Goal: Transaction & Acquisition: Purchase product/service

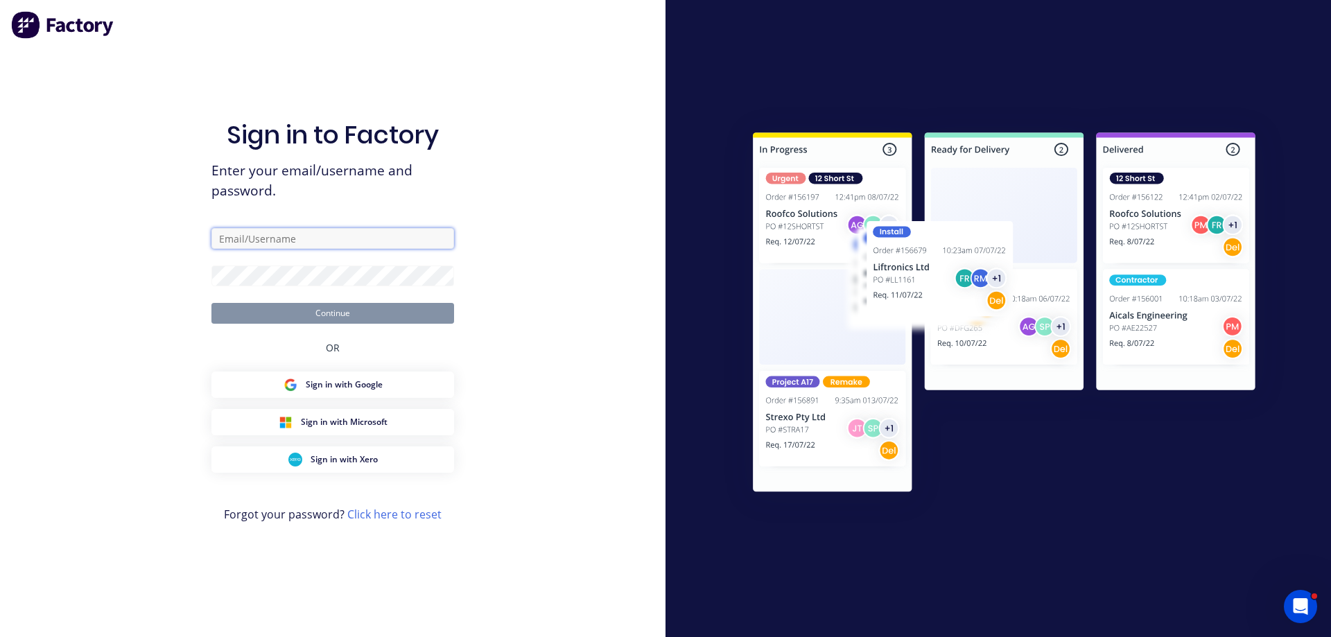
type input "anthony@brsupplies.com.au"
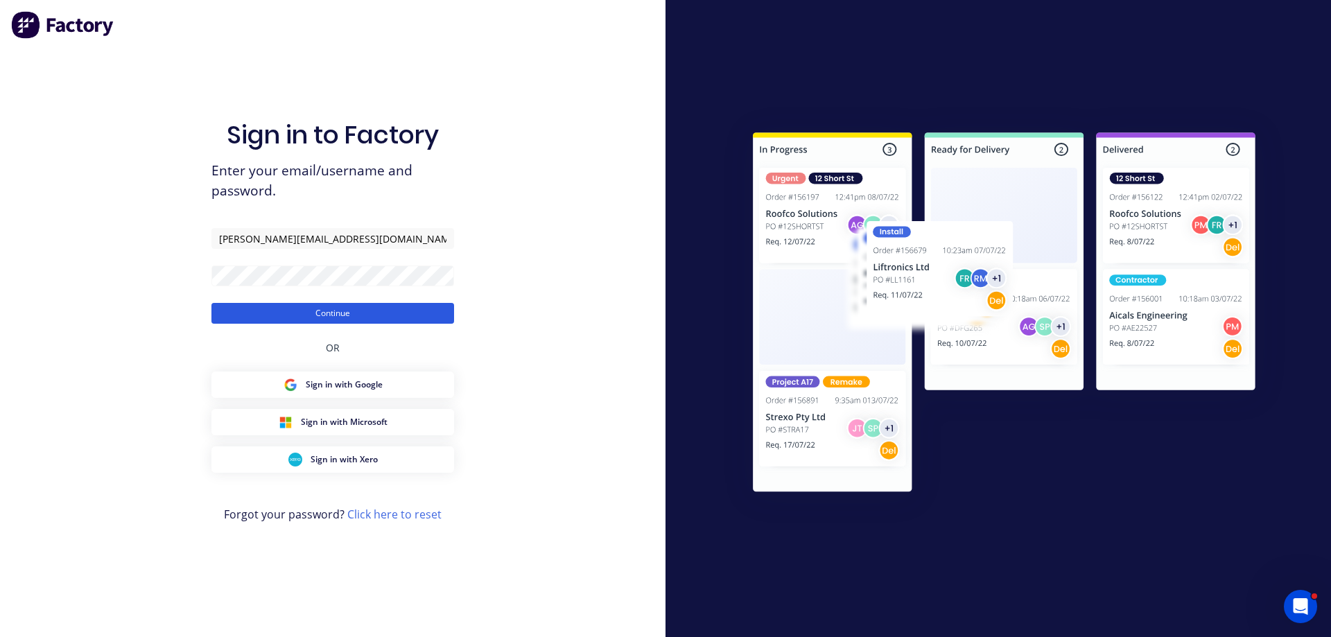
drag, startPoint x: 311, startPoint y: 311, endPoint x: 316, endPoint y: 318, distance: 8.5
click at [316, 318] on button "Continue" at bounding box center [332, 313] width 243 height 21
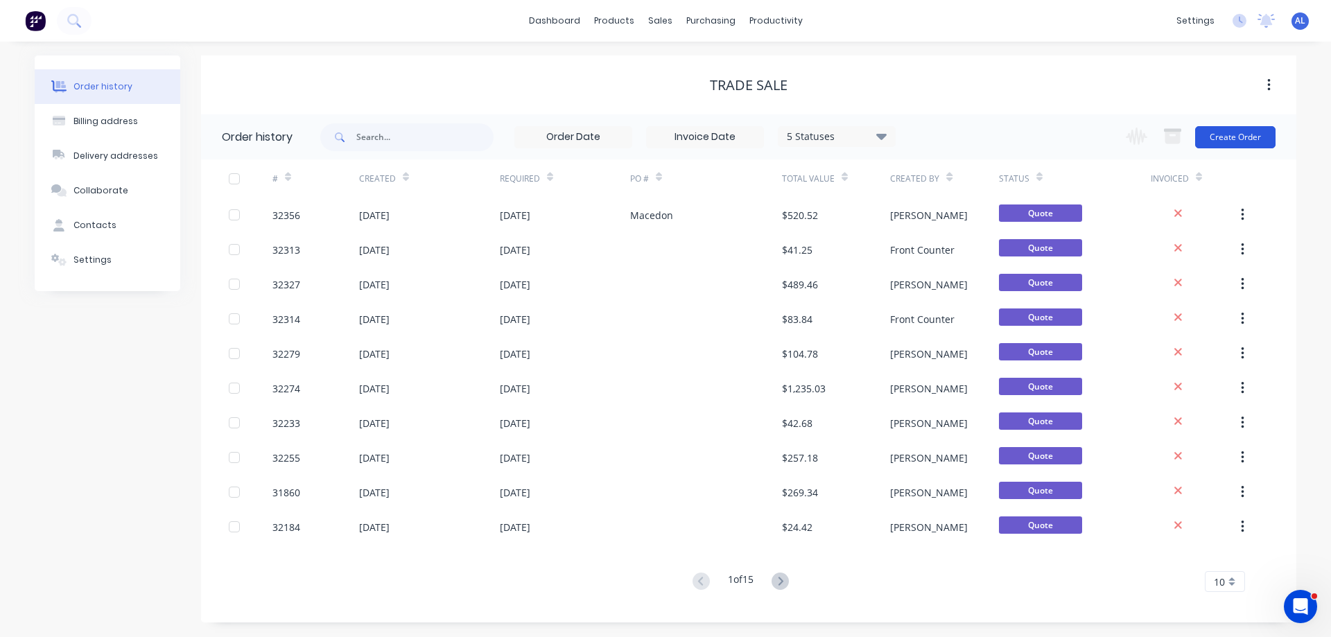
click at [1225, 137] on button "Create Order" at bounding box center [1235, 137] width 80 height 22
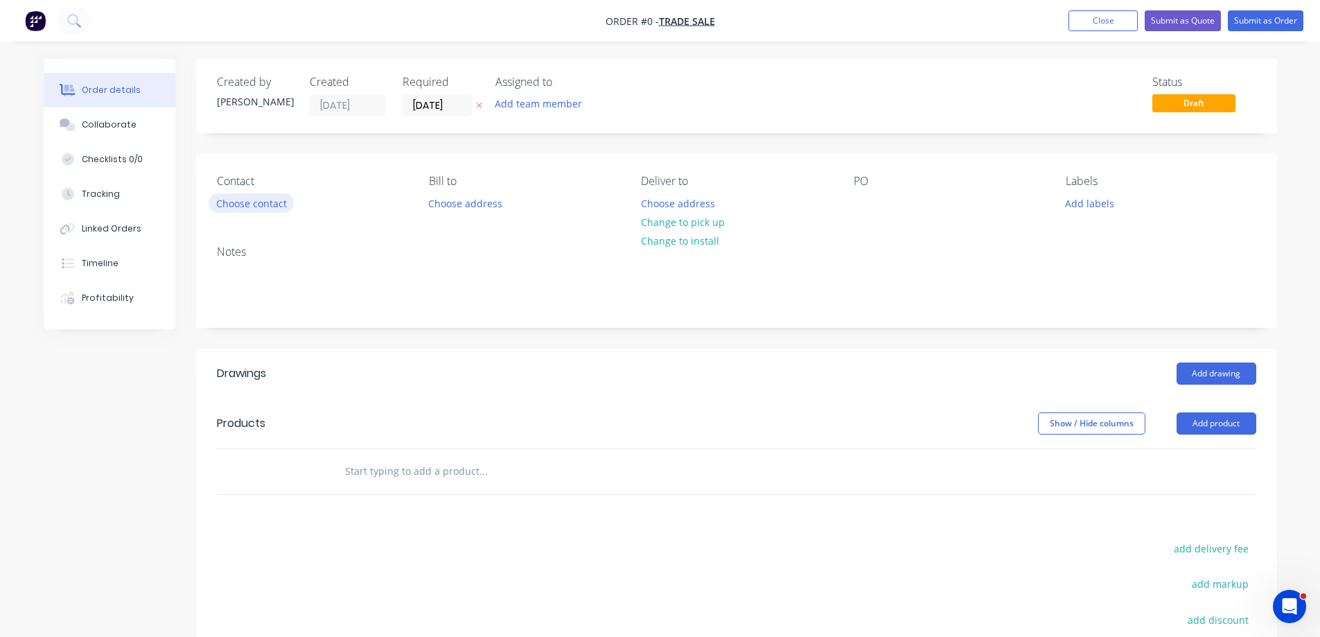
click at [277, 207] on button "Choose contact" at bounding box center [251, 202] width 85 height 19
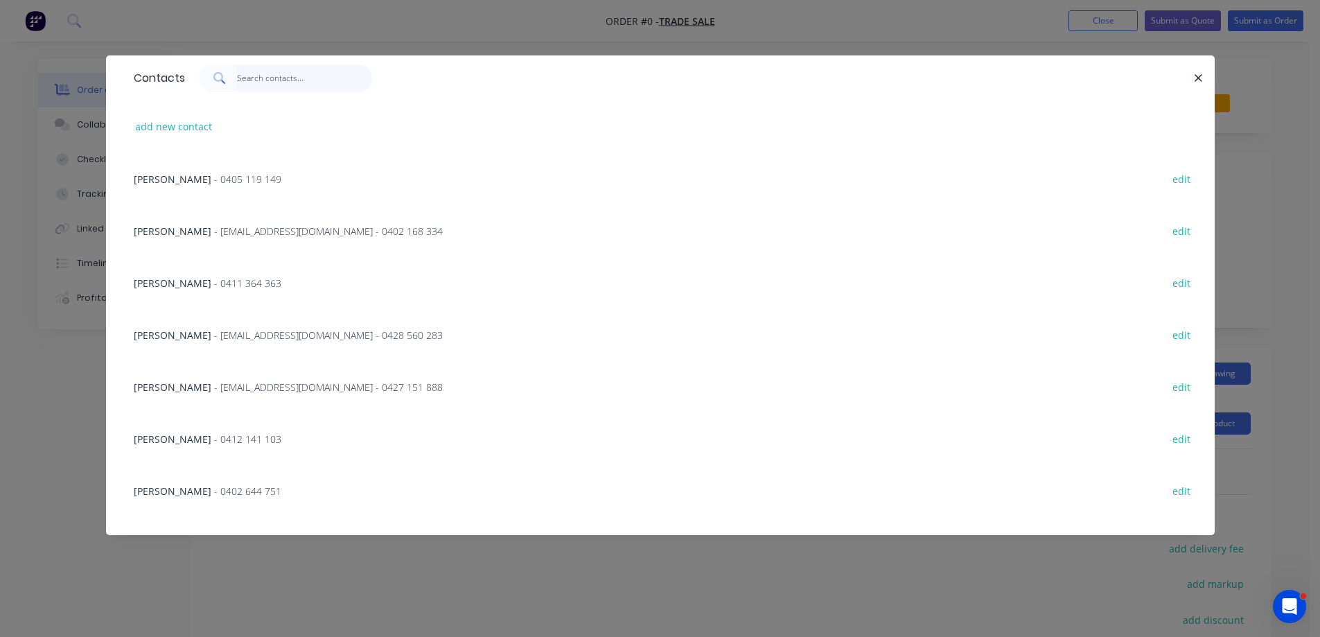
click at [274, 81] on input "text" at bounding box center [304, 78] width 135 height 28
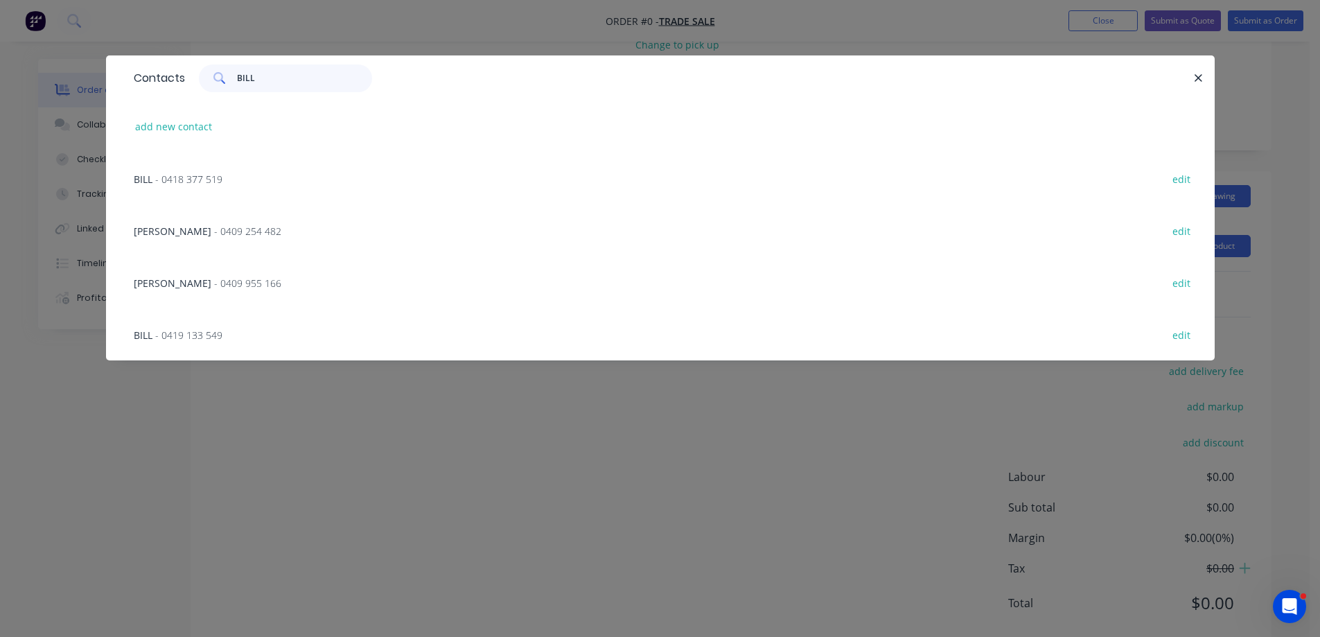
scroll to position [211, 0]
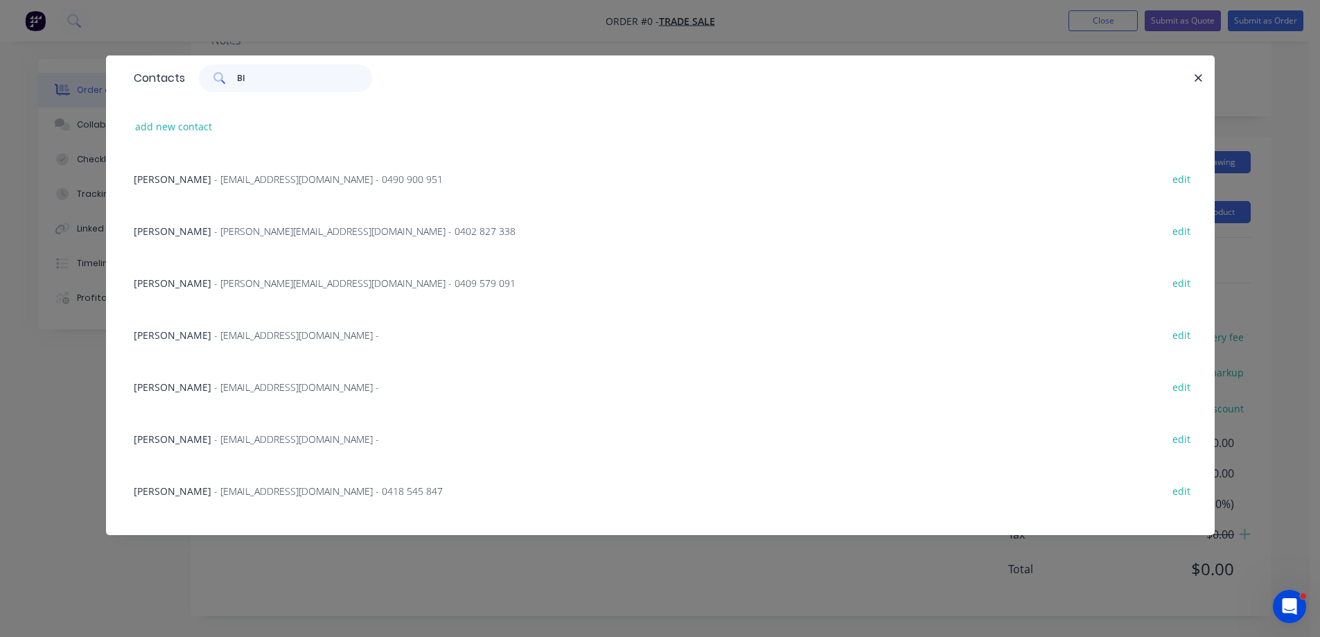
type input "B"
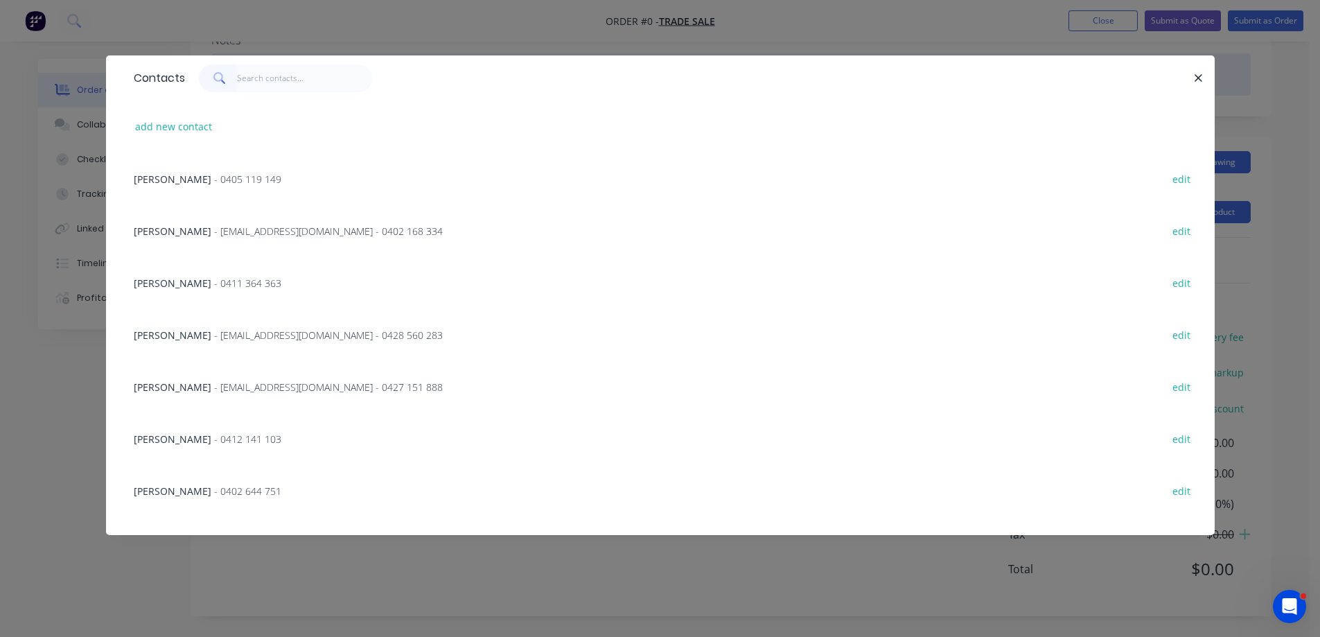
click at [1197, 78] on icon "button" at bounding box center [1198, 78] width 9 height 12
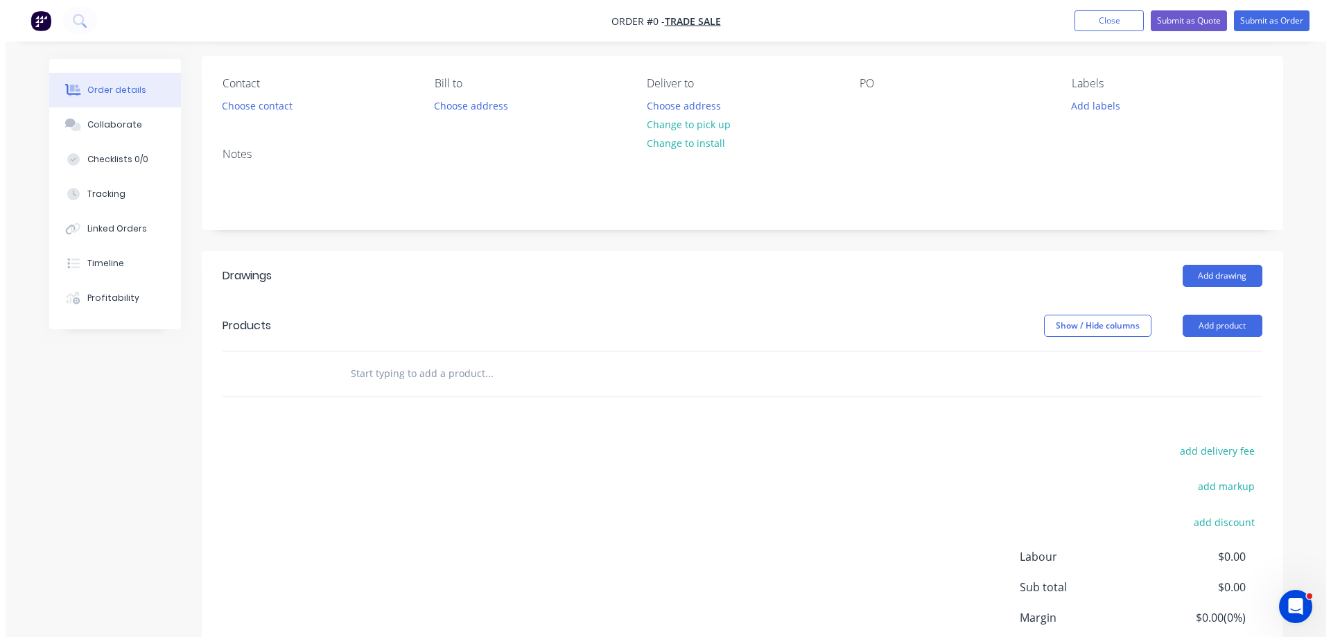
scroll to position [0, 0]
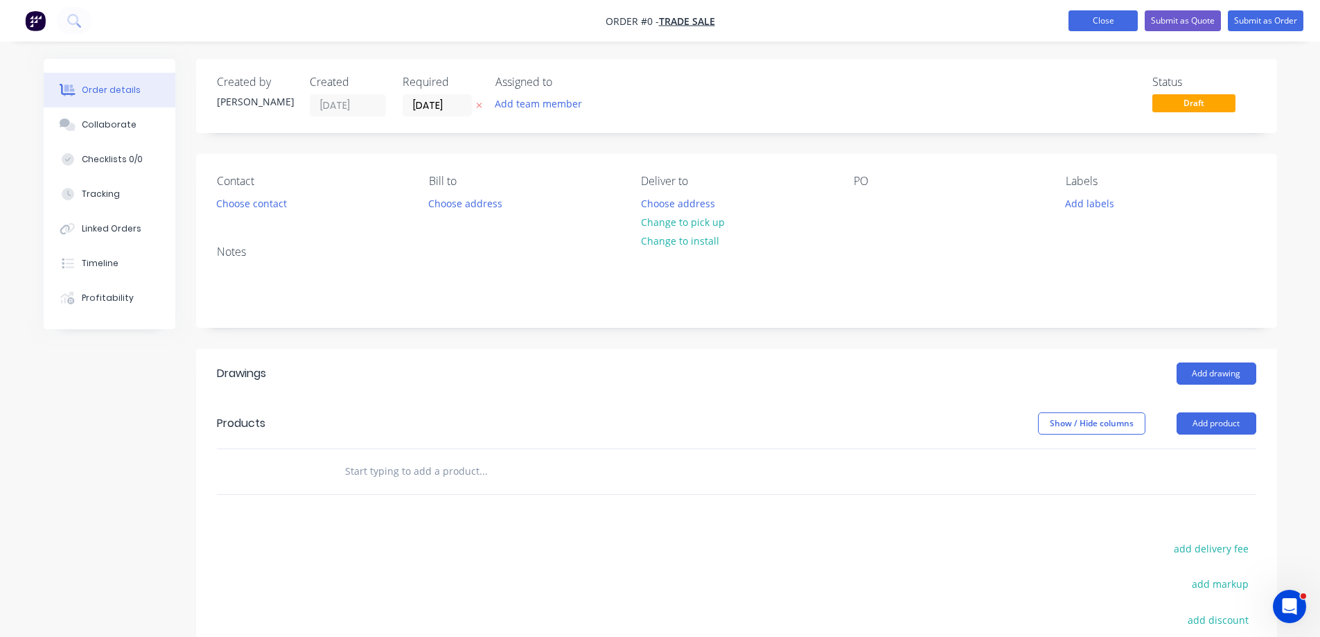
click at [1103, 15] on button "Close" at bounding box center [1103, 20] width 69 height 21
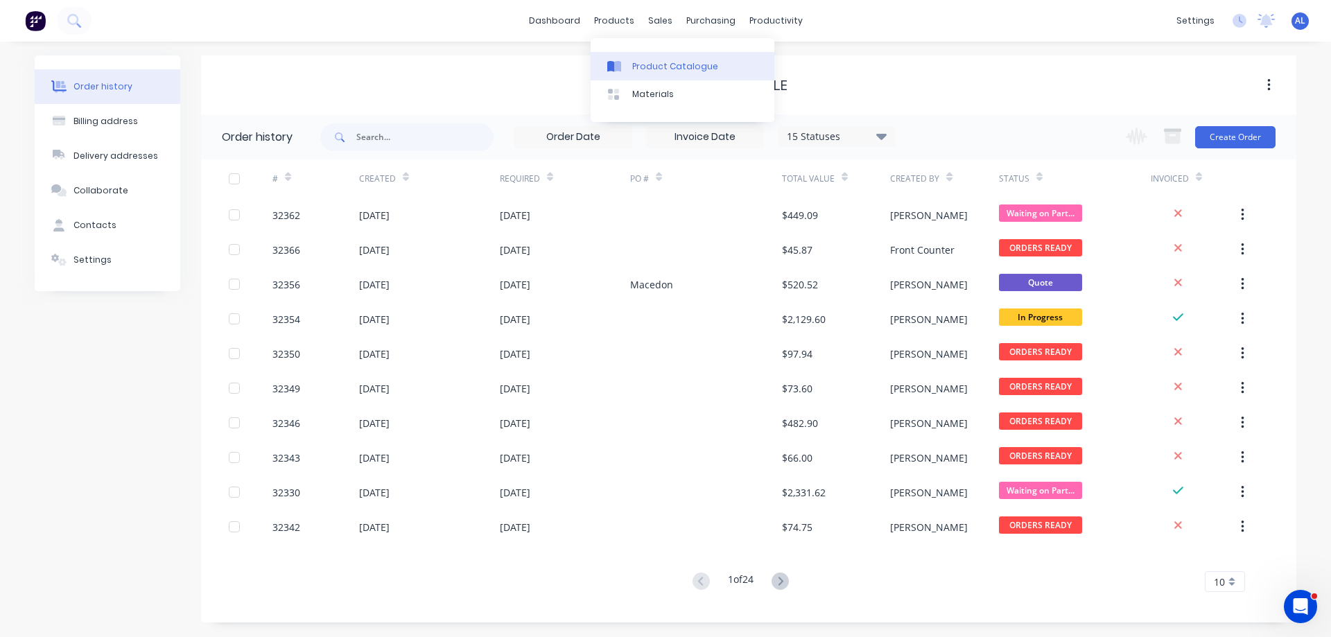
click at [635, 60] on div "Product Catalogue" at bounding box center [675, 66] width 86 height 12
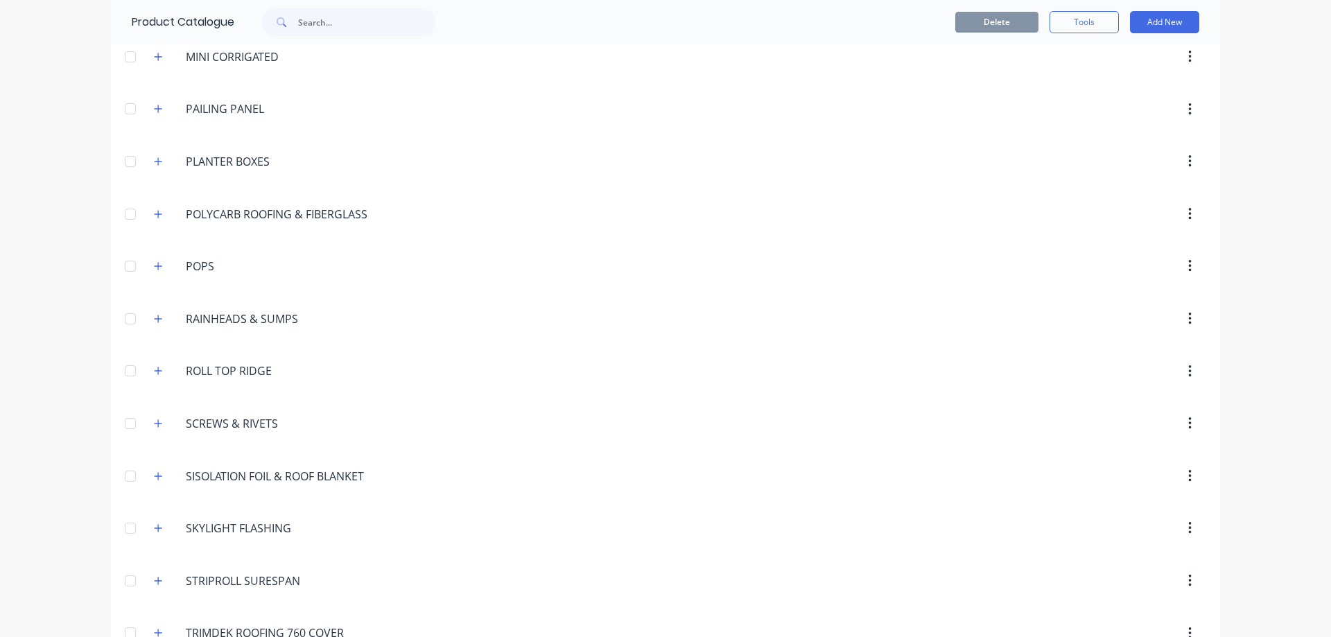
scroll to position [1017, 0]
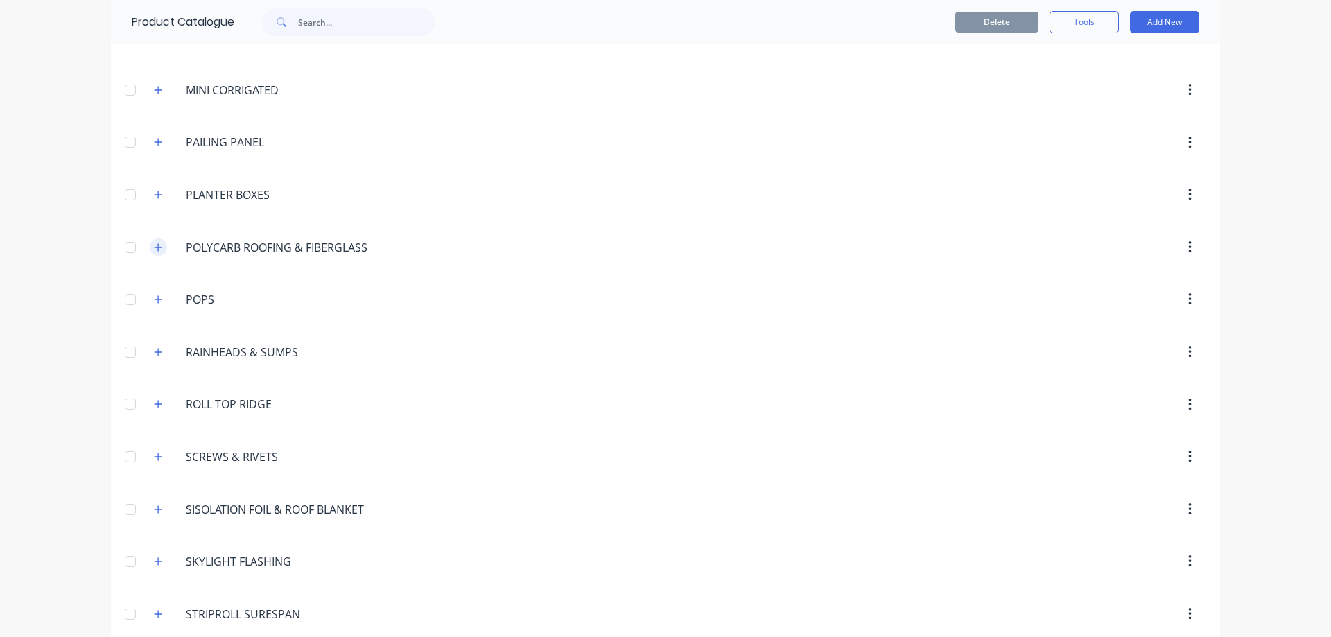
click at [155, 247] on icon "button" at bounding box center [159, 247] width 8 height 8
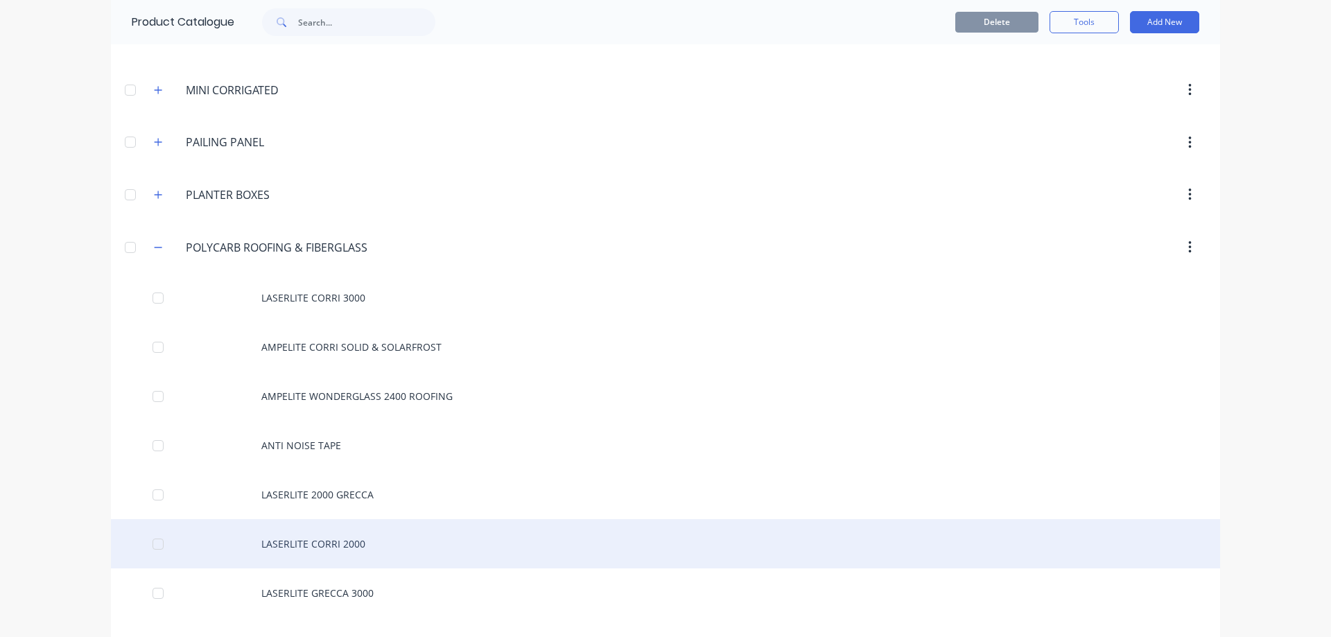
click at [387, 540] on div "LASERLITE CORRI 2000" at bounding box center [665, 543] width 1109 height 49
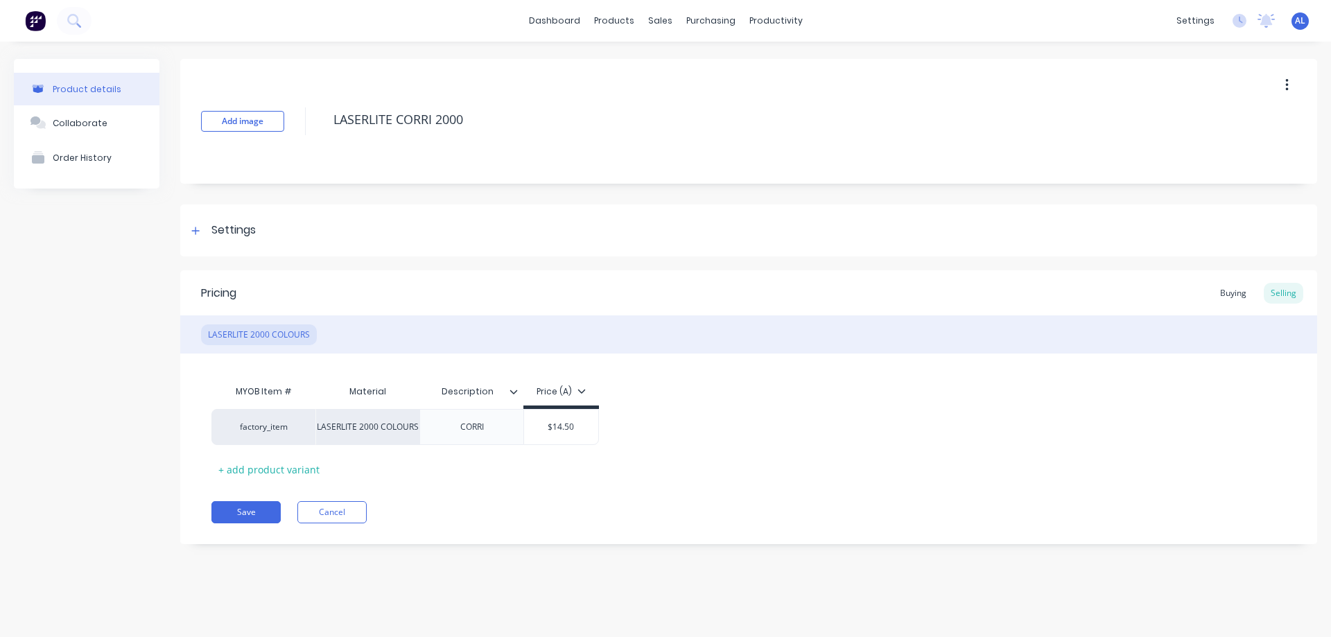
type textarea "x"
click at [35, 28] on img at bounding box center [35, 20] width 21 height 21
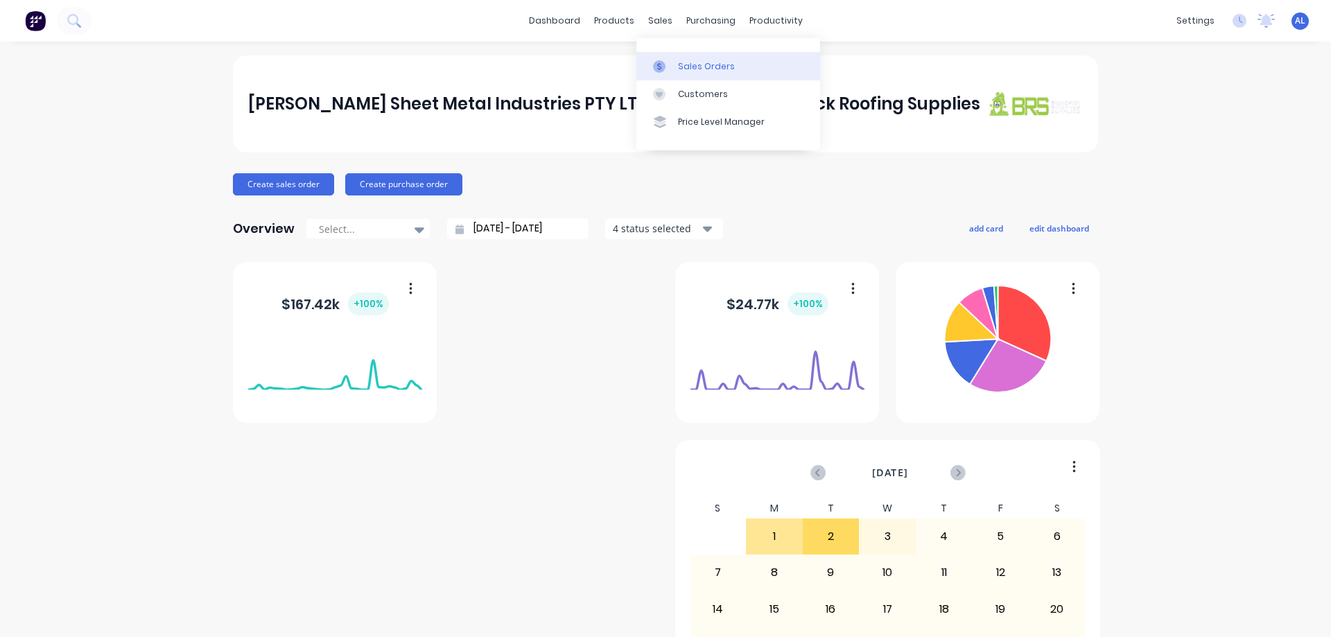
click at [700, 67] on div "Sales Orders" at bounding box center [706, 66] width 57 height 12
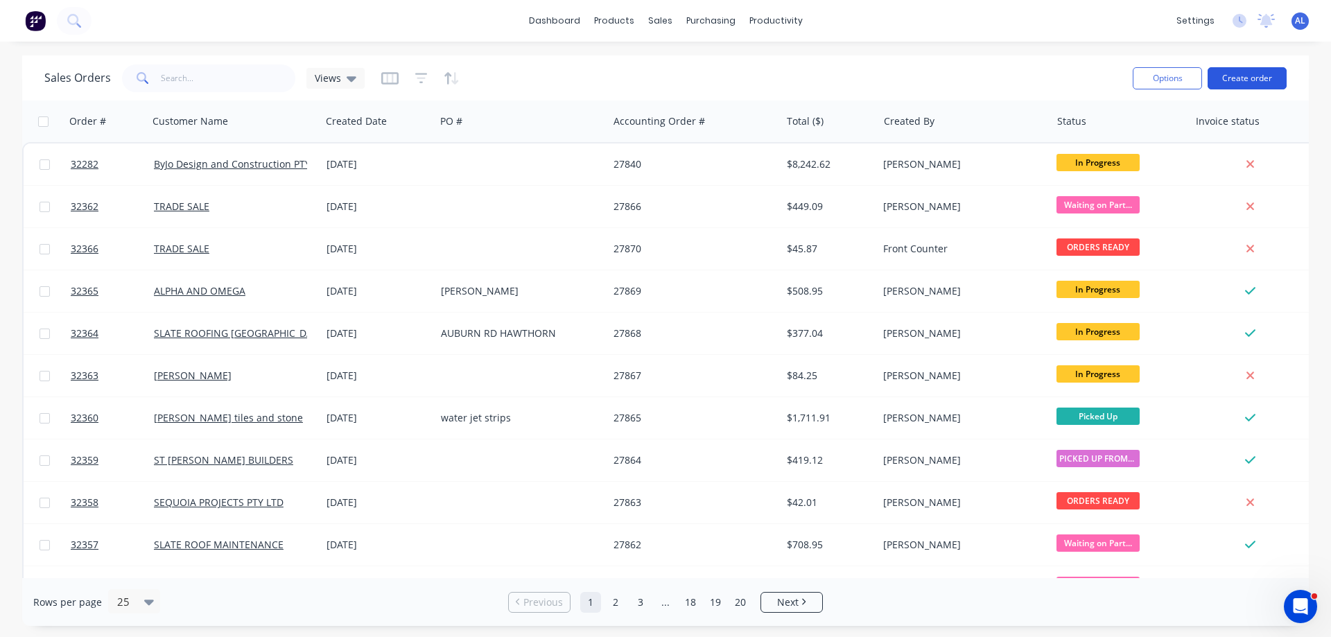
click at [1232, 76] on button "Create order" at bounding box center [1246, 78] width 79 height 22
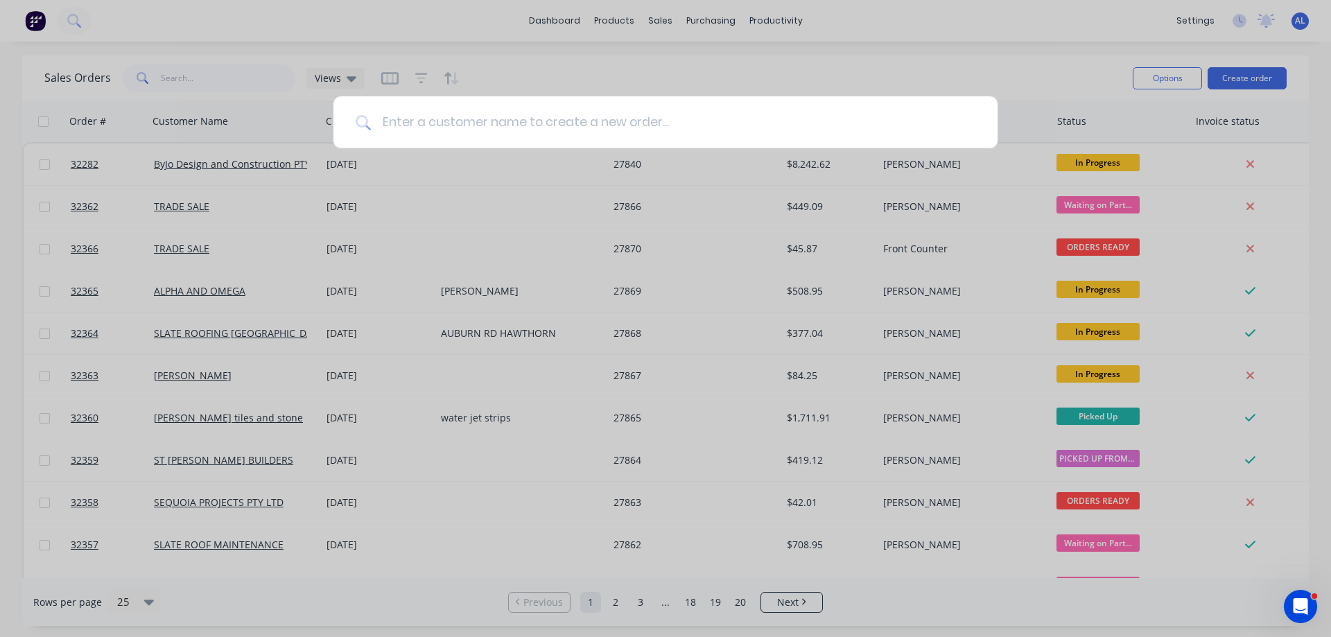
click at [594, 132] on input at bounding box center [673, 122] width 604 height 52
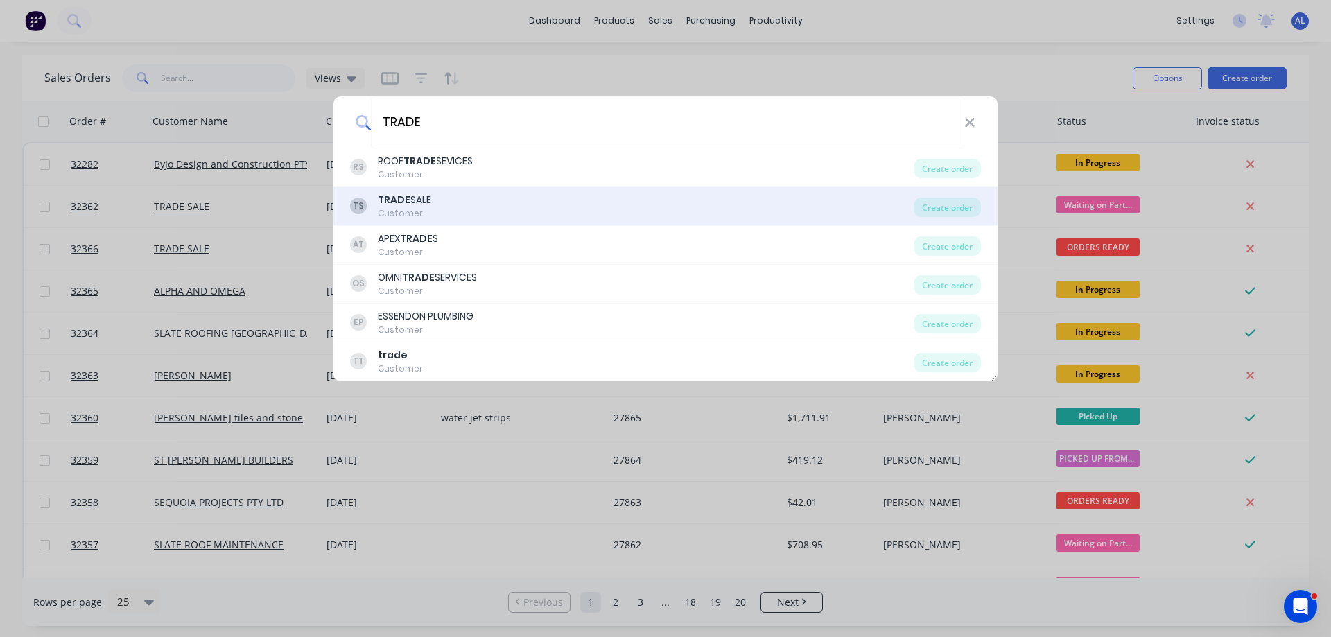
type input "TRADE"
click at [550, 211] on div "TS TRADE SALE Customer" at bounding box center [632, 206] width 564 height 27
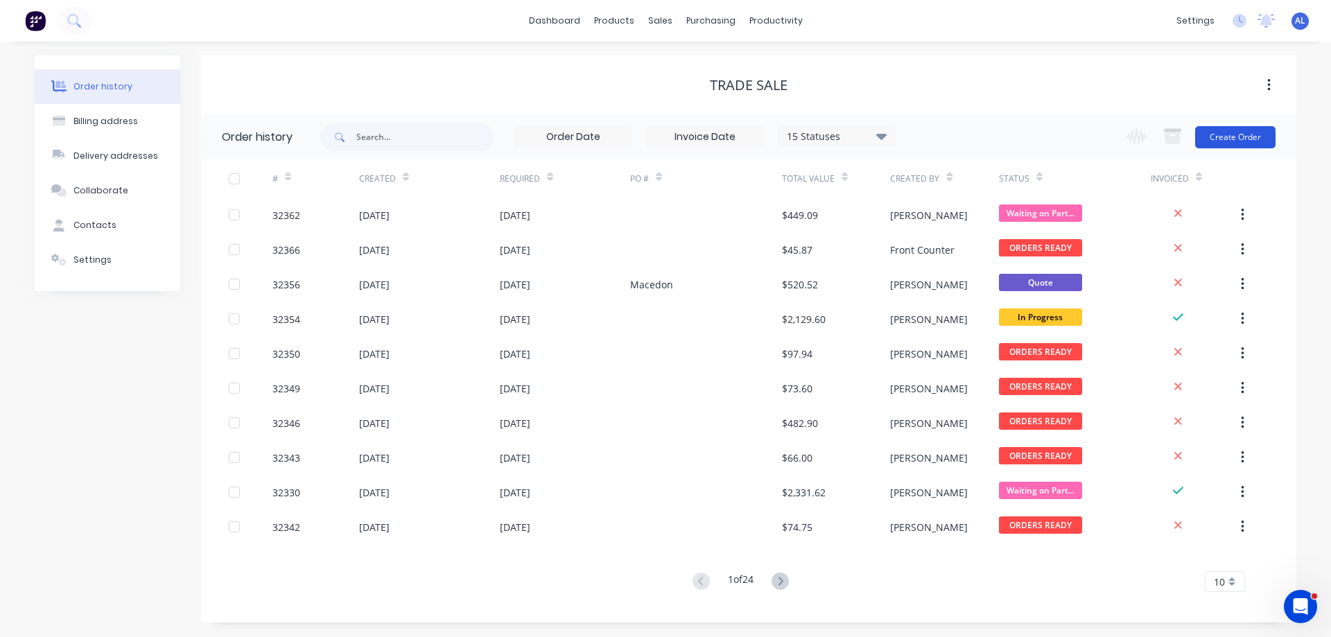
click at [1240, 140] on button "Create Order" at bounding box center [1235, 137] width 80 height 22
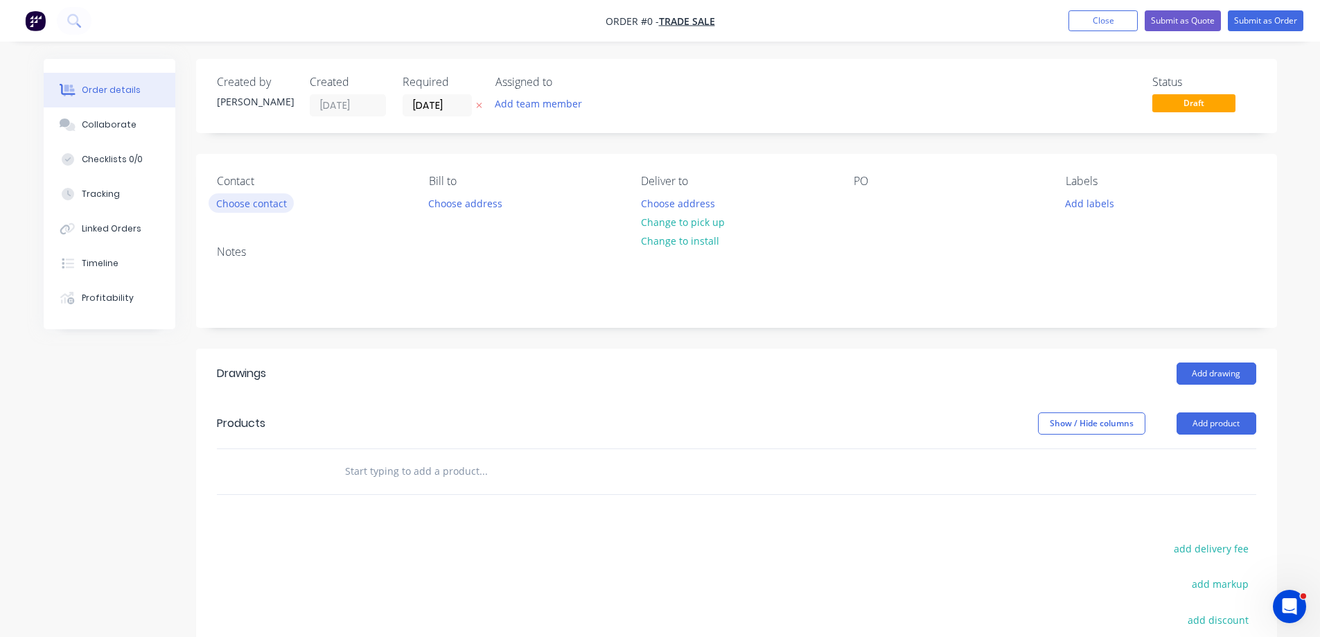
click at [263, 200] on button "Choose contact" at bounding box center [251, 202] width 85 height 19
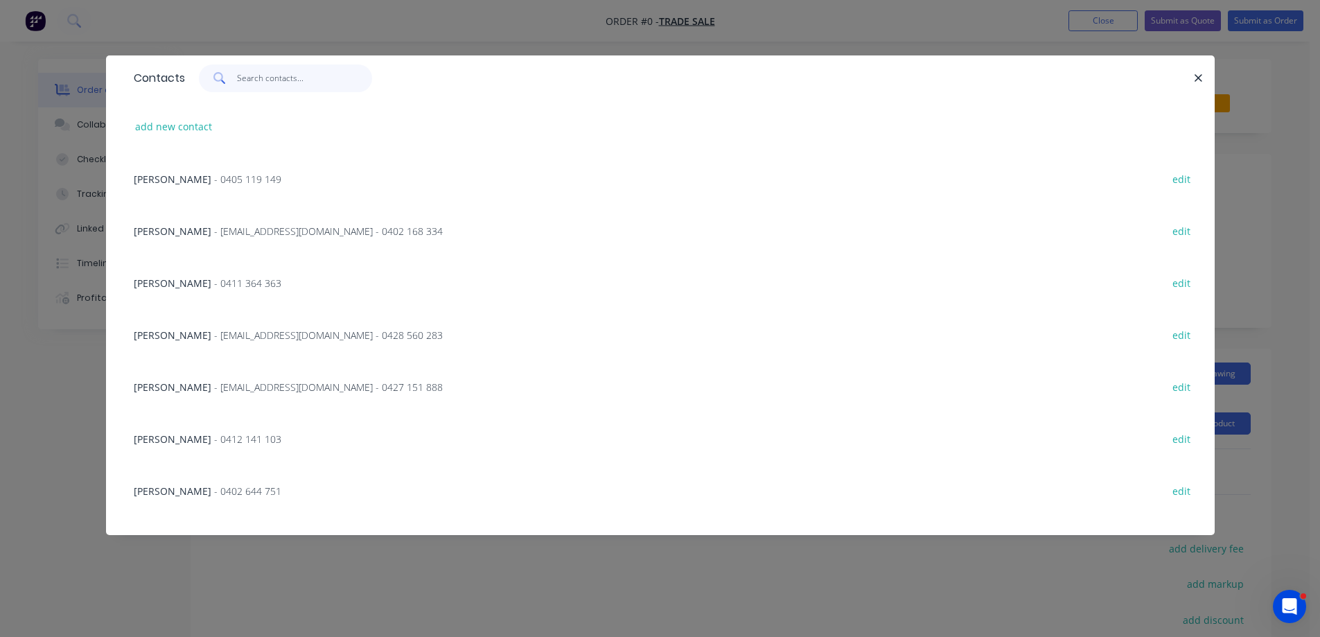
click at [249, 82] on input "text" at bounding box center [304, 78] width 135 height 28
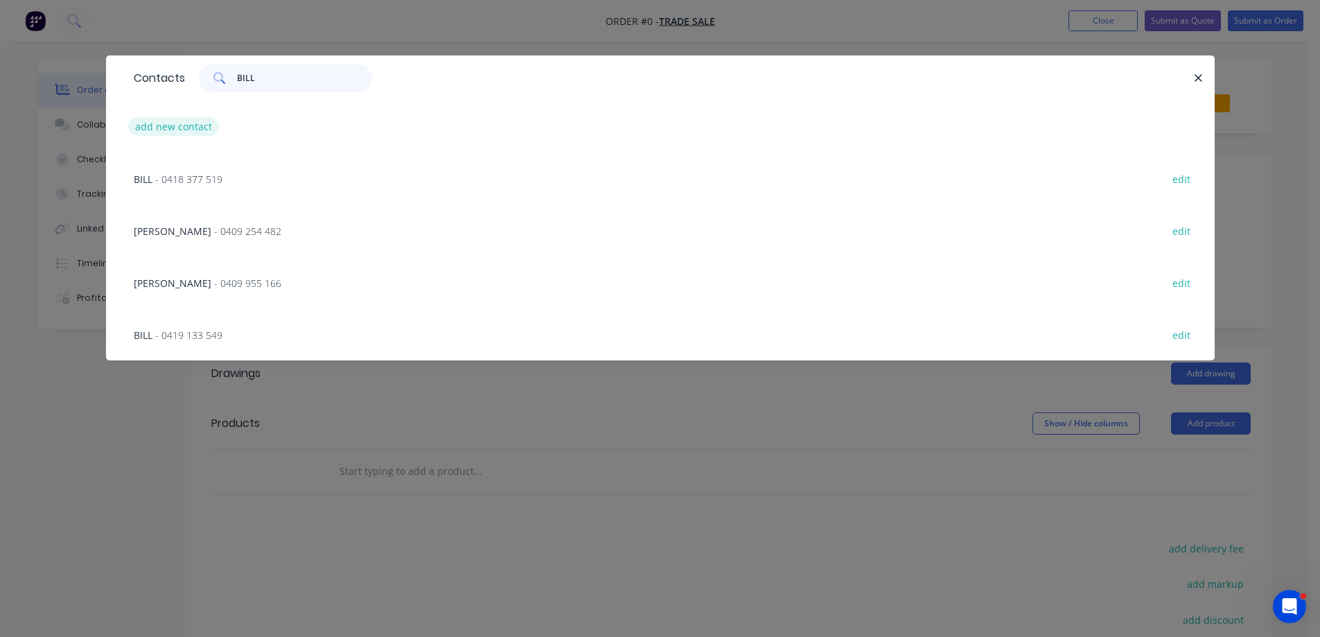
type input "BILL"
click at [198, 124] on button "add new contact" at bounding box center [173, 126] width 91 height 19
select select "AU"
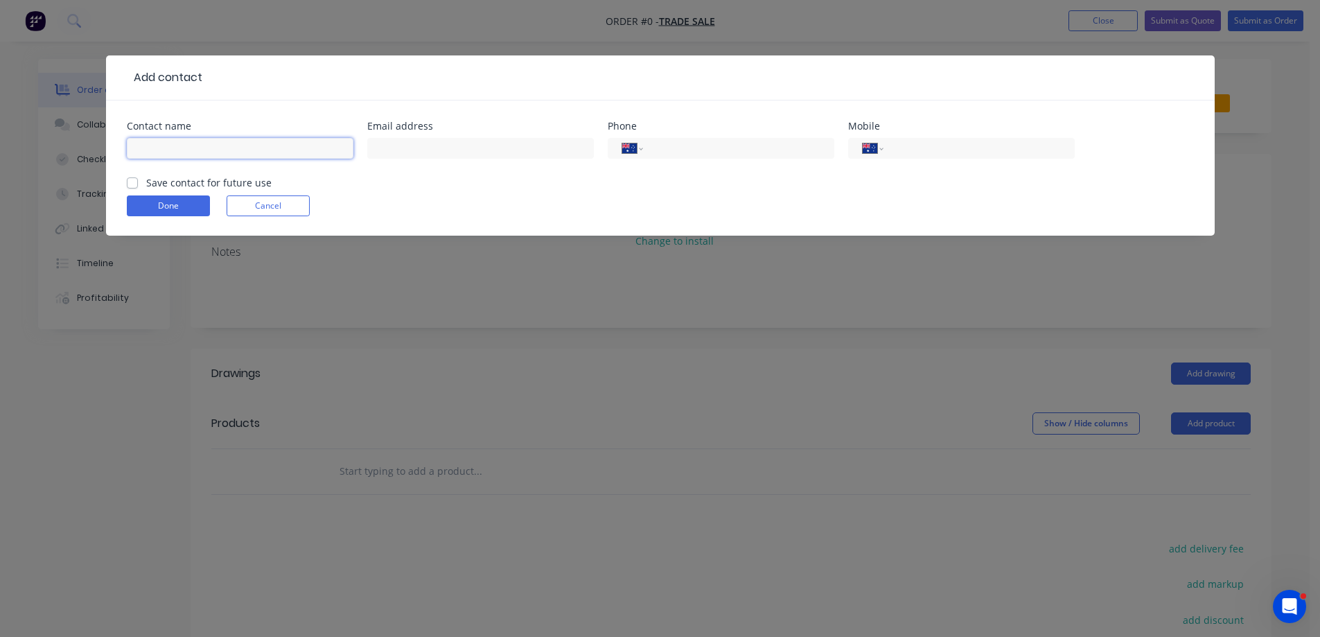
click at [189, 150] on input "text" at bounding box center [240, 148] width 227 height 21
type input "b"
type input "BILL ROSS"
type input "0418 348 947"
click at [146, 182] on label "Save contact for future use" at bounding box center [208, 182] width 125 height 15
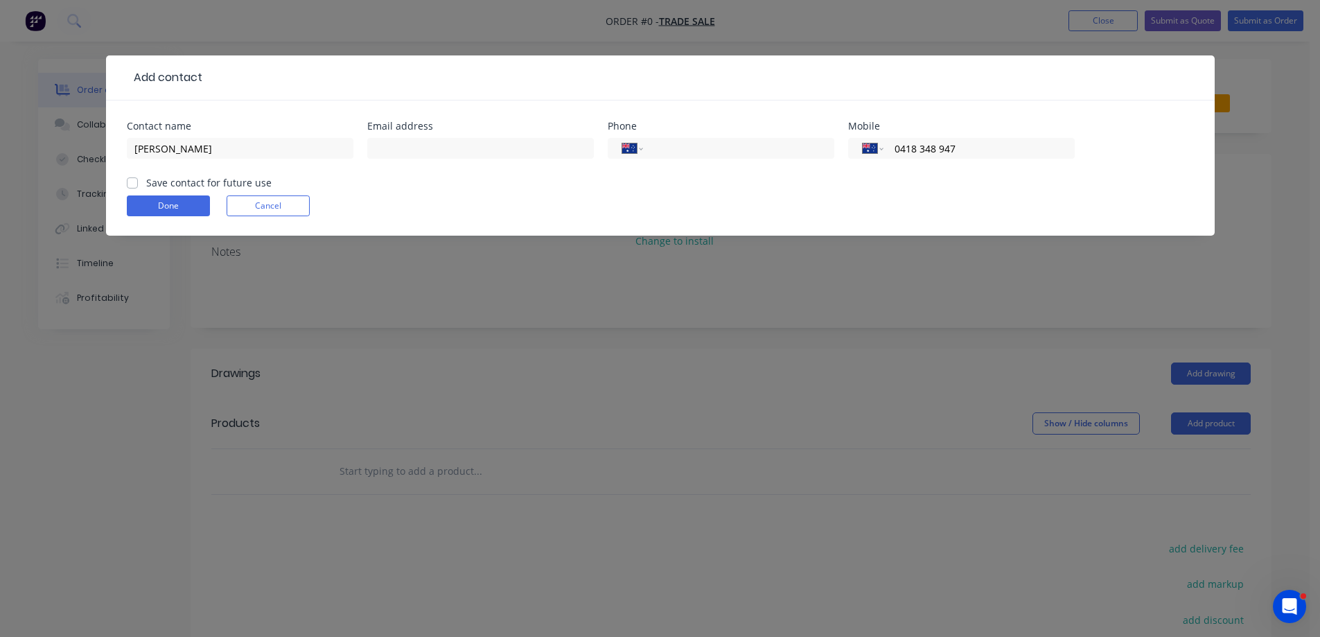
click at [136, 182] on input "Save contact for future use" at bounding box center [132, 181] width 11 height 13
checkbox input "true"
click at [170, 208] on button "Done" at bounding box center [168, 205] width 83 height 21
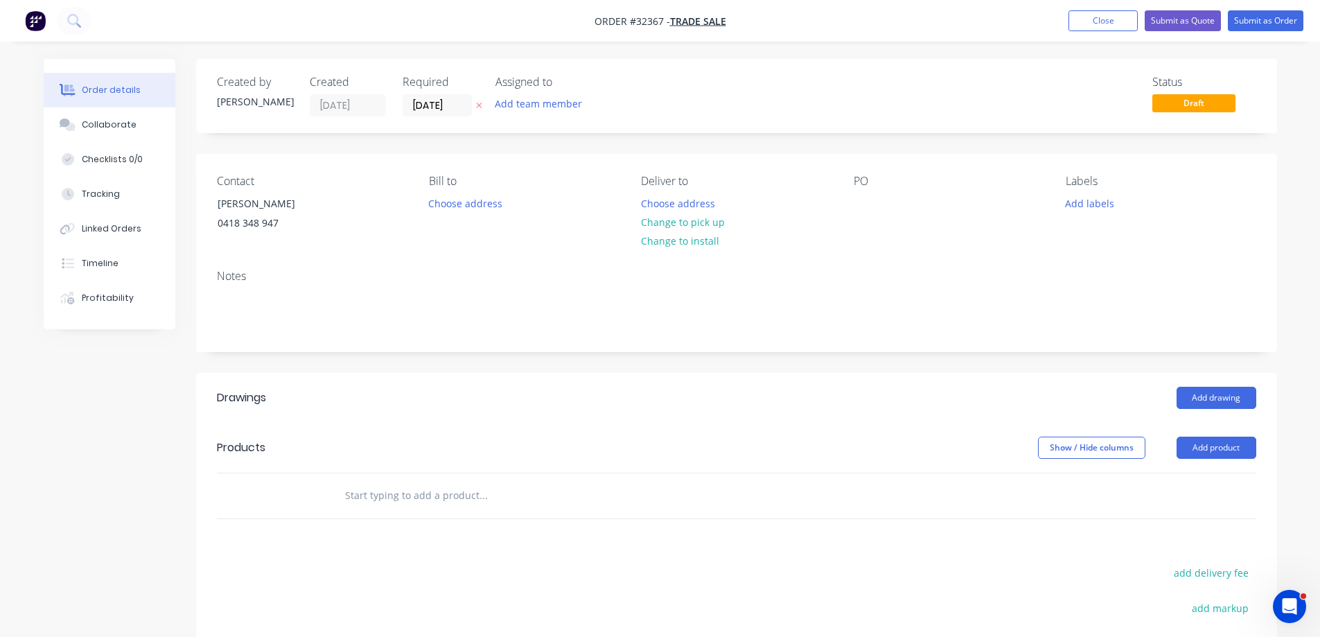
click at [461, 495] on input "text" at bounding box center [482, 496] width 277 height 28
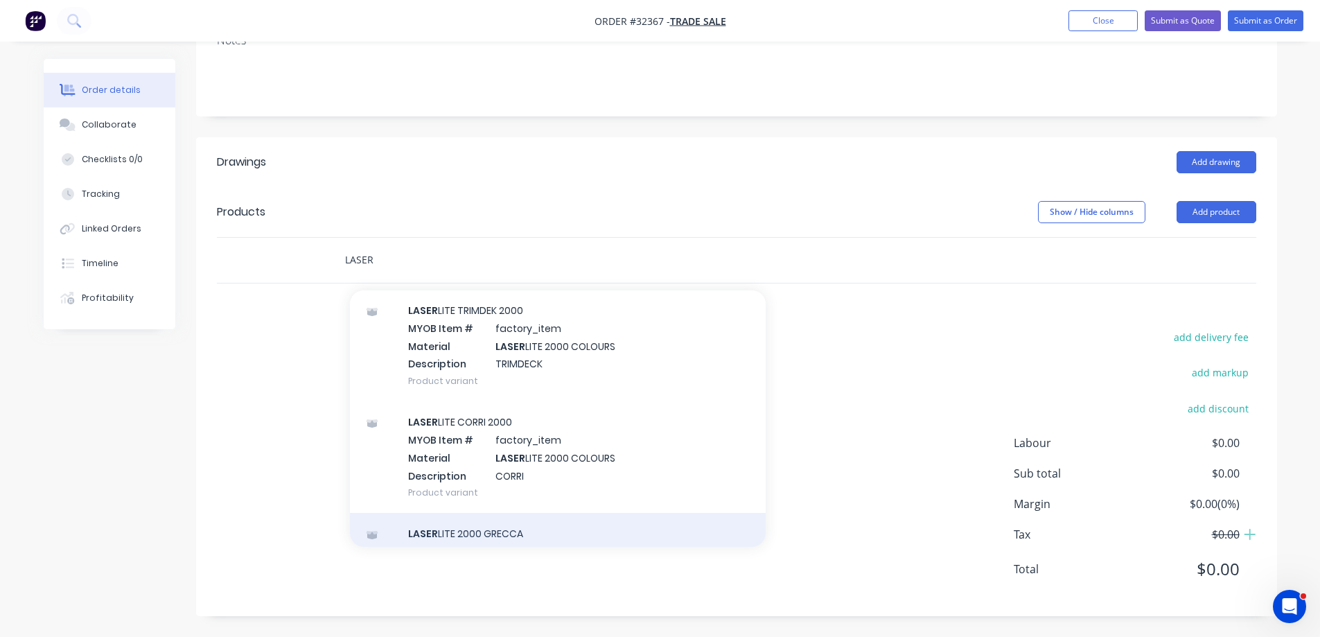
scroll to position [347, 0]
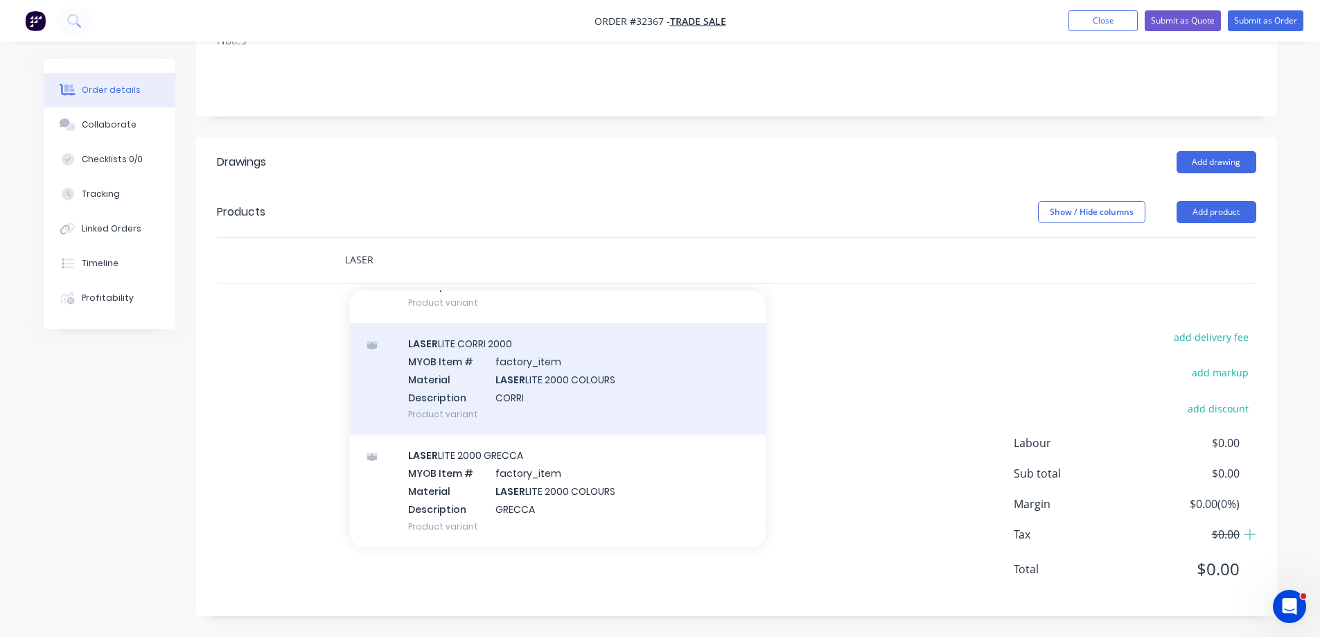
type input "LASER"
click at [557, 399] on div "LASER LITE CORRI 2000 MYOB Item # factory_item Material LASER LITE 2000 COLOURS…" at bounding box center [558, 379] width 416 height 112
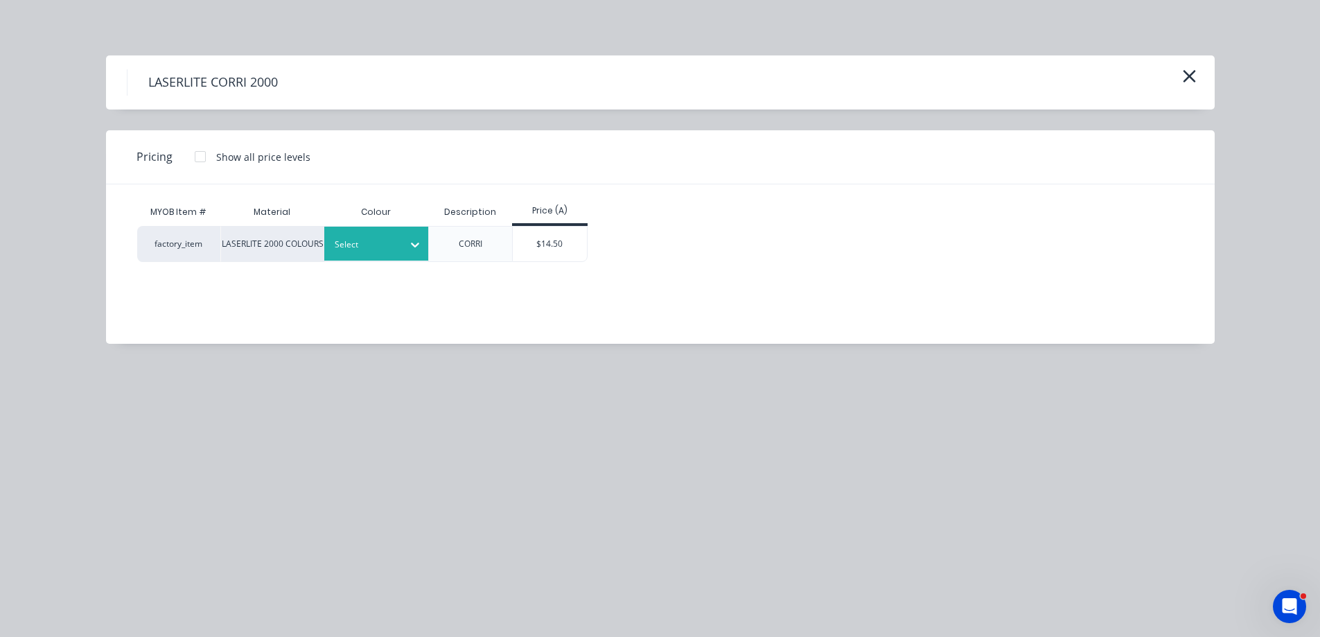
click at [400, 247] on div "Select" at bounding box center [364, 245] width 78 height 18
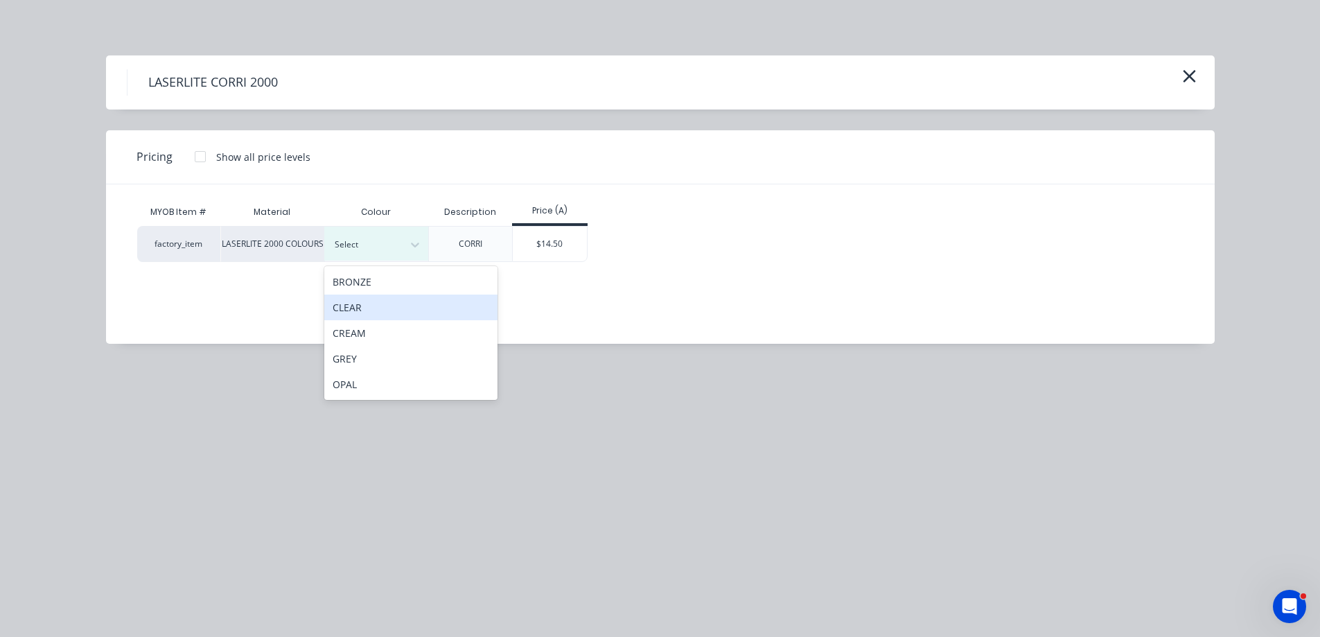
click at [390, 306] on div "CLEAR" at bounding box center [410, 308] width 173 height 26
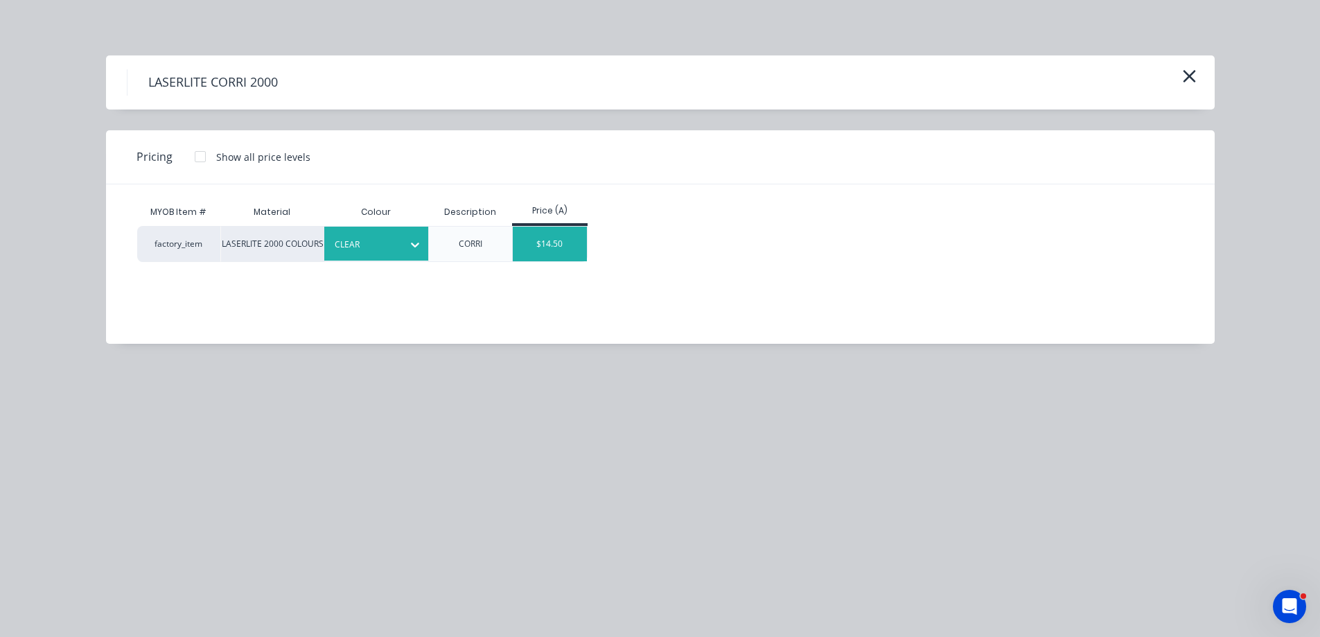
click at [538, 252] on div "$14.50" at bounding box center [550, 244] width 74 height 35
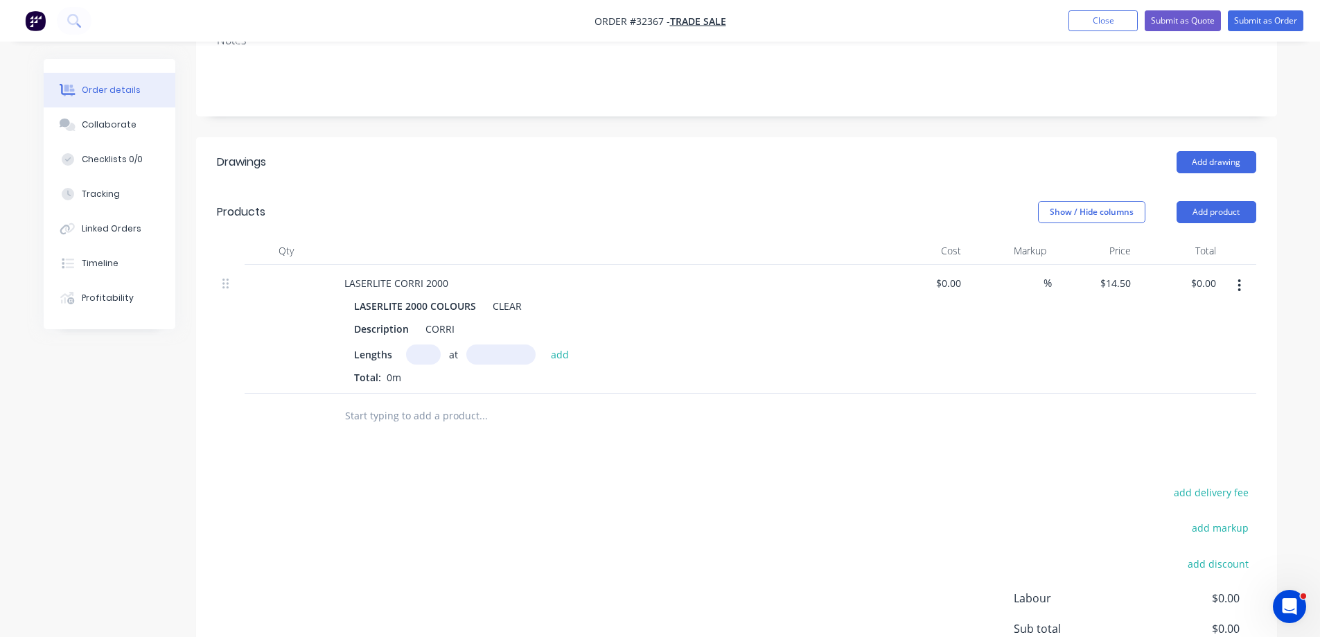
click at [423, 355] on input "text" at bounding box center [423, 354] width 35 height 20
type input "4"
type input "6000"
click at [544, 344] on button "add" at bounding box center [560, 353] width 33 height 19
type input "$348.00"
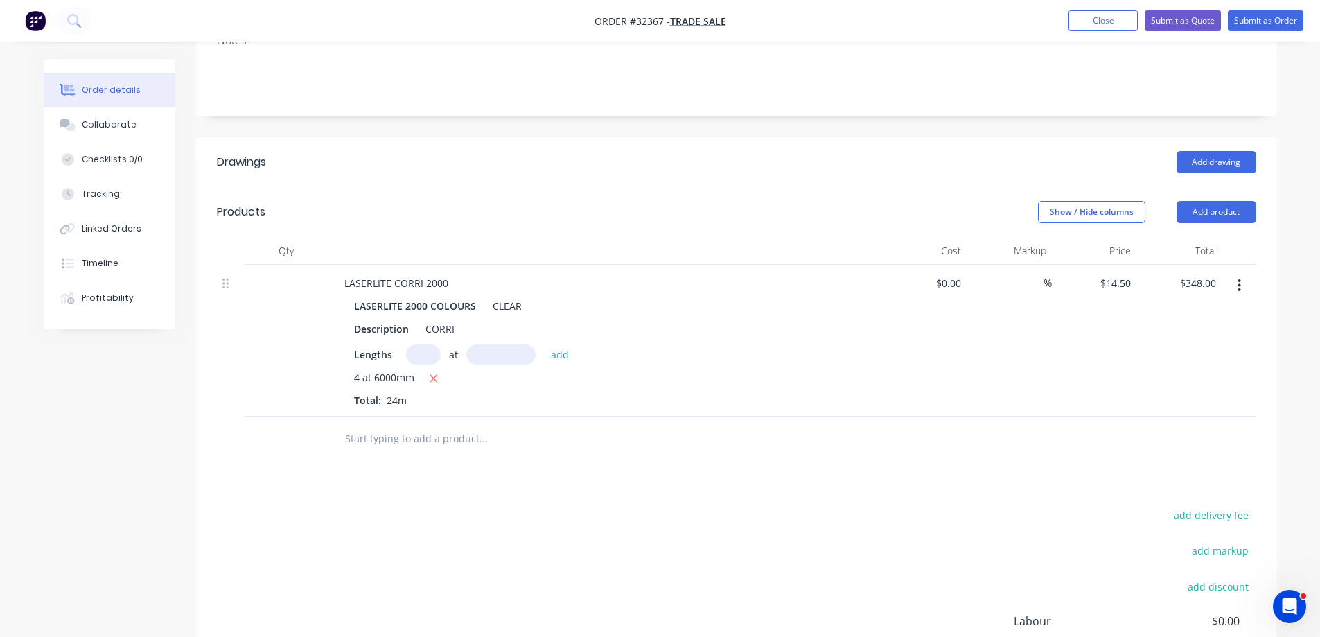
click at [381, 433] on input "text" at bounding box center [482, 439] width 277 height 28
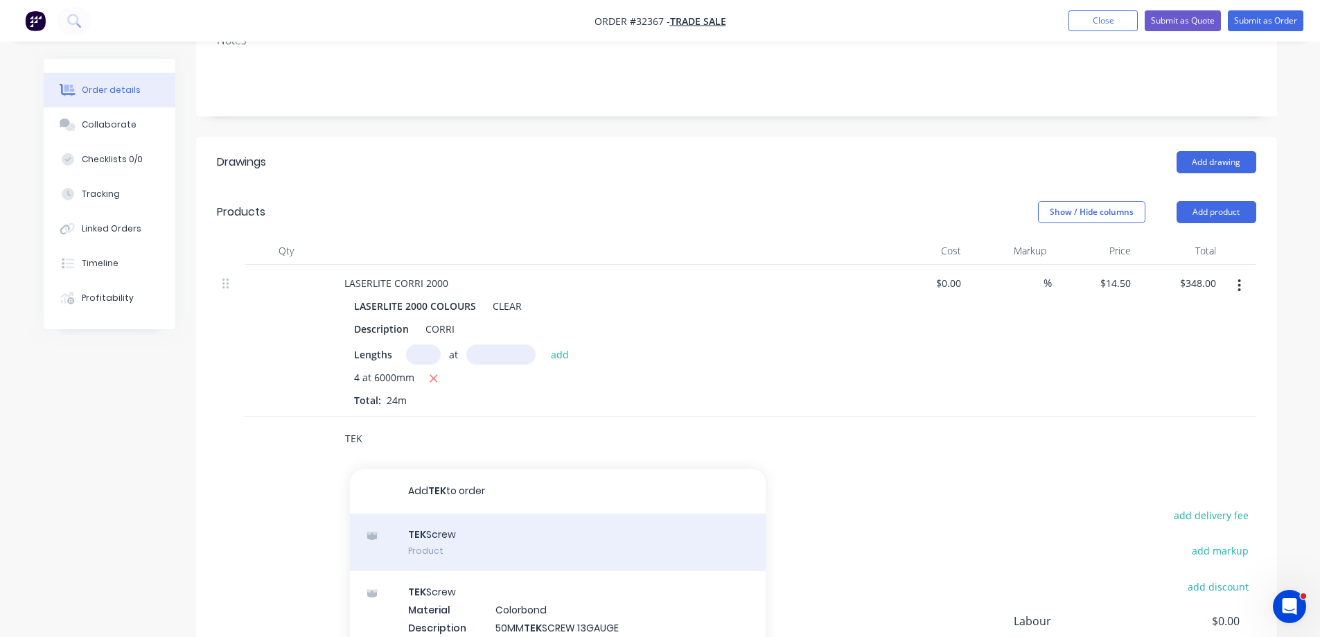
type input "TEK"
click at [500, 535] on div "TEK Screw Product" at bounding box center [558, 543] width 416 height 58
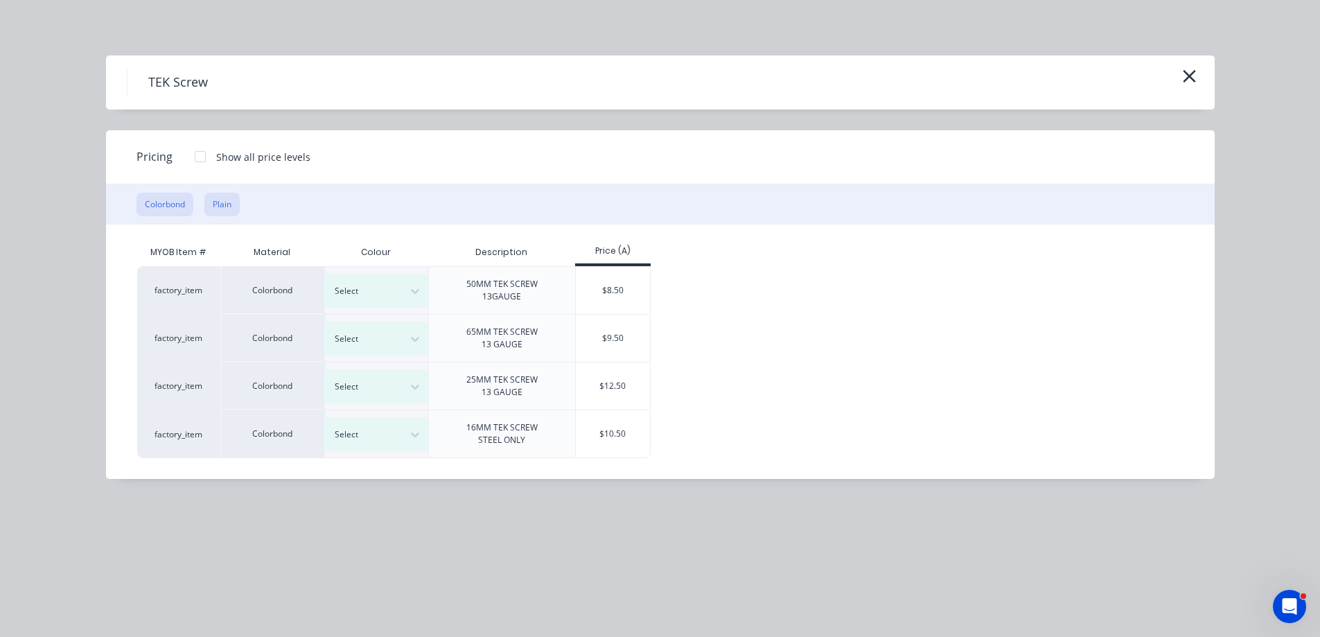
click at [225, 209] on button "Plain" at bounding box center [221, 205] width 35 height 24
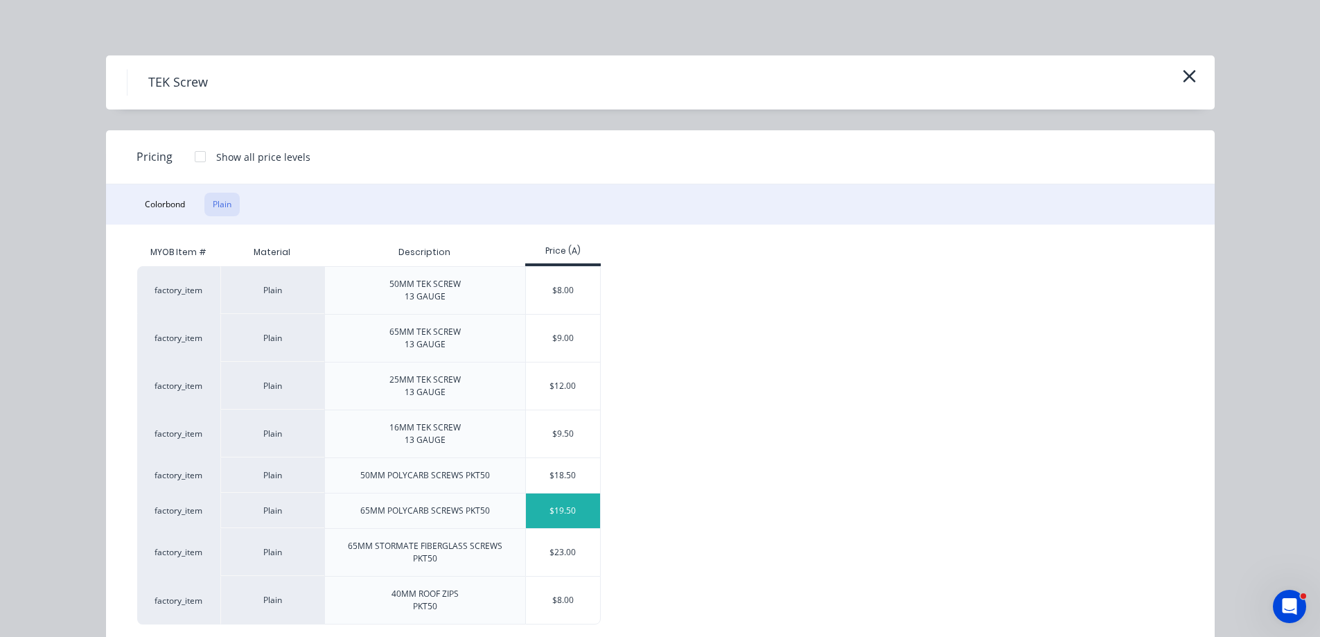
click at [545, 518] on div "$19.50" at bounding box center [563, 511] width 74 height 35
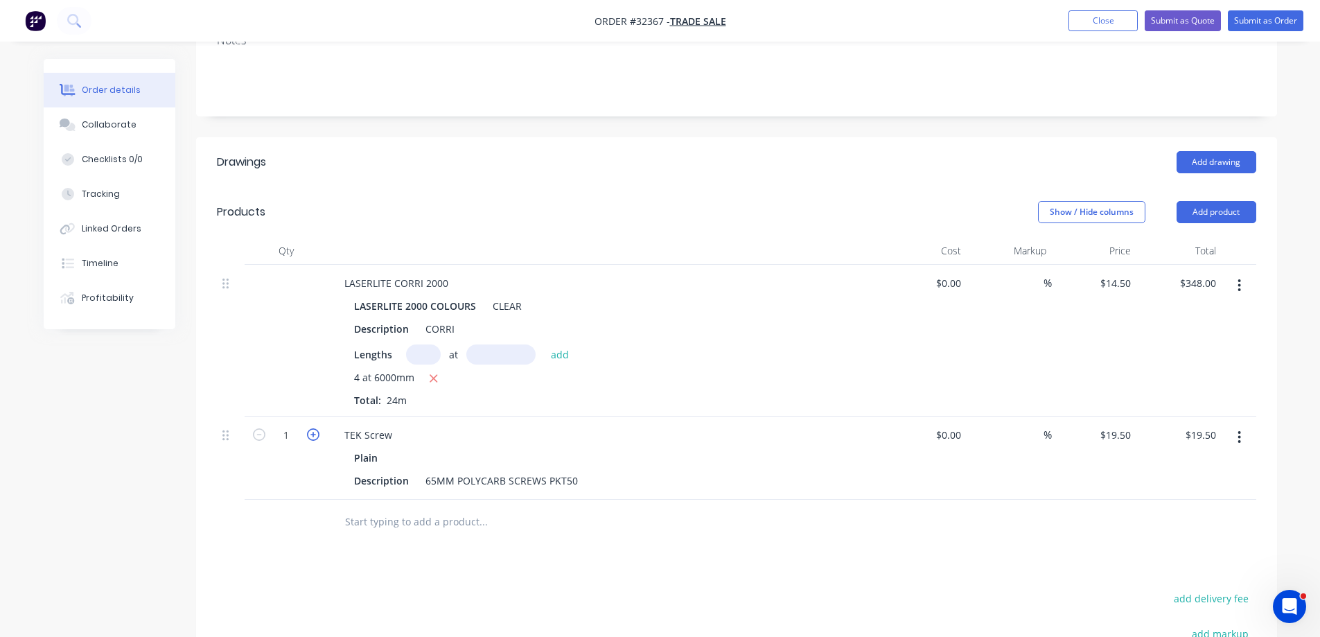
click at [311, 437] on icon "button" at bounding box center [313, 434] width 12 height 12
type input "2"
type input "$39.00"
click at [311, 437] on icon "button" at bounding box center [313, 434] width 12 height 12
type input "3"
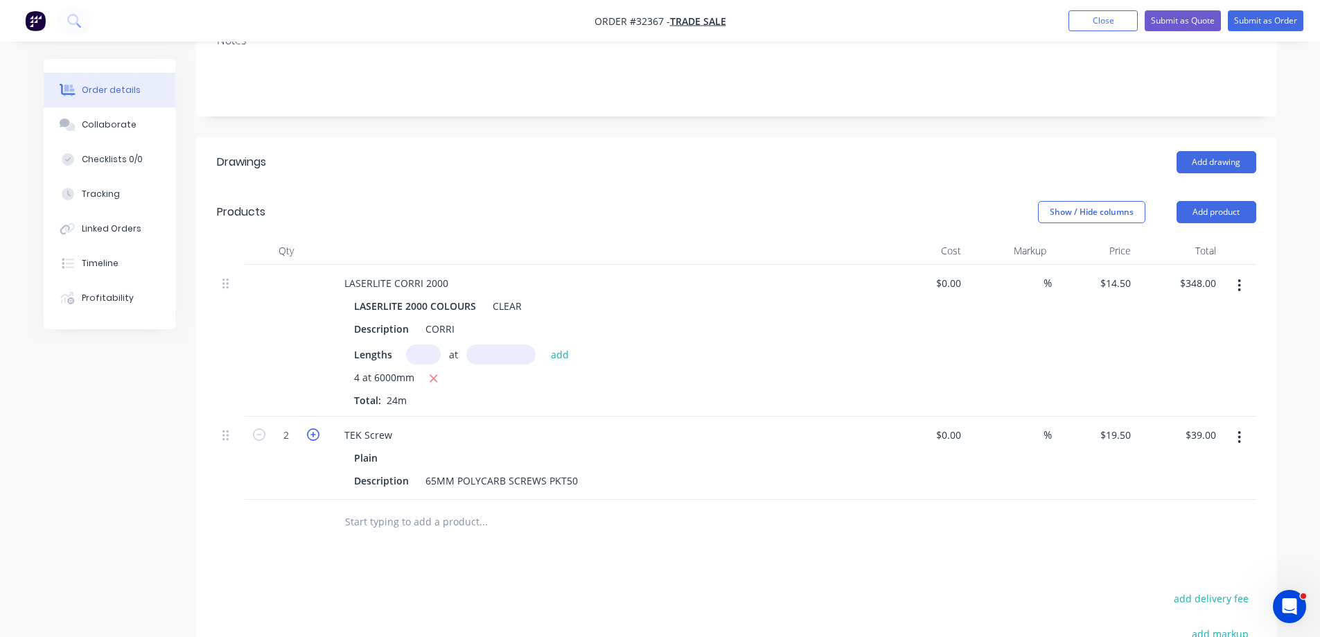
type input "$58.50"
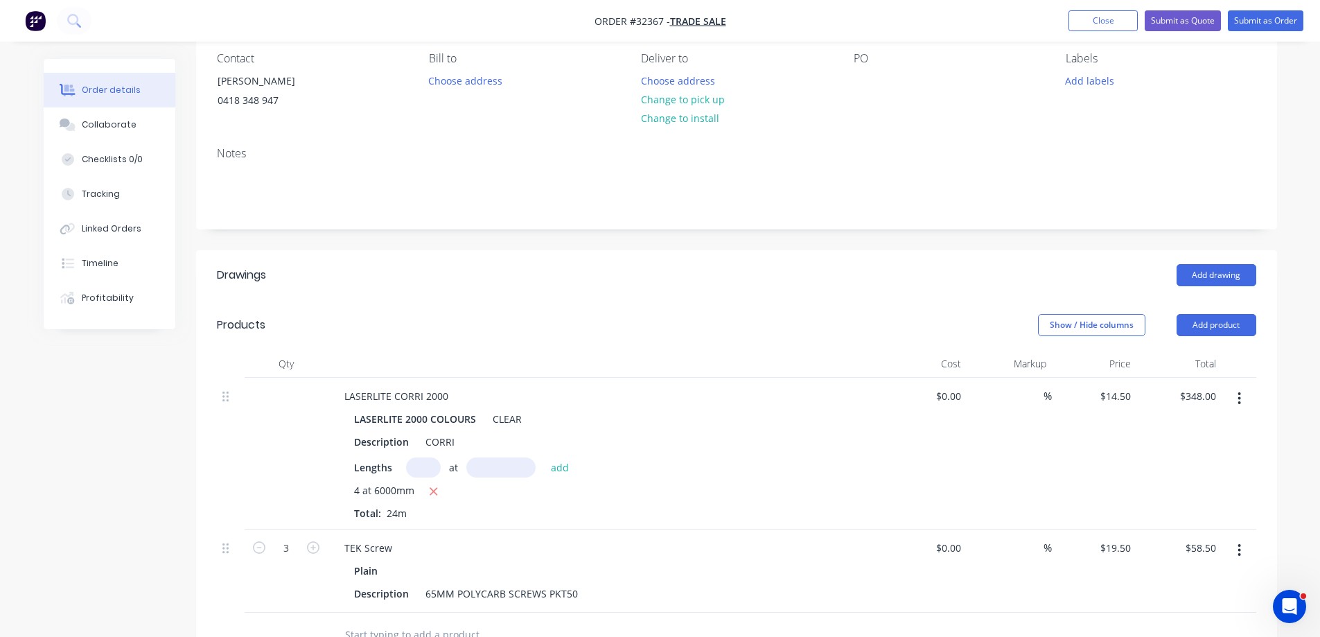
scroll to position [0, 0]
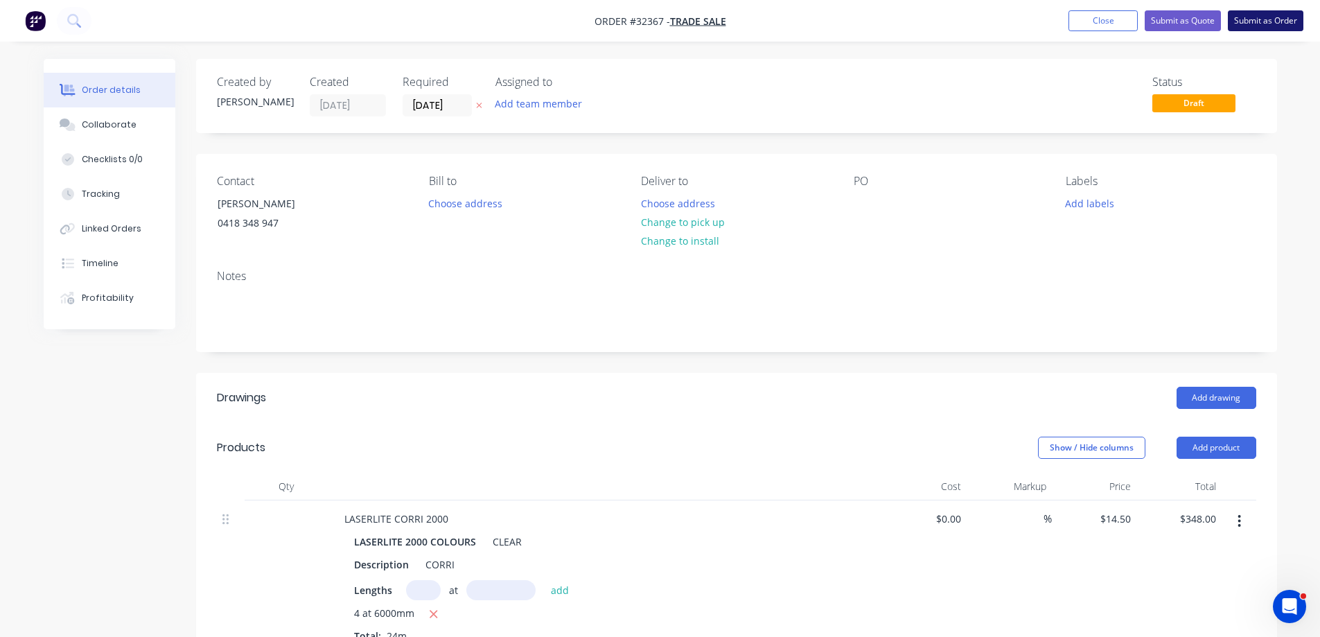
click at [1245, 22] on button "Submit as Order" at bounding box center [1266, 20] width 76 height 21
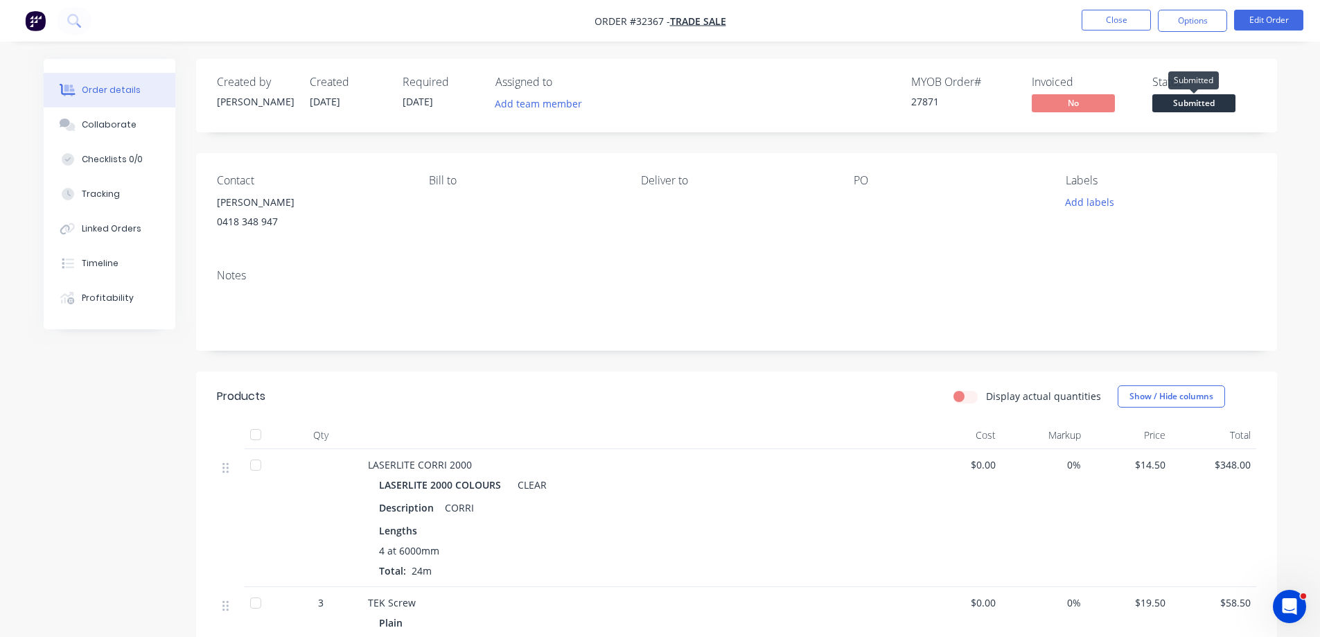
click at [1204, 105] on span "Submitted" at bounding box center [1194, 102] width 83 height 17
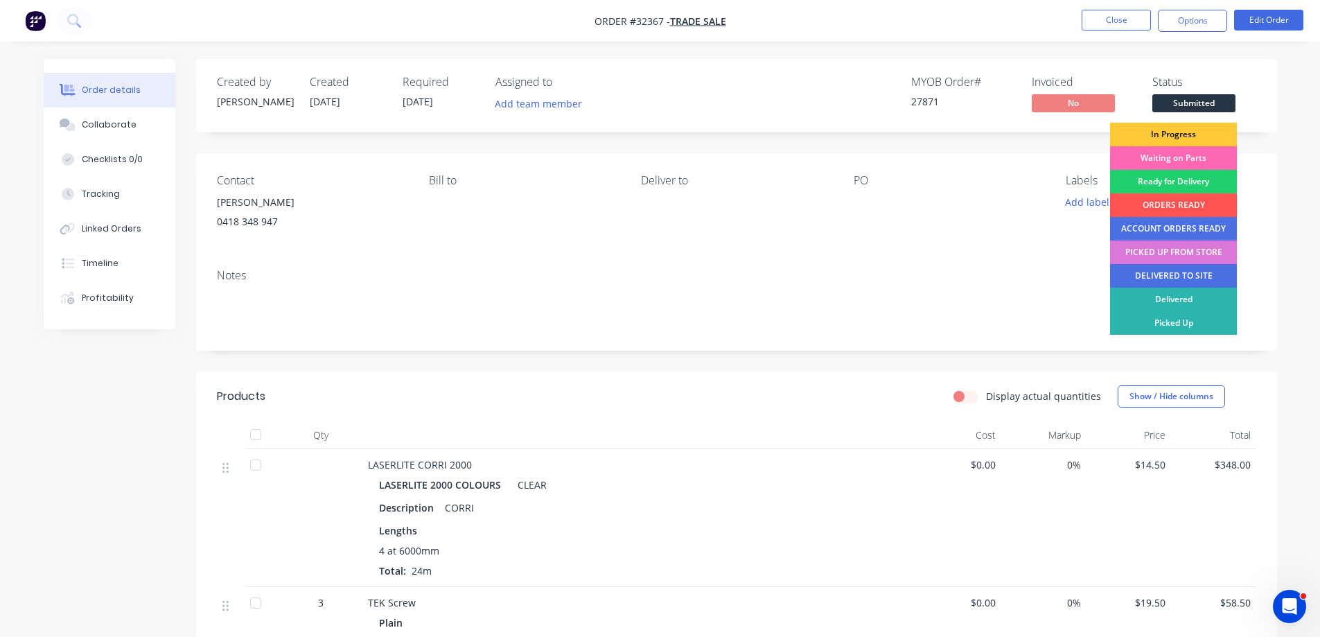
click at [1176, 157] on div "Waiting on Parts" at bounding box center [1173, 158] width 127 height 24
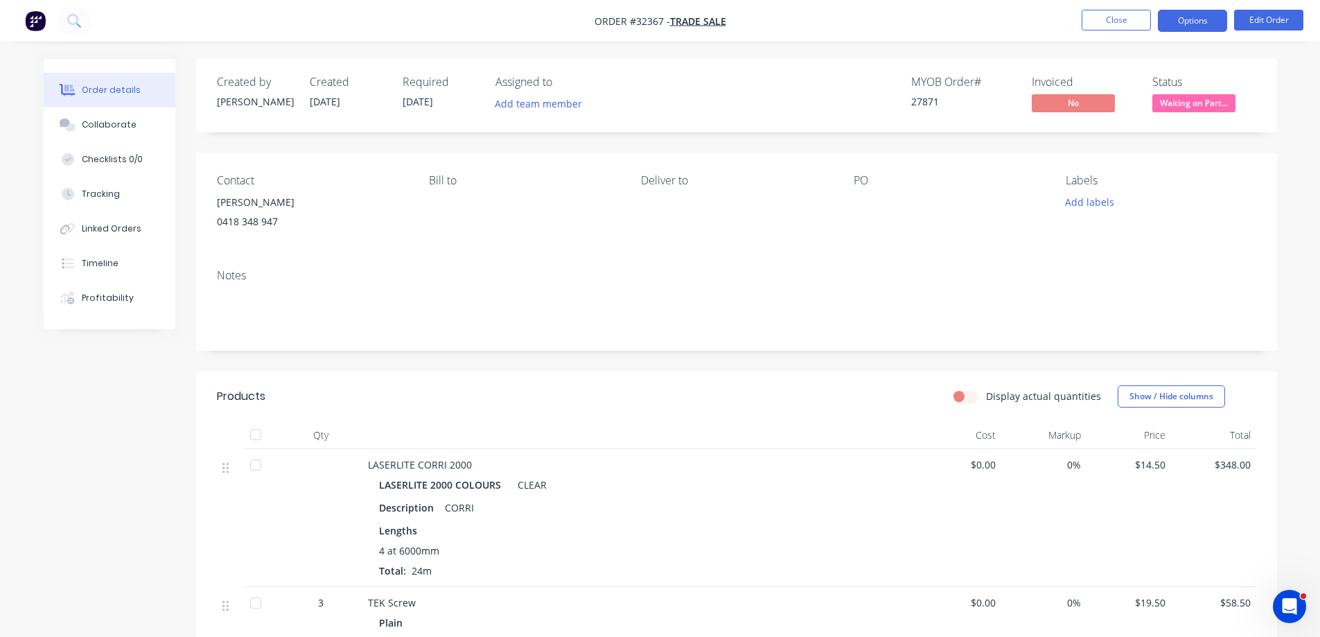
click at [1172, 30] on nav "Order #32367 - TRADE SALE Close Options Edit Order" at bounding box center [660, 21] width 1320 height 42
click at [1174, 26] on button "Options" at bounding box center [1192, 21] width 69 height 22
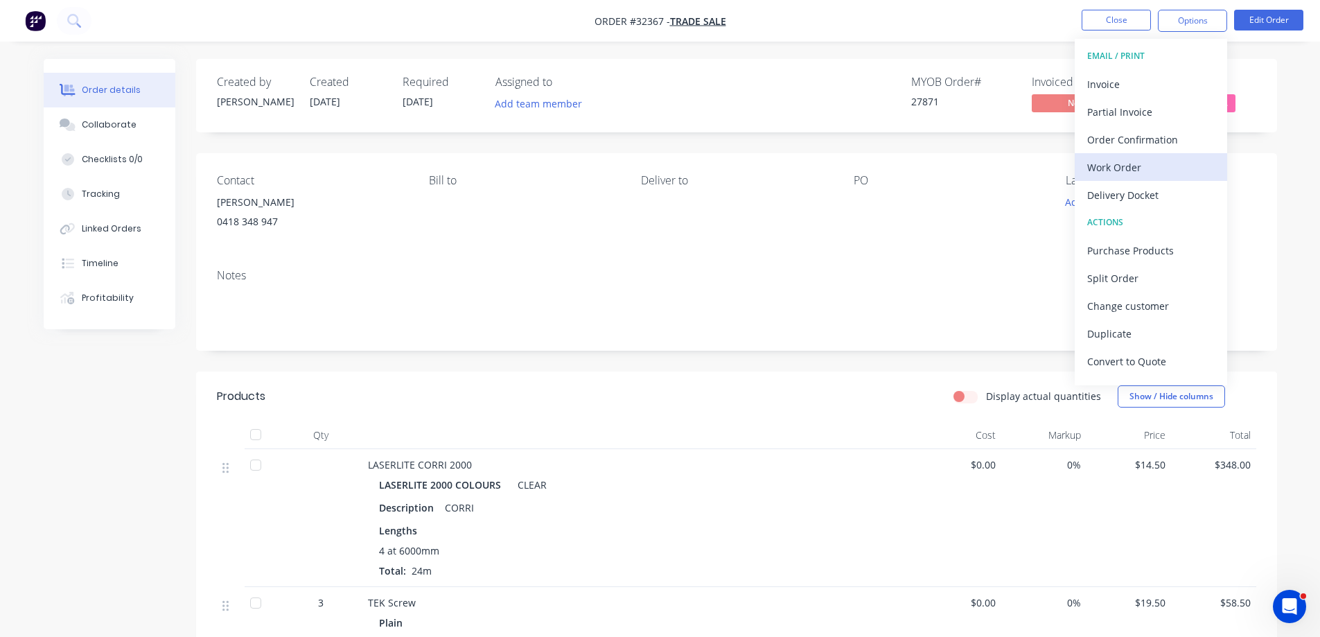
click at [1125, 167] on div "Work Order" at bounding box center [1152, 167] width 128 height 20
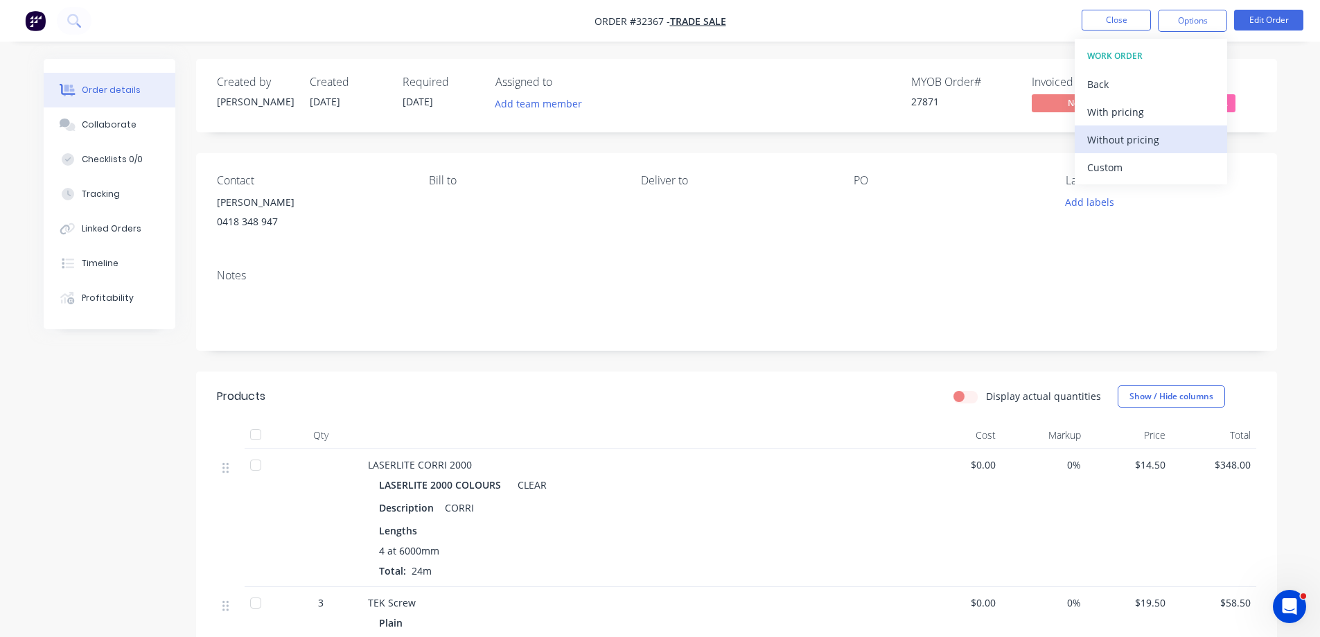
click at [1146, 139] on div "Without pricing" at bounding box center [1152, 140] width 128 height 20
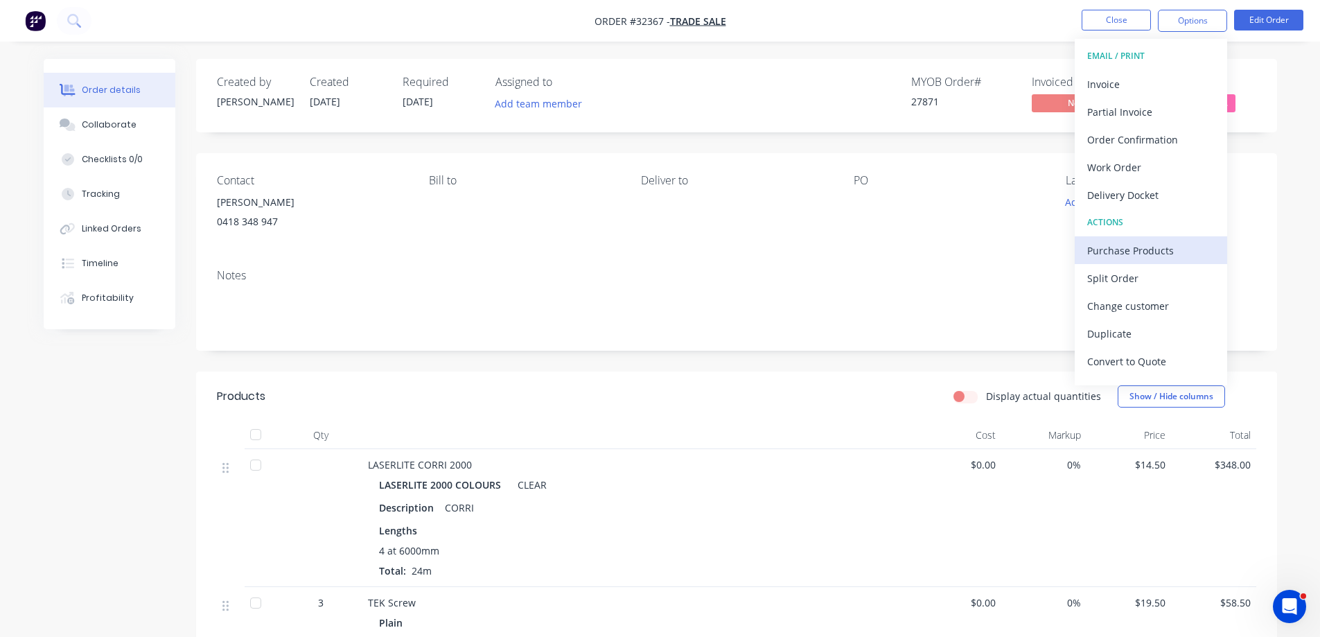
click at [1143, 256] on div "Purchase Products" at bounding box center [1152, 251] width 128 height 20
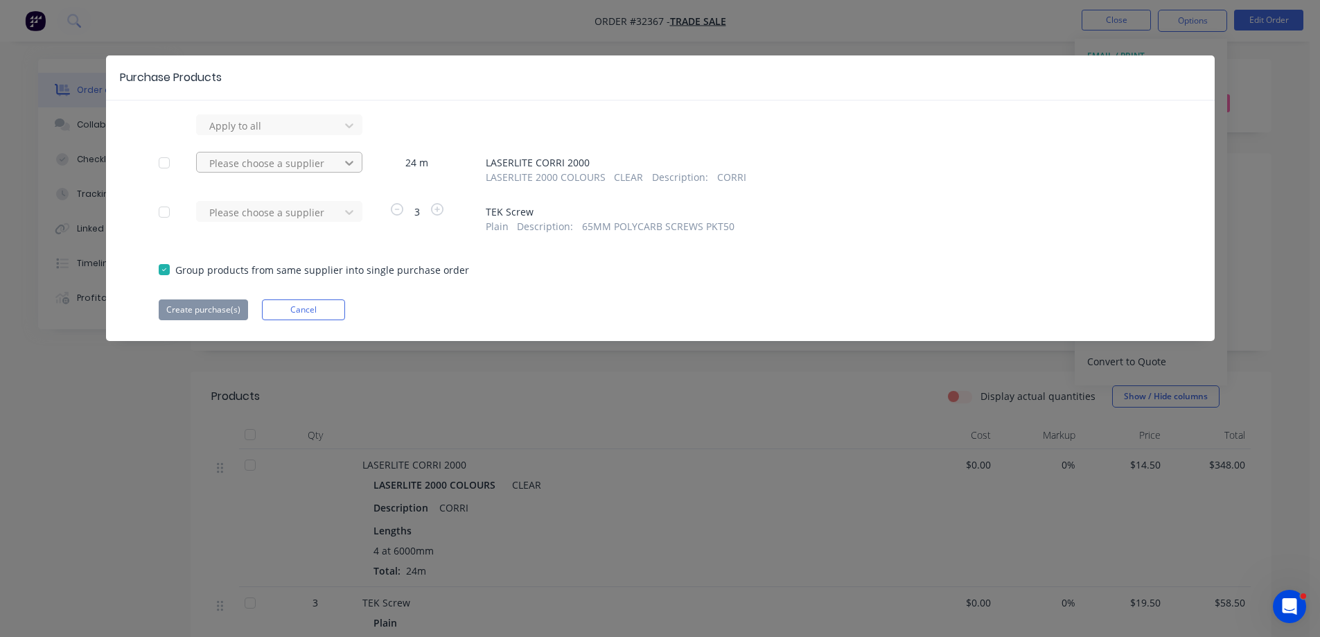
click at [343, 132] on icon at bounding box center [349, 126] width 14 height 14
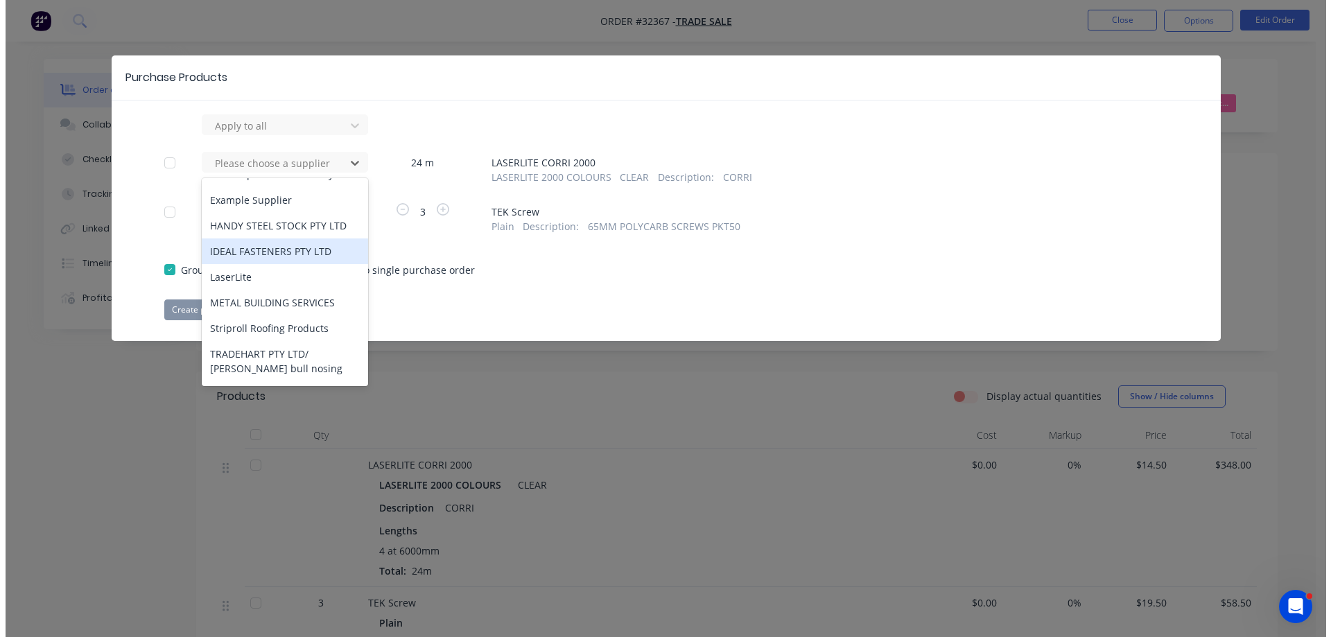
scroll to position [208, 0]
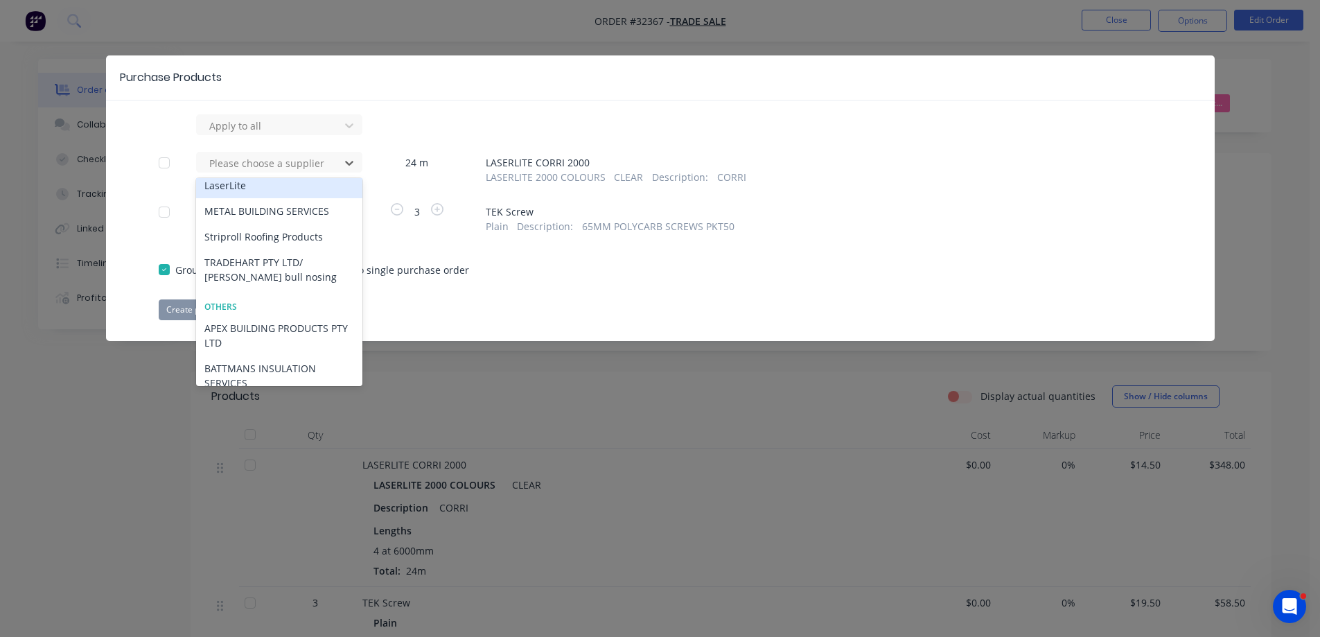
click at [288, 189] on div "LaserLite" at bounding box center [279, 186] width 166 height 26
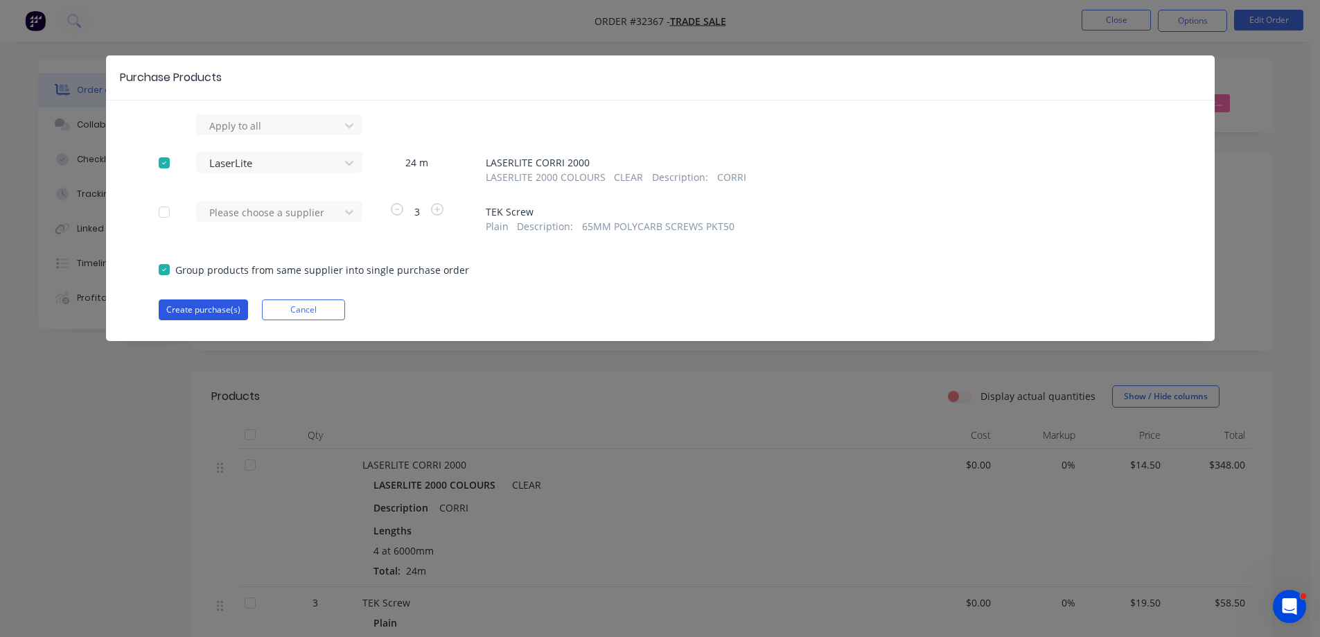
click at [205, 313] on button "Create purchase(s)" at bounding box center [203, 309] width 89 height 21
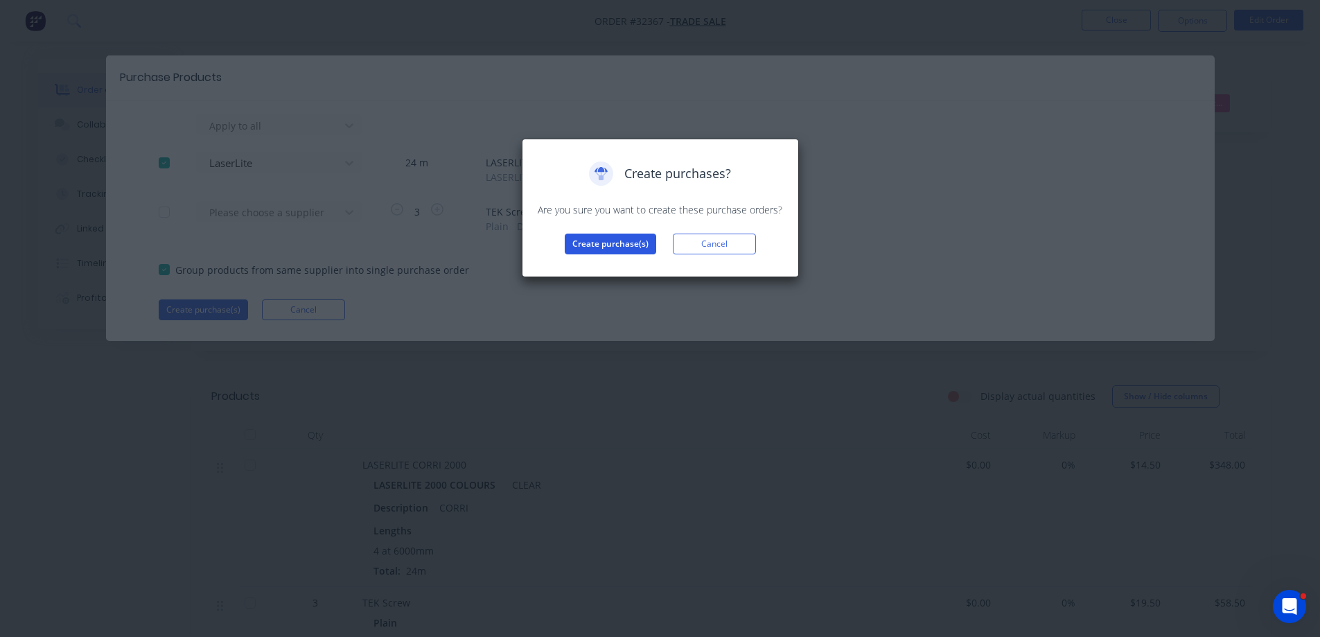
click at [595, 245] on button "Create purchase(s)" at bounding box center [610, 244] width 91 height 21
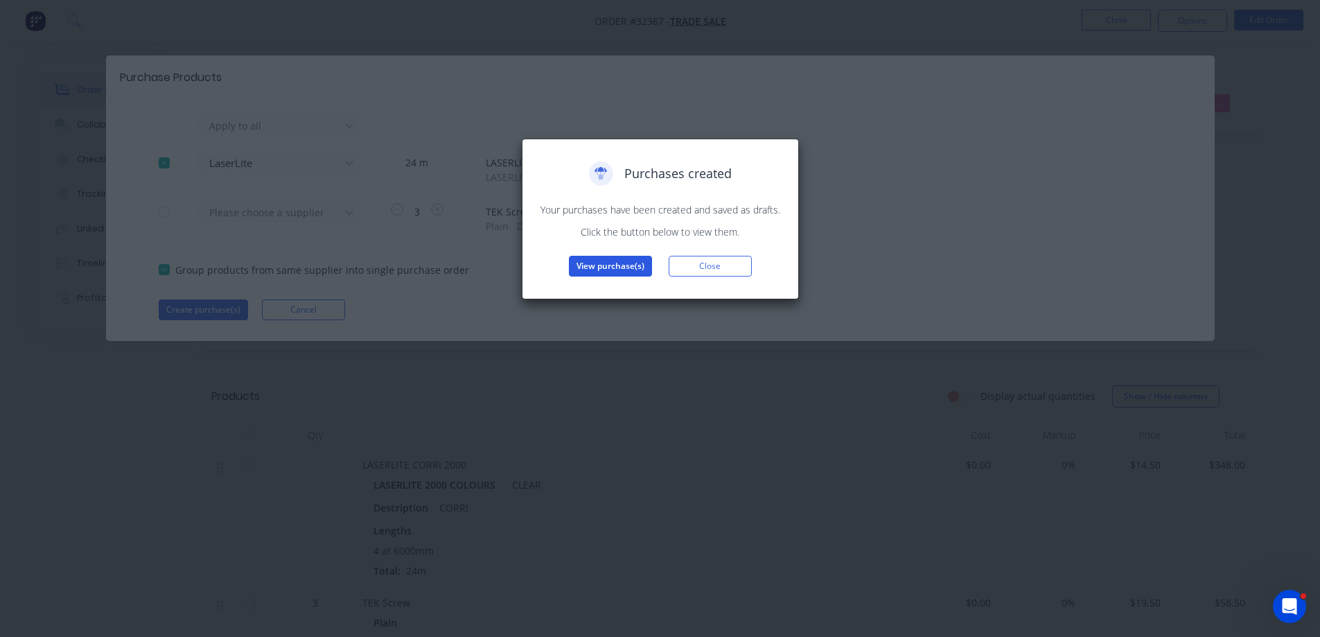
click at [615, 263] on button "View purchase(s)" at bounding box center [610, 266] width 83 height 21
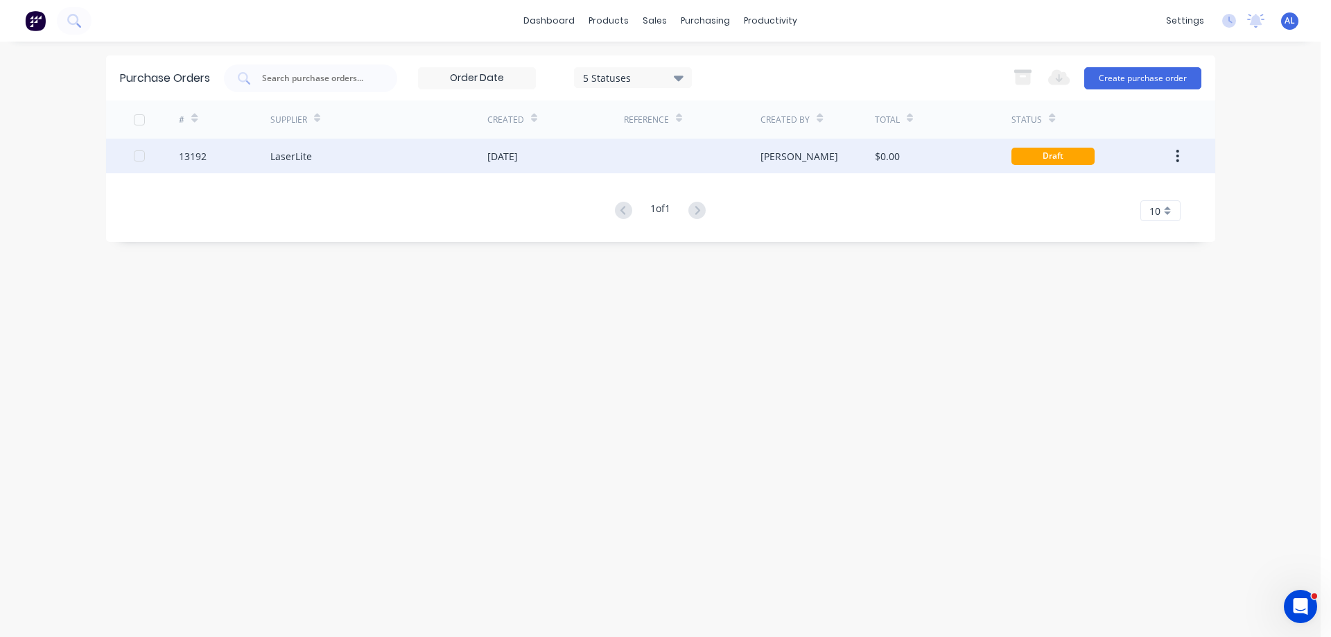
click at [950, 154] on div "$0.00" at bounding box center [943, 156] width 137 height 35
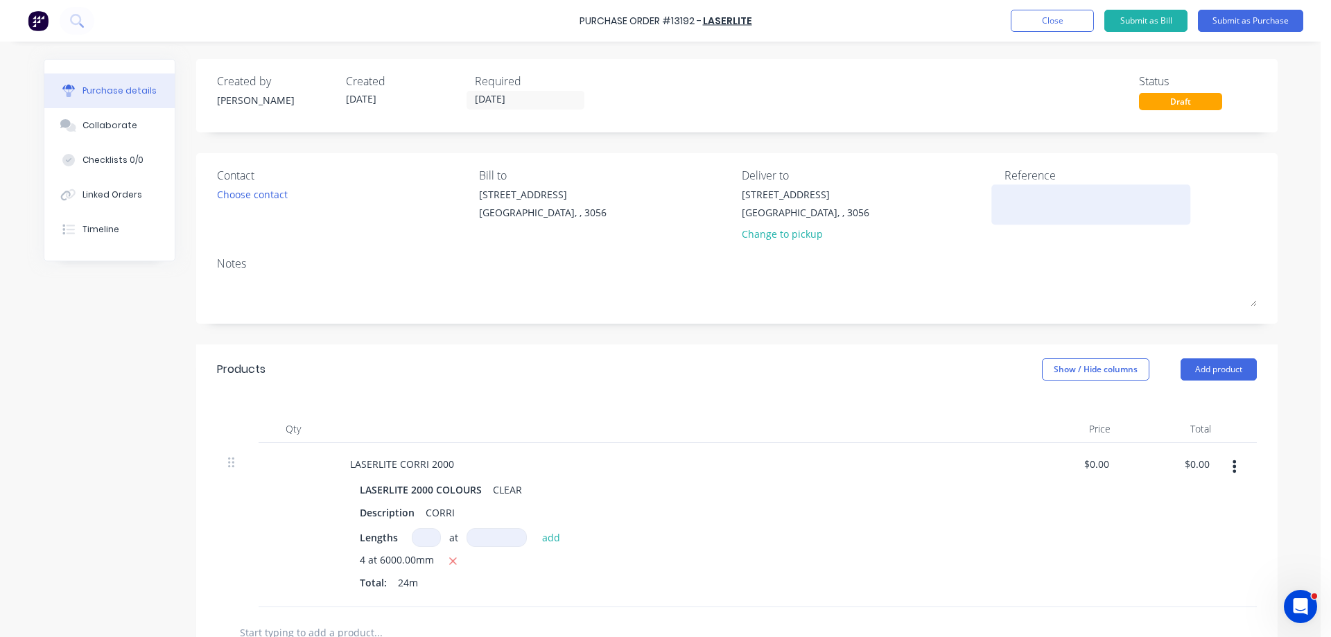
click at [1033, 194] on textarea at bounding box center [1090, 202] width 173 height 31
type textarea "x"
type textarea "2"
type textarea "x"
type textarea "27"
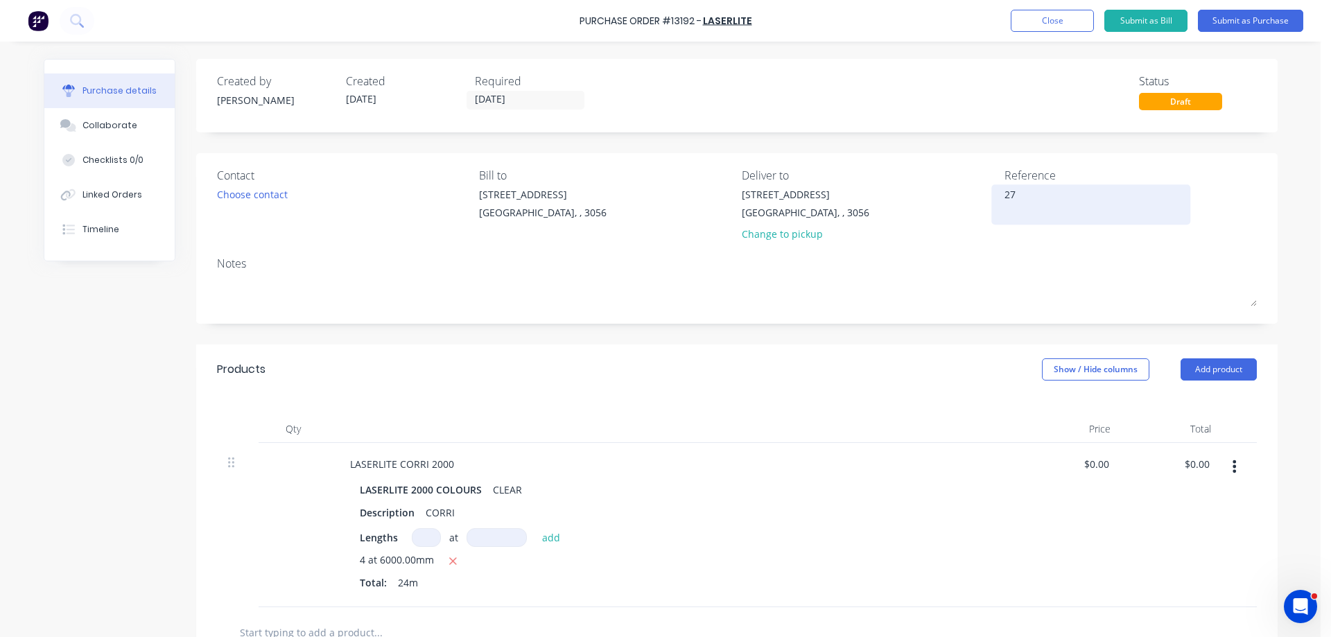
type textarea "x"
type textarea "278"
type textarea "x"
type textarea "2787"
type textarea "x"
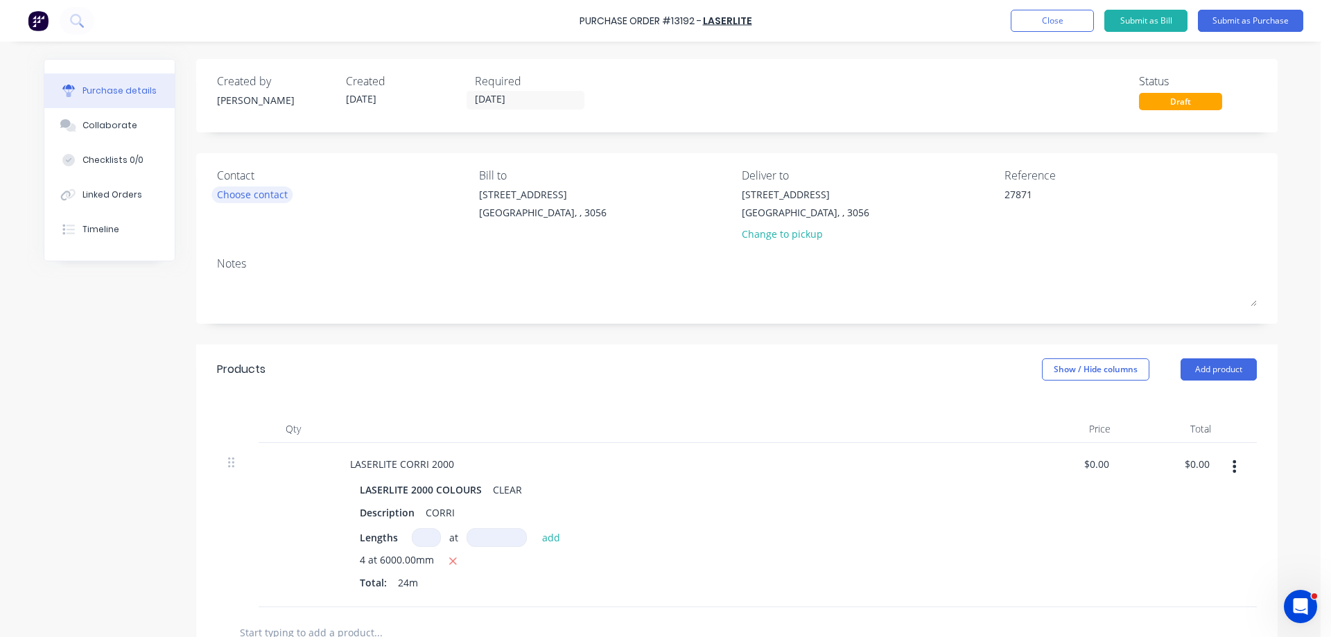
type textarea "27871"
type textarea "x"
type textarea "27871"
click at [246, 200] on div "Choose contact" at bounding box center [252, 194] width 71 height 15
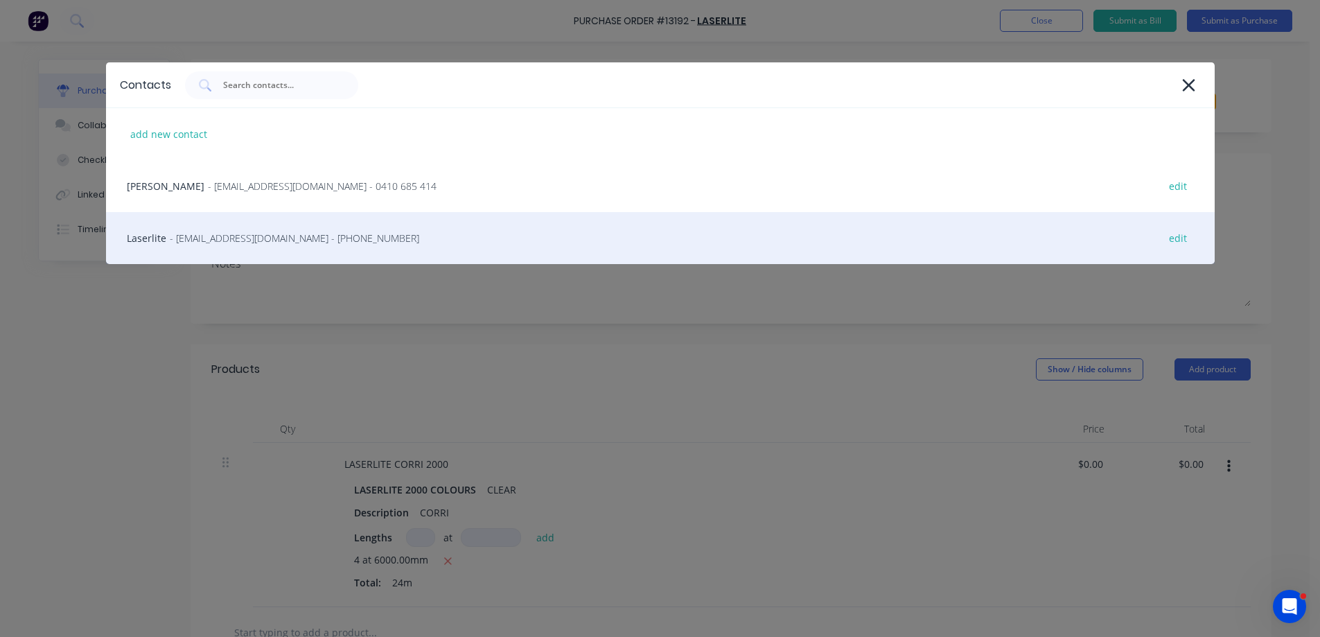
click at [263, 246] on div "Laserlite - OrdersMelbourne@laserlite.com.au - (03) 8791 8000 edit" at bounding box center [660, 238] width 1109 height 52
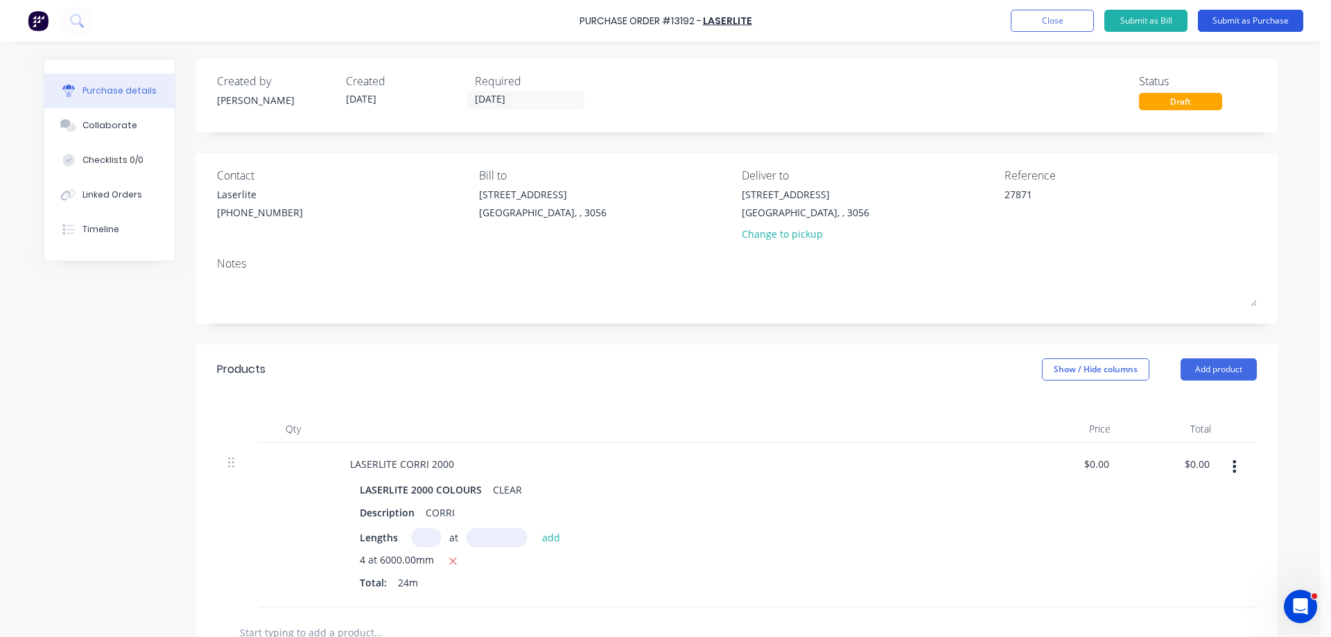
click at [1243, 24] on button "Submit as Purchase" at bounding box center [1250, 21] width 105 height 22
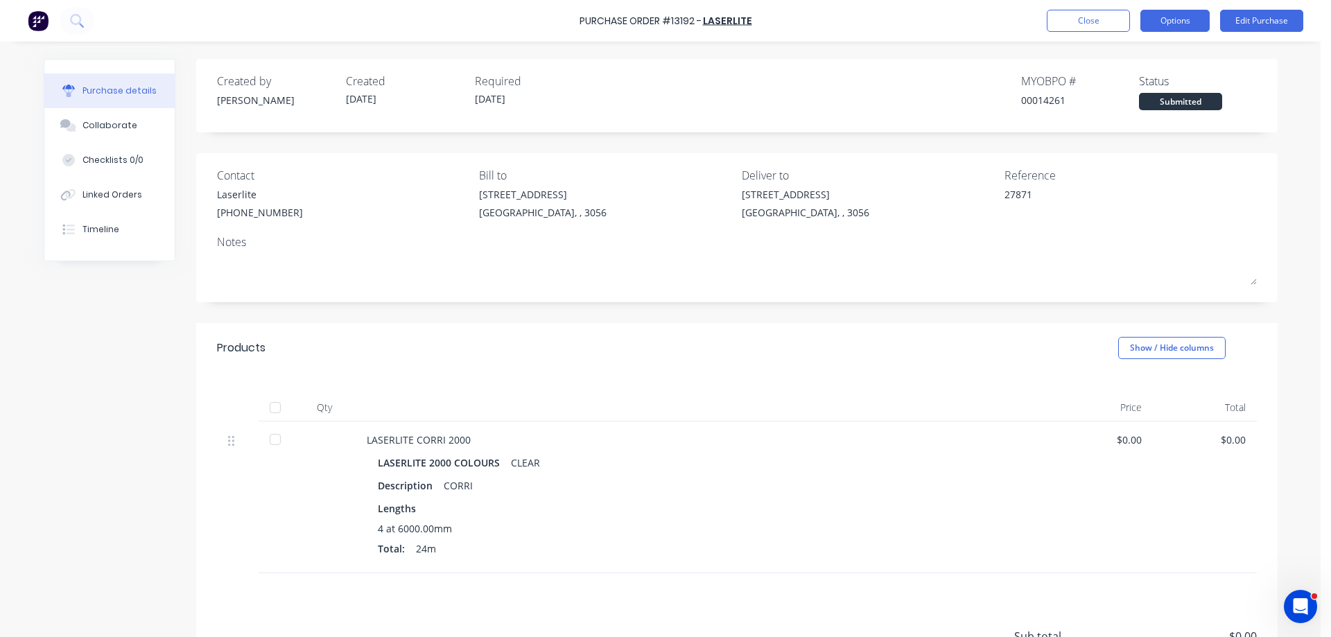
click at [1189, 24] on button "Options" at bounding box center [1174, 21] width 69 height 22
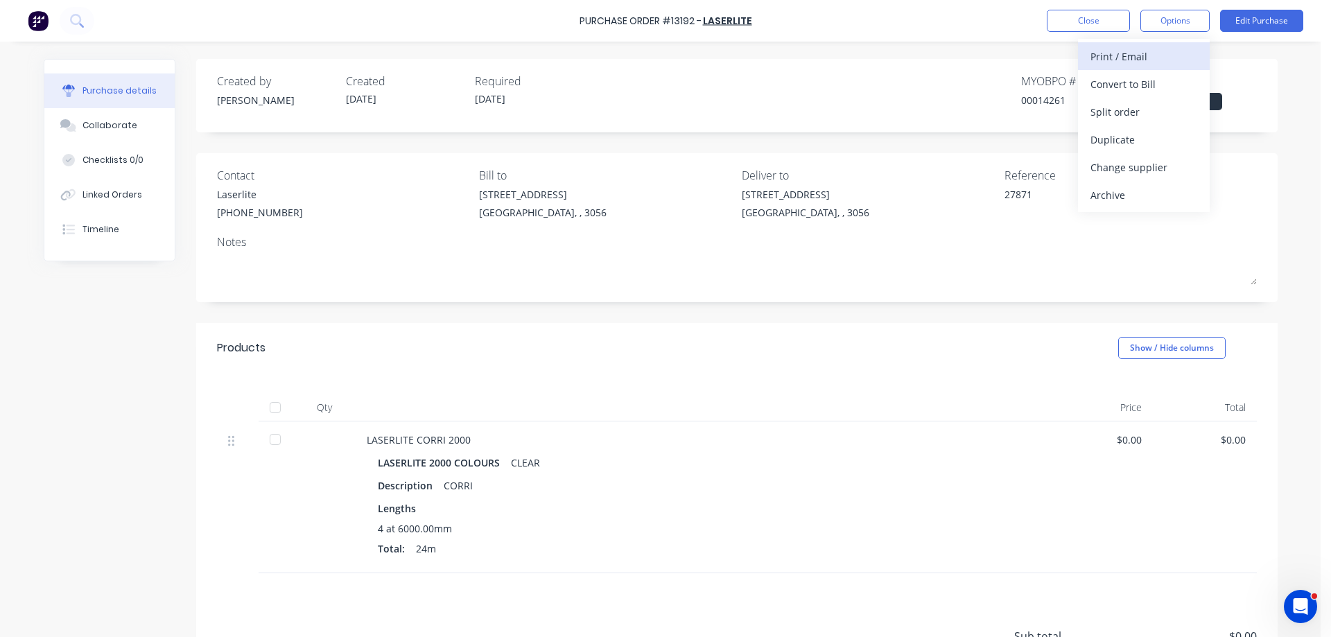
click at [1130, 57] on div "Print / Email" at bounding box center [1143, 56] width 107 height 20
click at [1115, 110] on div "Without pricing" at bounding box center [1143, 112] width 107 height 20
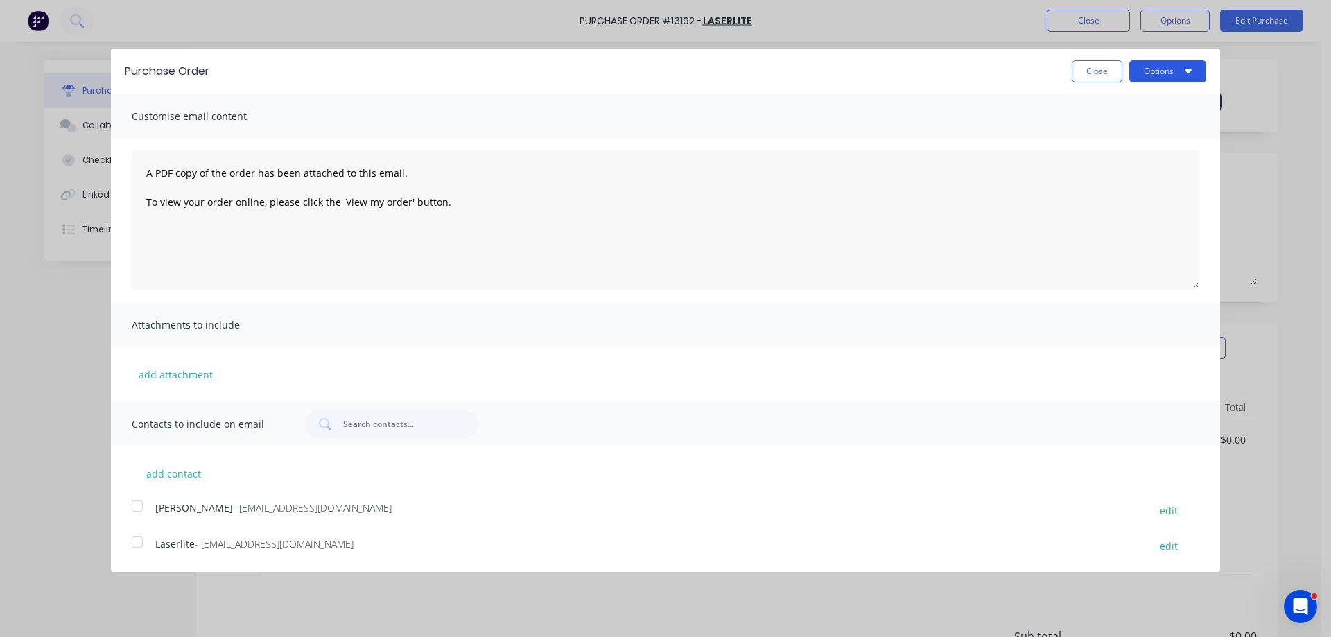
click at [1187, 71] on icon "button" at bounding box center [1188, 71] width 7 height 4
click at [1150, 103] on div "Print" at bounding box center [1140, 106] width 107 height 20
click at [138, 541] on div at bounding box center [137, 542] width 28 height 28
click at [1180, 70] on button "Options" at bounding box center [1167, 71] width 77 height 22
click at [1147, 135] on div "Email" at bounding box center [1140, 134] width 107 height 20
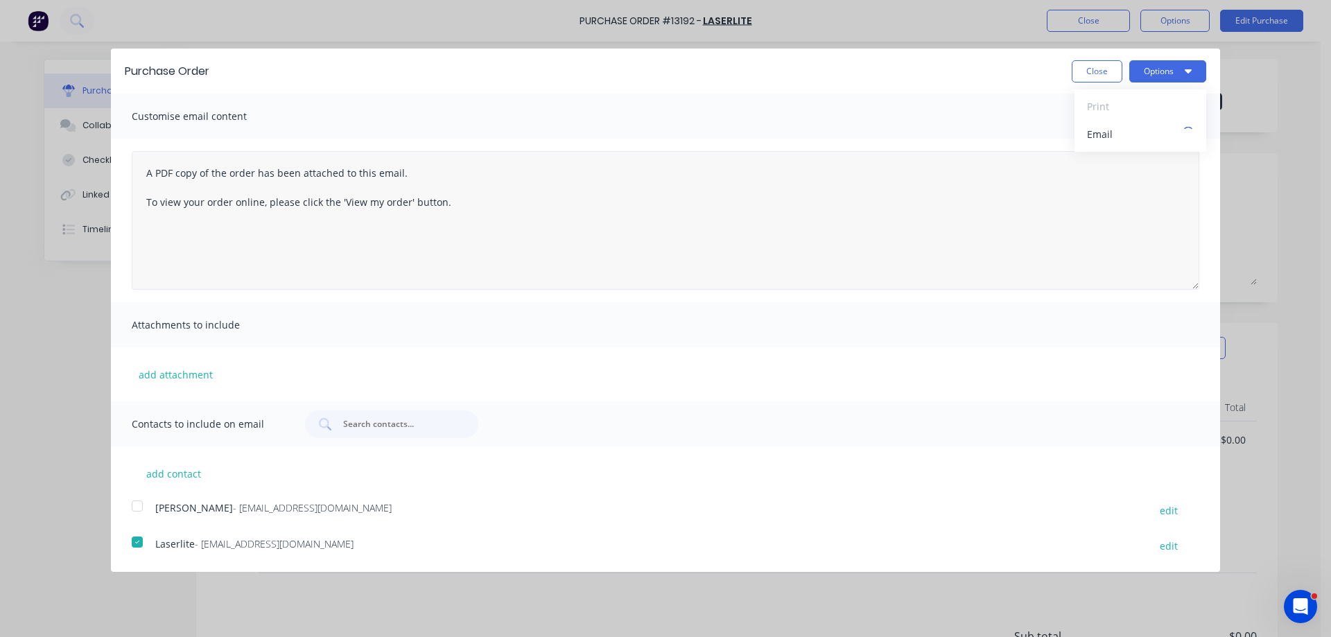
type textarea "x"
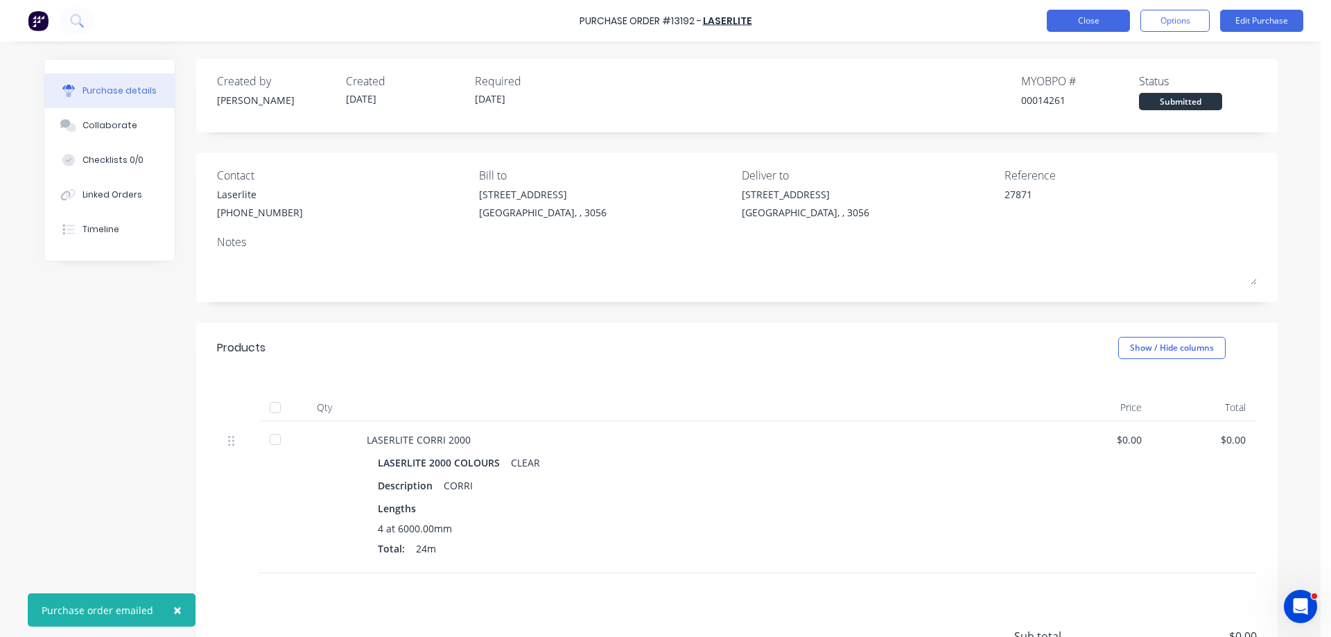
click at [1102, 19] on button "Close" at bounding box center [1088, 21] width 83 height 22
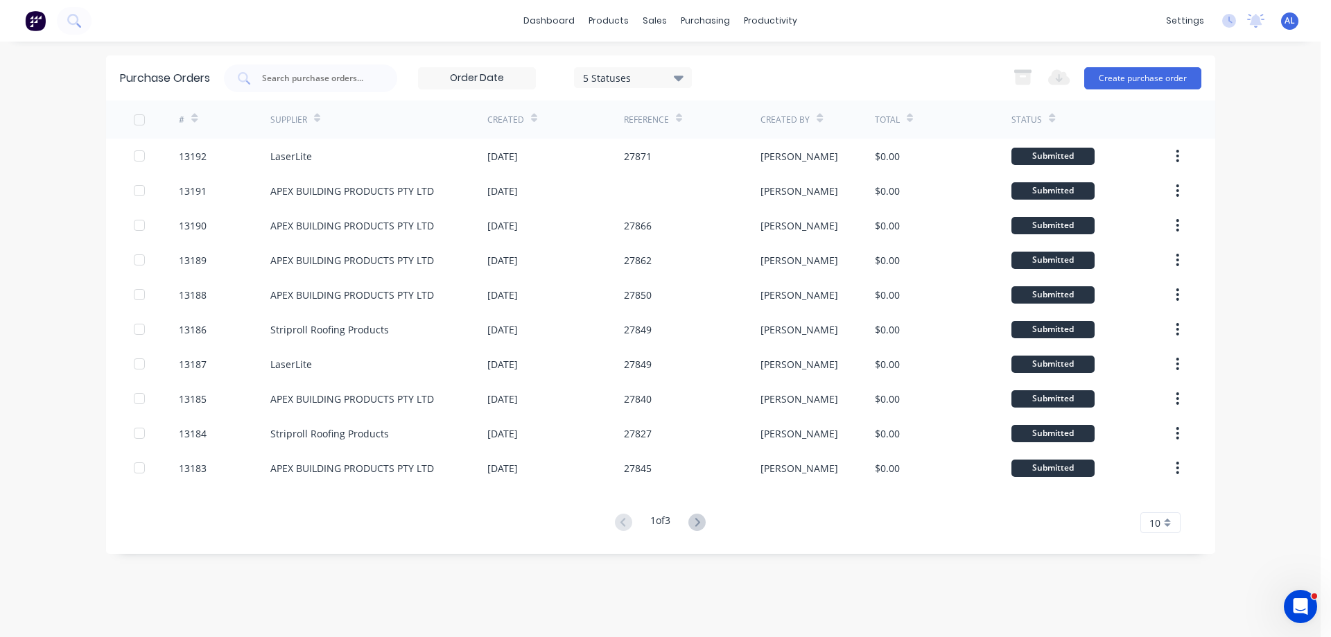
click at [32, 20] on img at bounding box center [35, 20] width 21 height 21
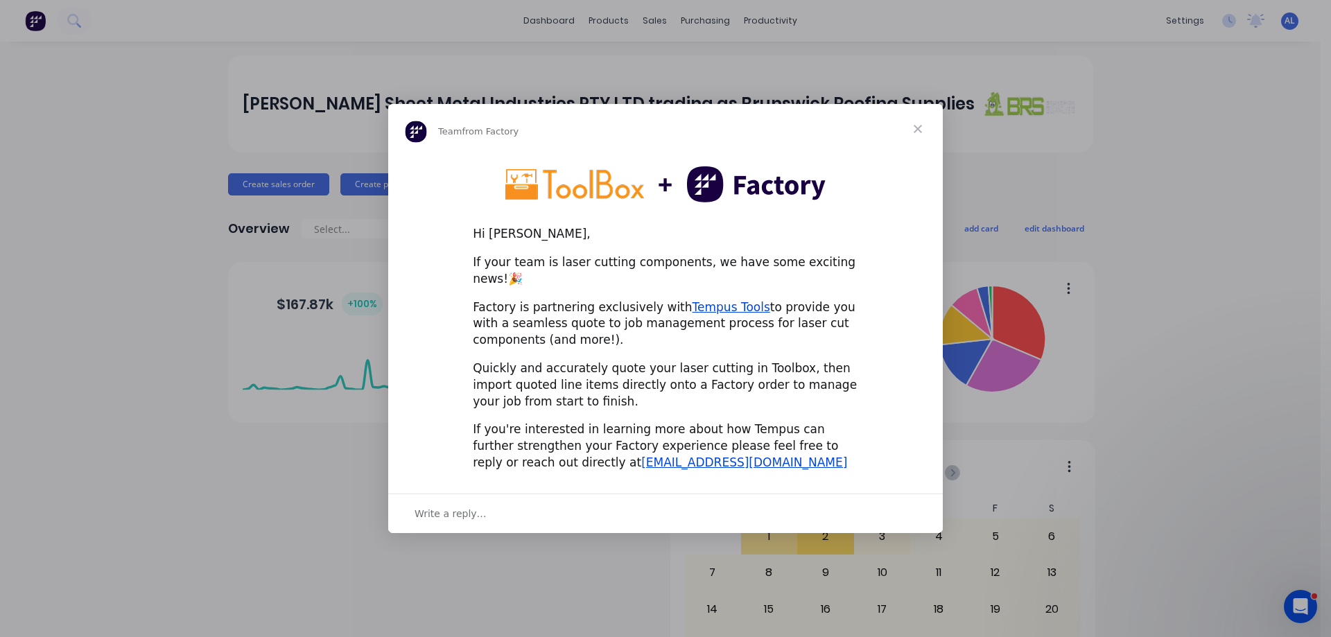
click at [918, 137] on span "Close" at bounding box center [918, 129] width 50 height 50
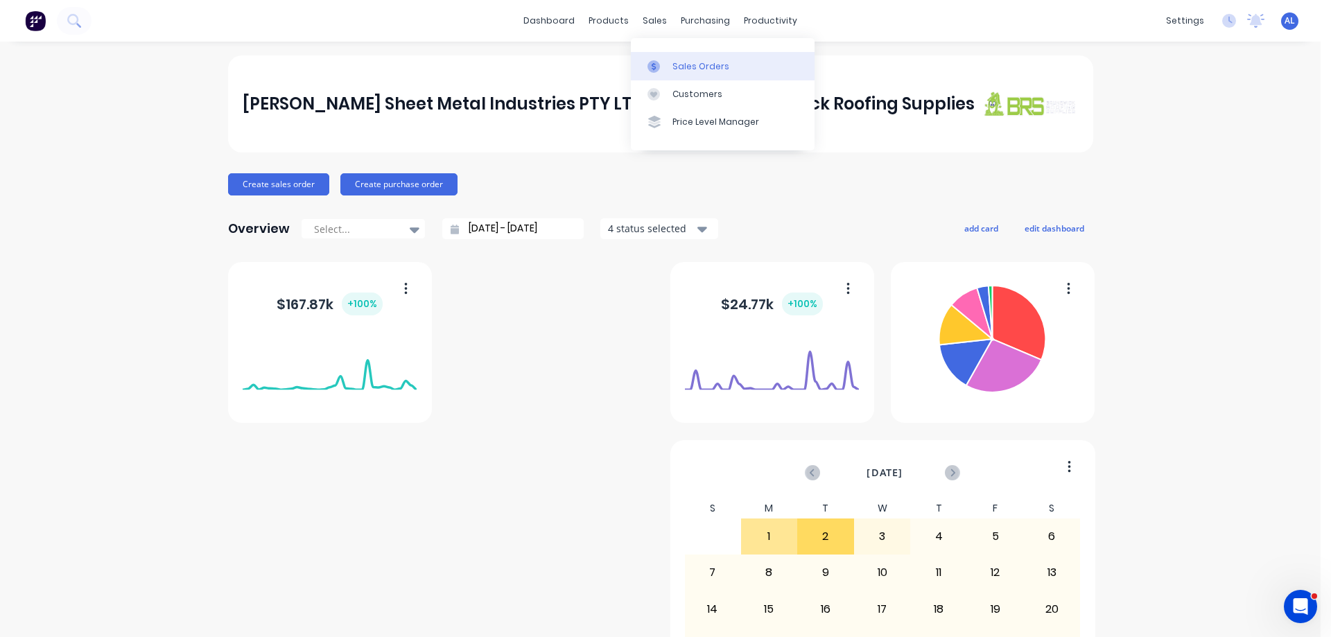
click at [681, 74] on link "Sales Orders" at bounding box center [723, 66] width 184 height 28
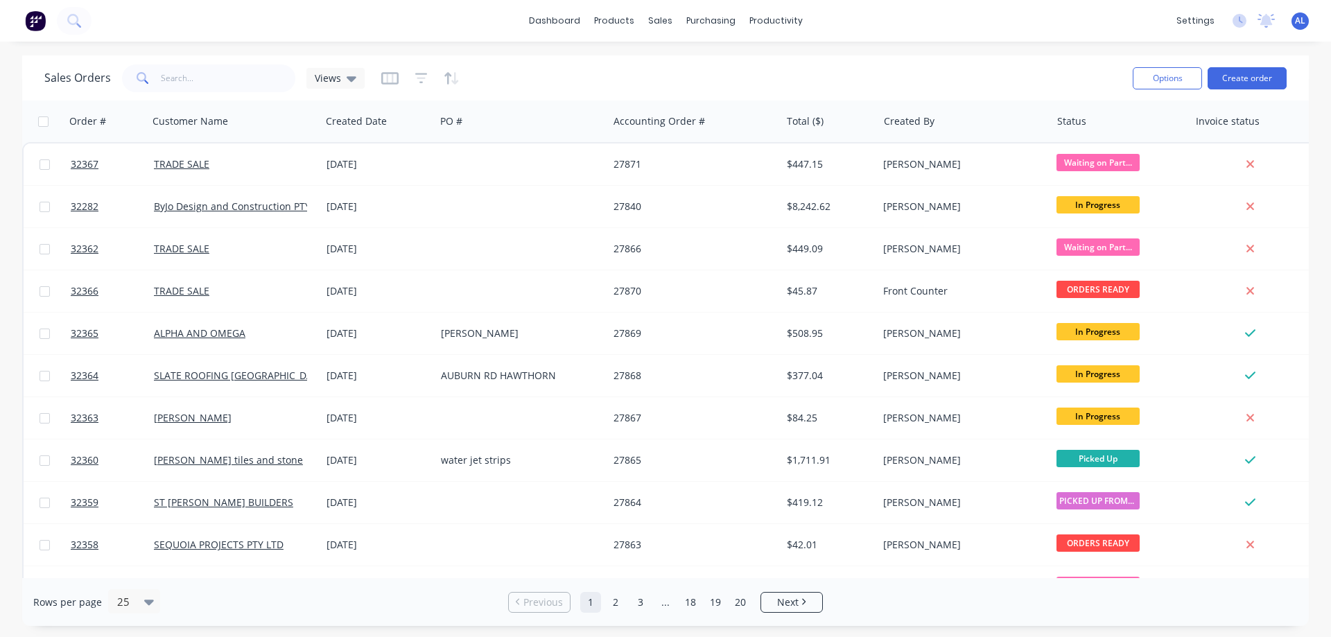
click at [1227, 82] on button "Create order" at bounding box center [1246, 78] width 79 height 22
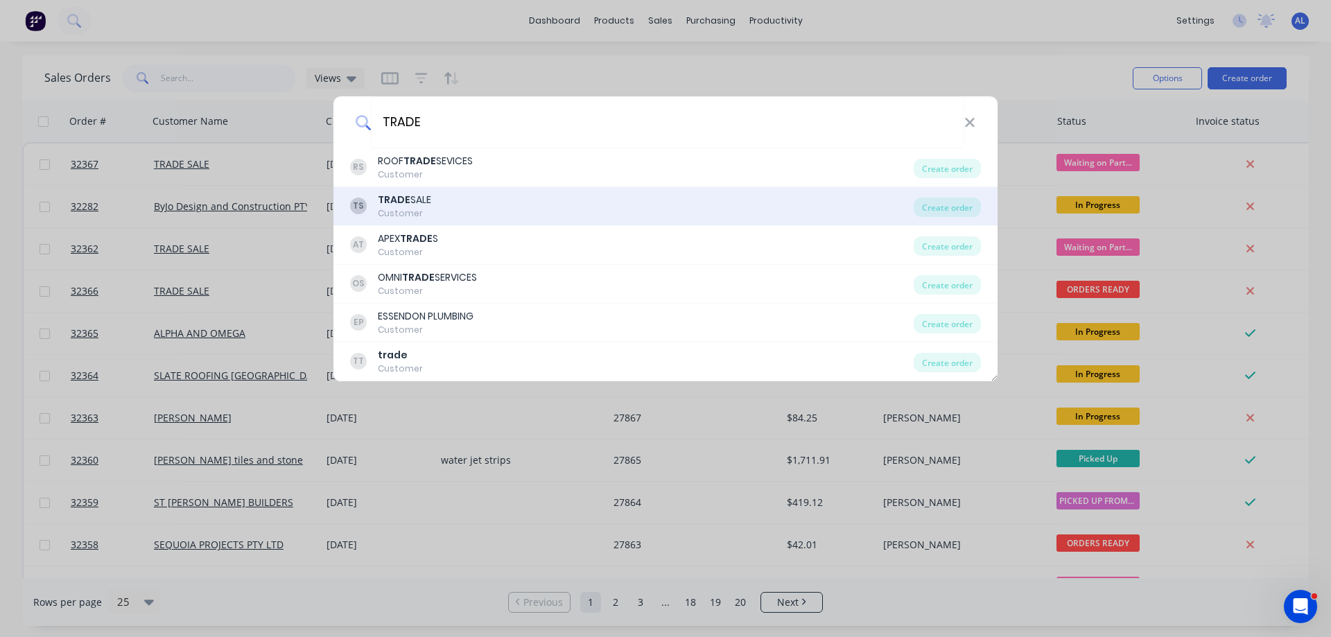
type input "TRADE"
click at [510, 213] on div "TS TRADE SALE Customer" at bounding box center [632, 206] width 564 height 27
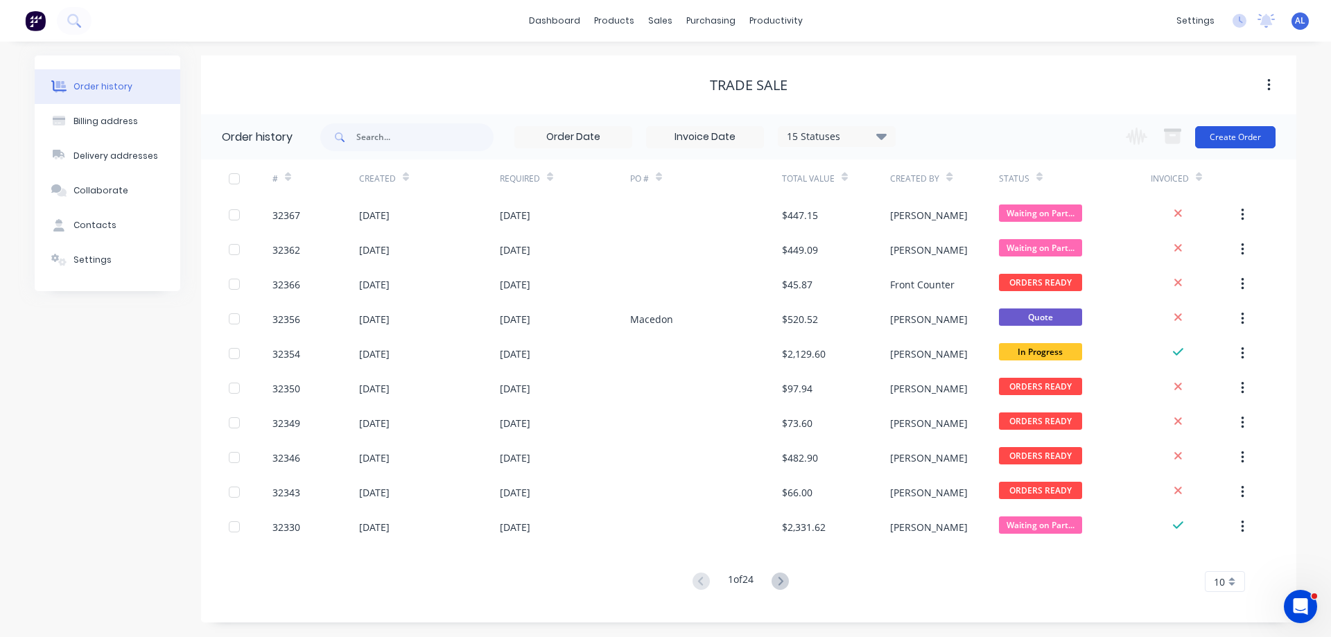
click at [1229, 141] on button "Create Order" at bounding box center [1235, 137] width 80 height 22
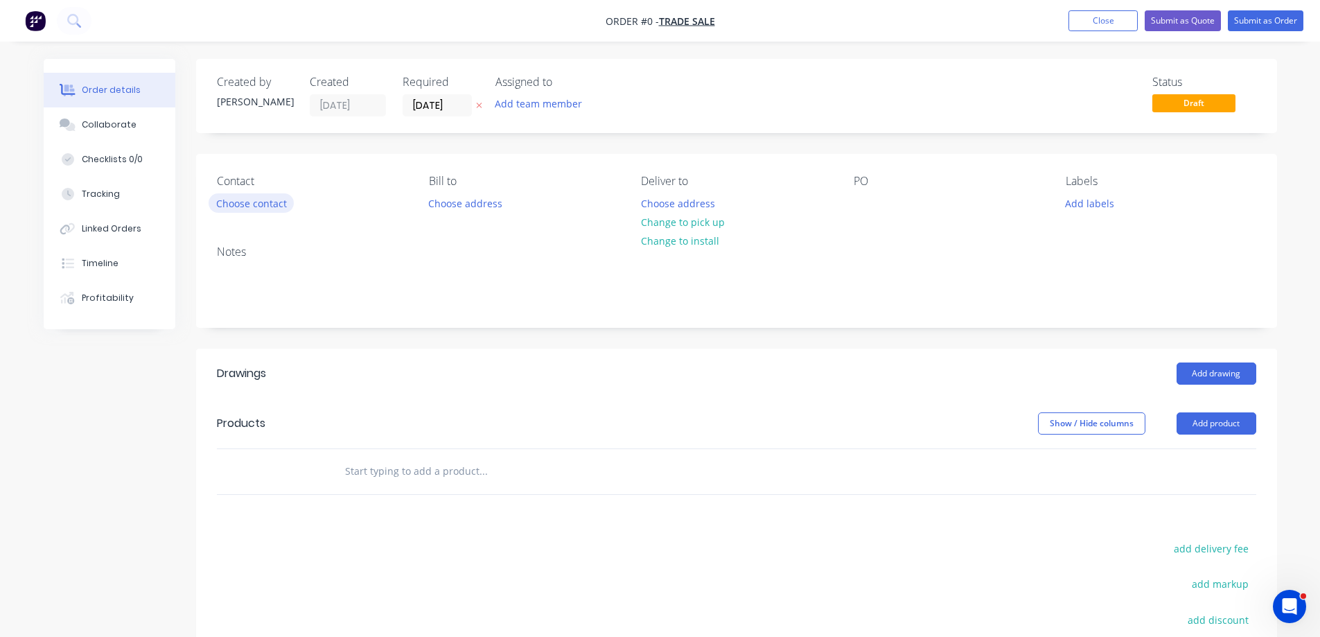
click at [264, 200] on button "Choose contact" at bounding box center [251, 202] width 85 height 19
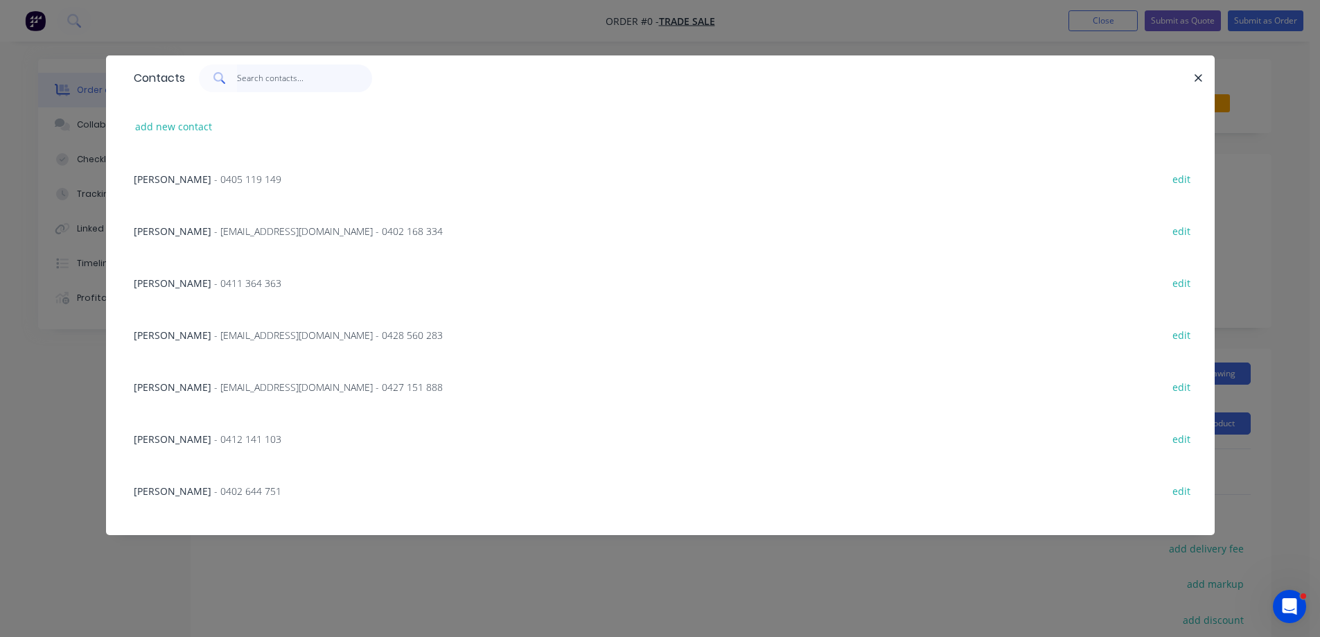
click at [270, 75] on input "text" at bounding box center [304, 78] width 135 height 28
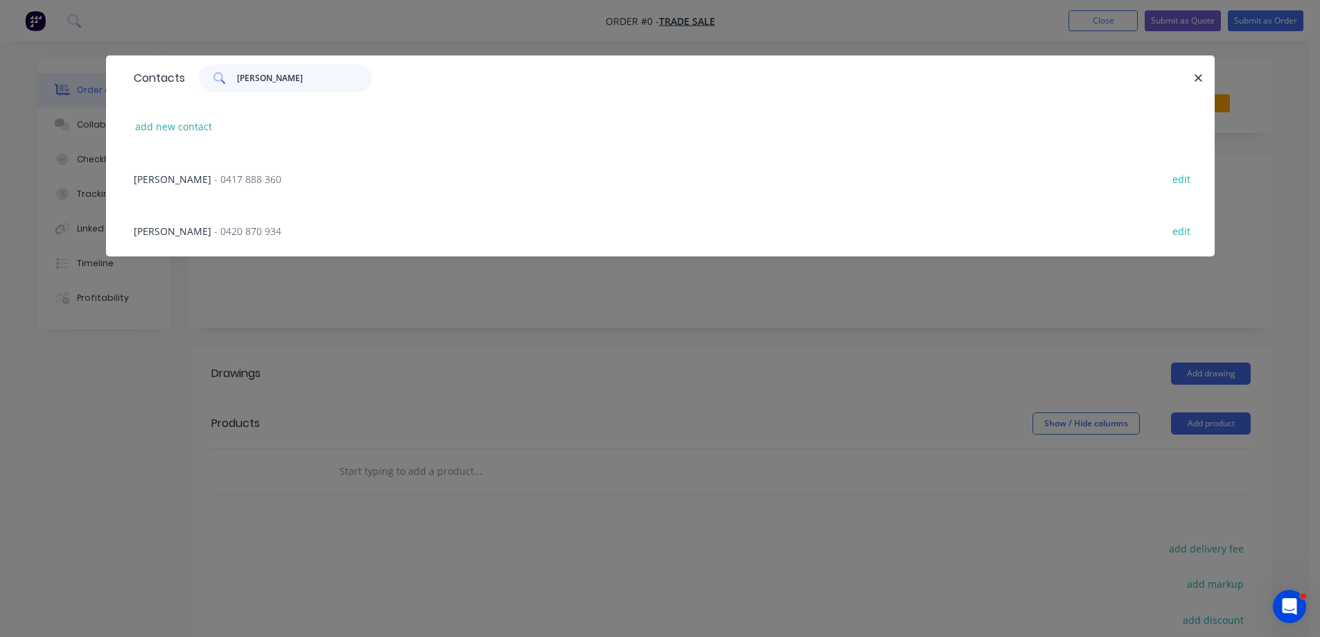
type input "EMILIO"
click at [224, 179] on span "- 0417 888 360" at bounding box center [247, 179] width 67 height 13
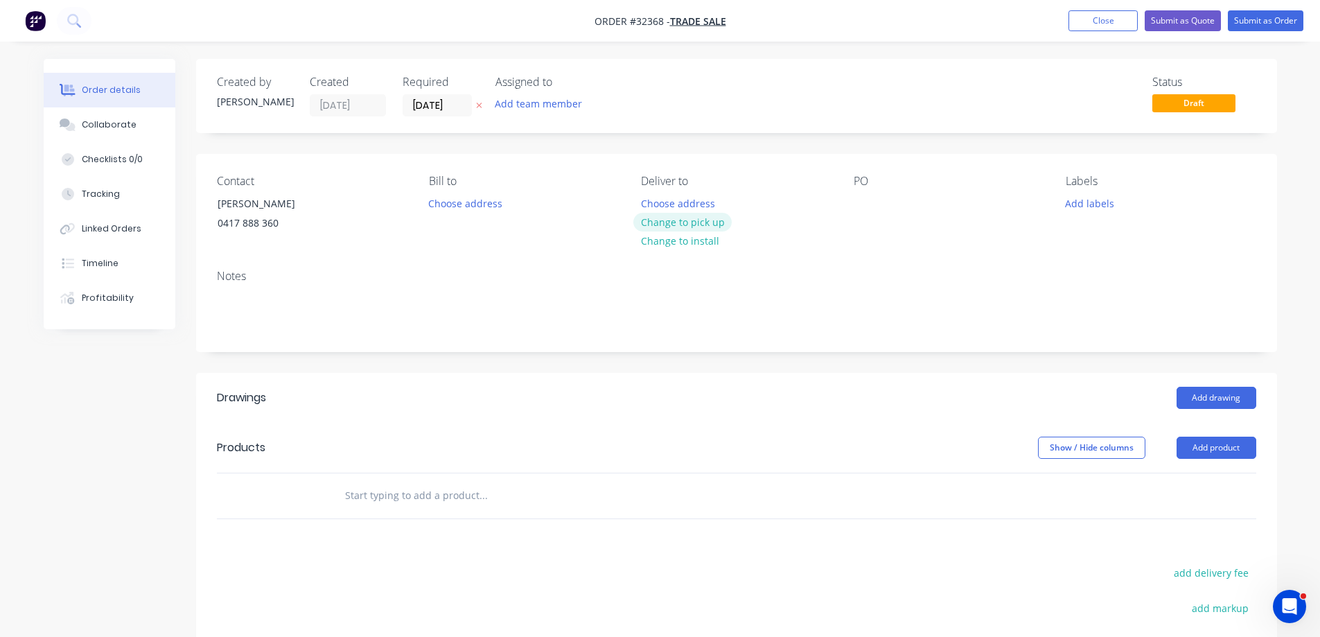
click at [687, 222] on button "Change to pick up" at bounding box center [683, 222] width 98 height 19
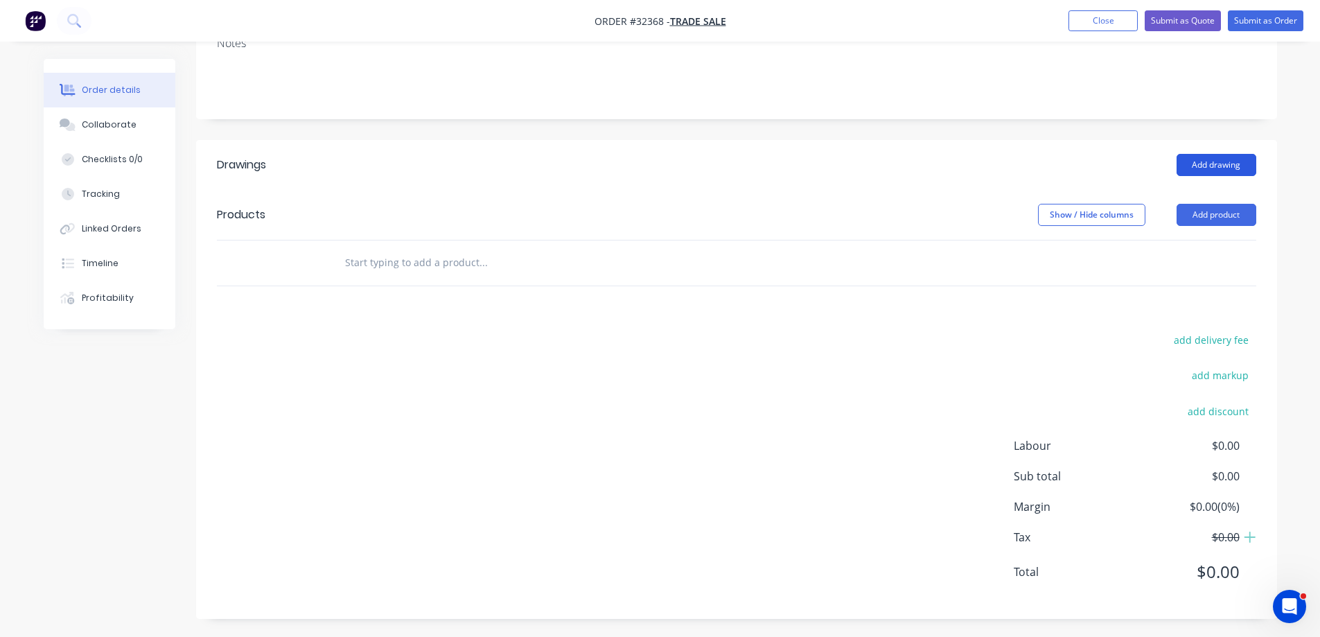
scroll to position [236, 0]
click at [1226, 161] on button "Add drawing" at bounding box center [1217, 162] width 80 height 22
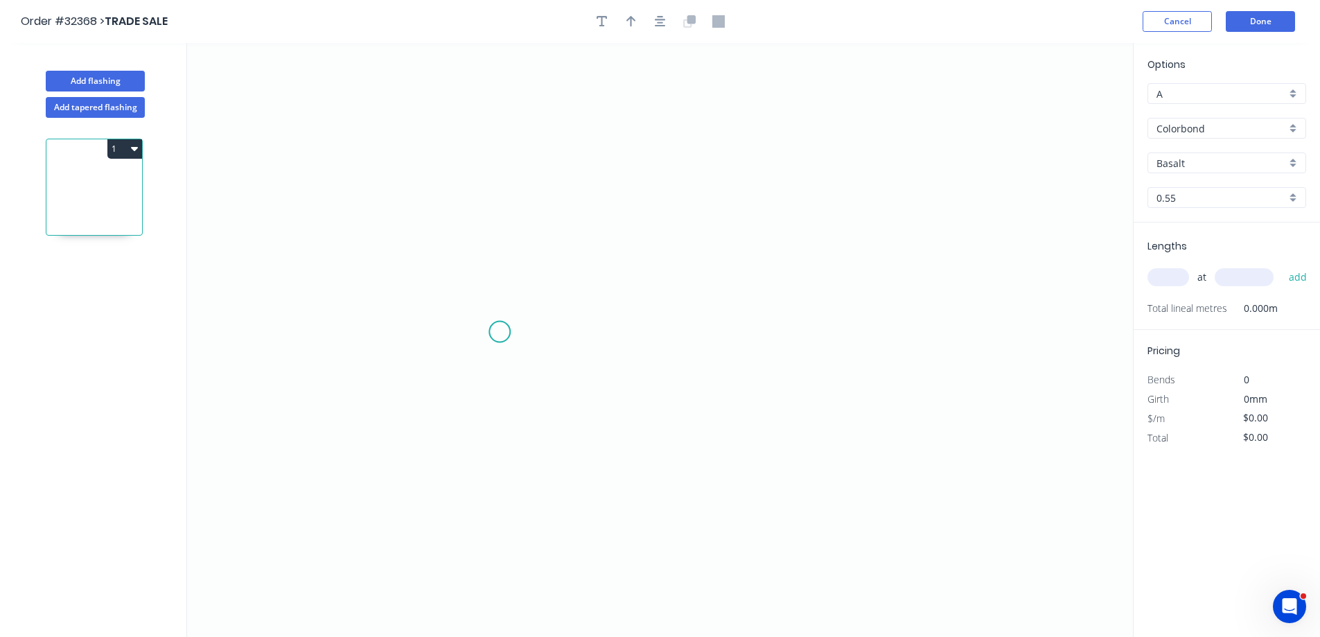
click at [500, 332] on icon "0" at bounding box center [660, 340] width 946 height 594
click at [498, 177] on icon "0" at bounding box center [660, 340] width 946 height 594
click at [830, 173] on icon "0 ?" at bounding box center [660, 340] width 946 height 594
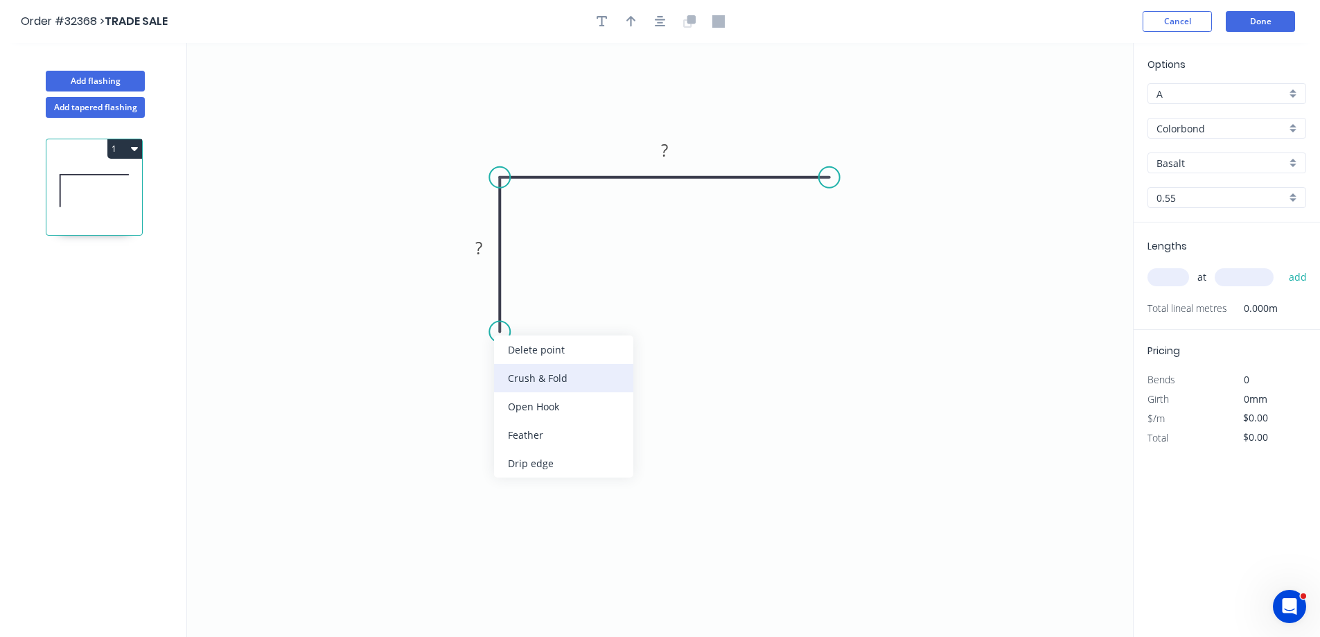
click at [574, 378] on div "Crush & Fold" at bounding box center [563, 378] width 139 height 28
click at [488, 248] on rect at bounding box center [479, 248] width 28 height 19
type input "$12.73"
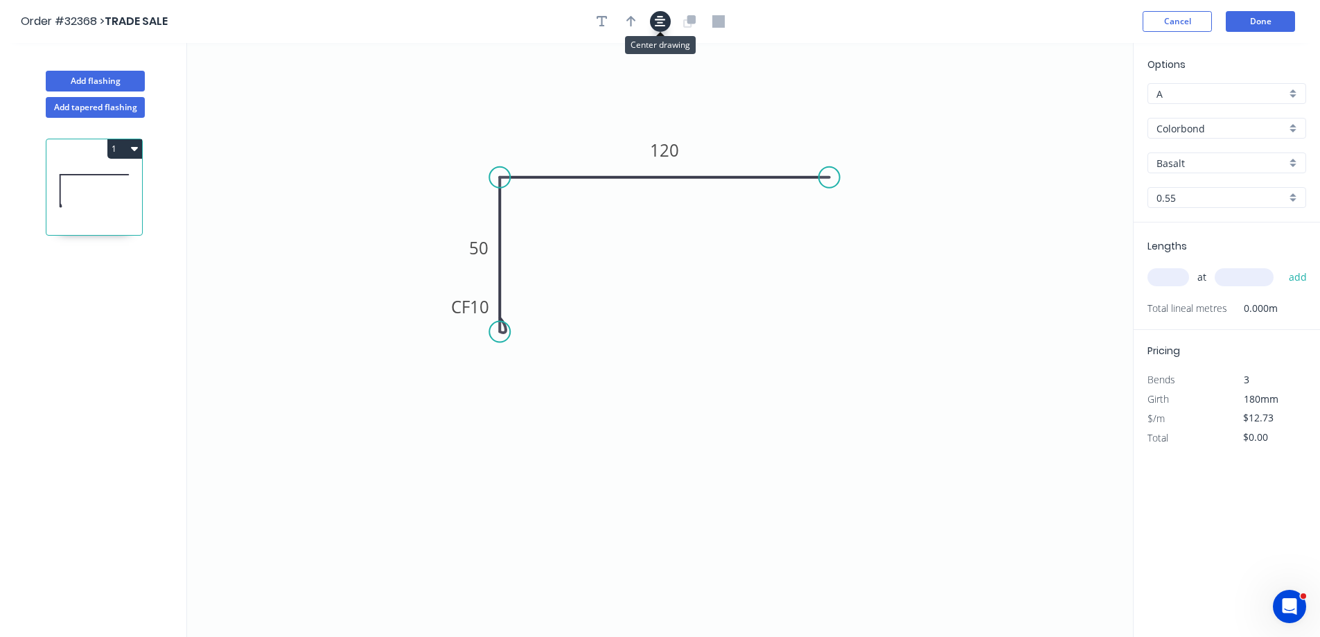
click at [663, 19] on icon "button" at bounding box center [660, 21] width 11 height 12
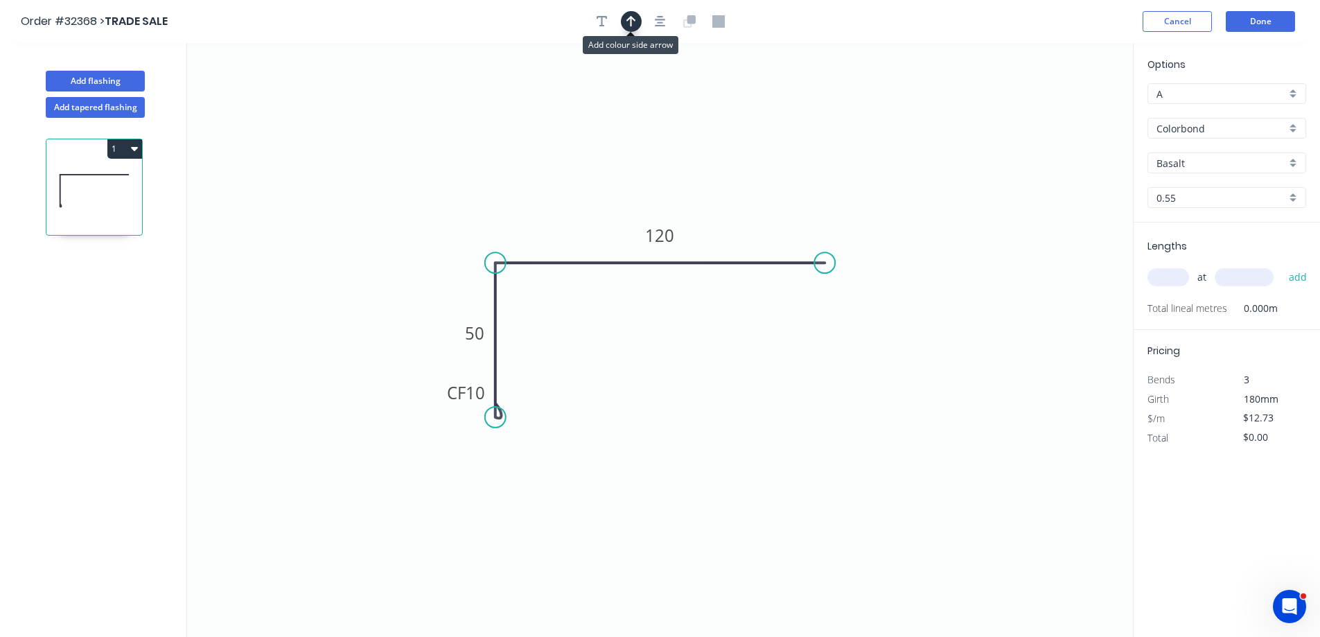
click at [634, 25] on icon "button" at bounding box center [632, 21] width 10 height 12
drag, startPoint x: 1062, startPoint y: 108, endPoint x: 579, endPoint y: 214, distance: 493.9
click at [579, 214] on icon at bounding box center [579, 198] width 12 height 44
click at [1291, 162] on div "Basalt" at bounding box center [1227, 162] width 159 height 21
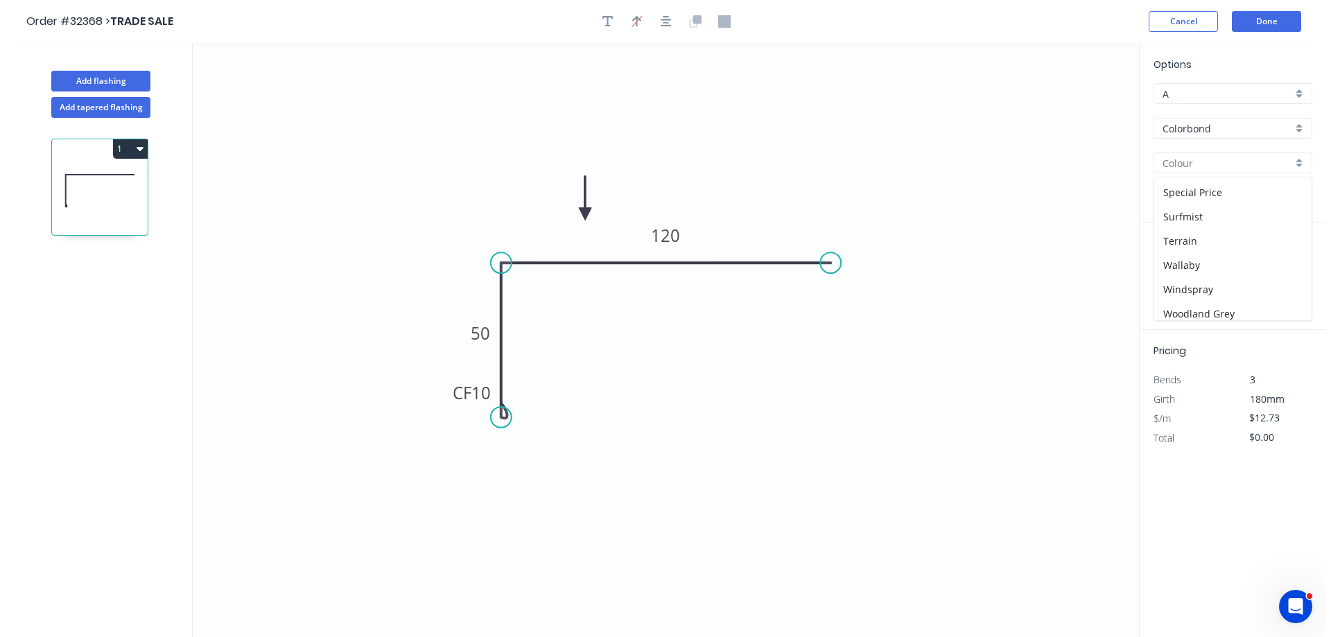
scroll to position [488, 0]
click at [1237, 215] on div "Surfmist" at bounding box center [1227, 211] width 157 height 24
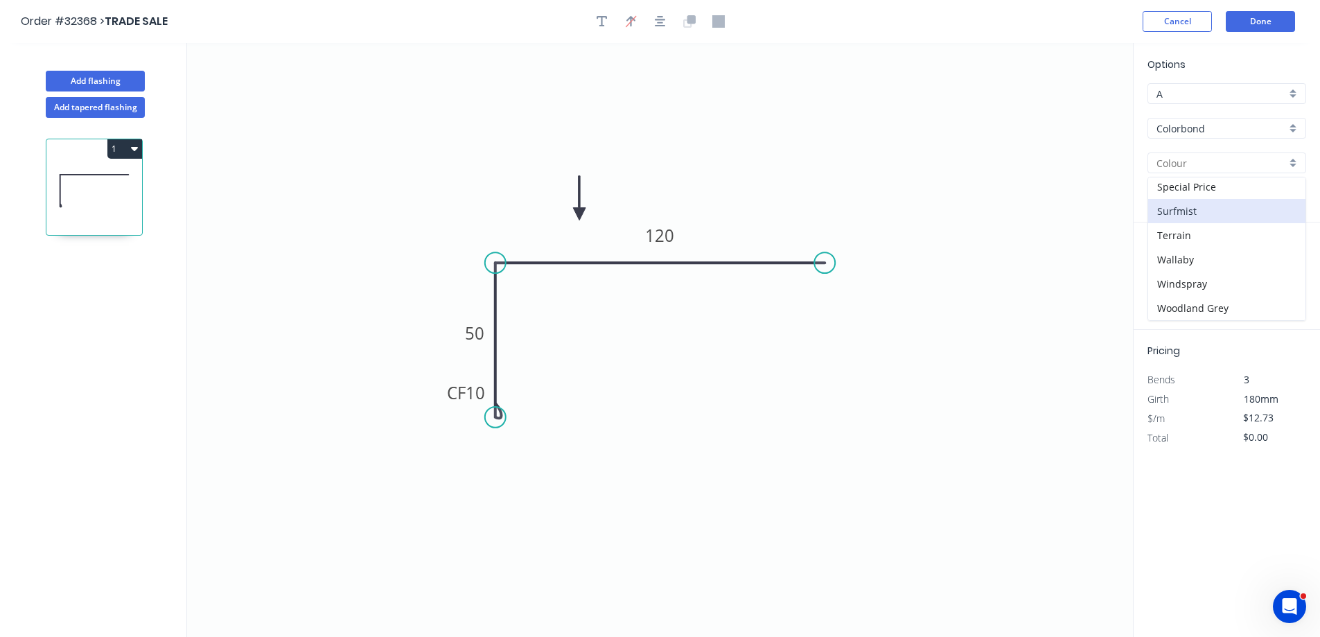
type input "Surfmist"
drag, startPoint x: 1183, startPoint y: 278, endPoint x: 1044, endPoint y: 323, distance: 146.4
click at [1182, 278] on input "text" at bounding box center [1169, 277] width 42 height 18
type input "1"
type input "2180"
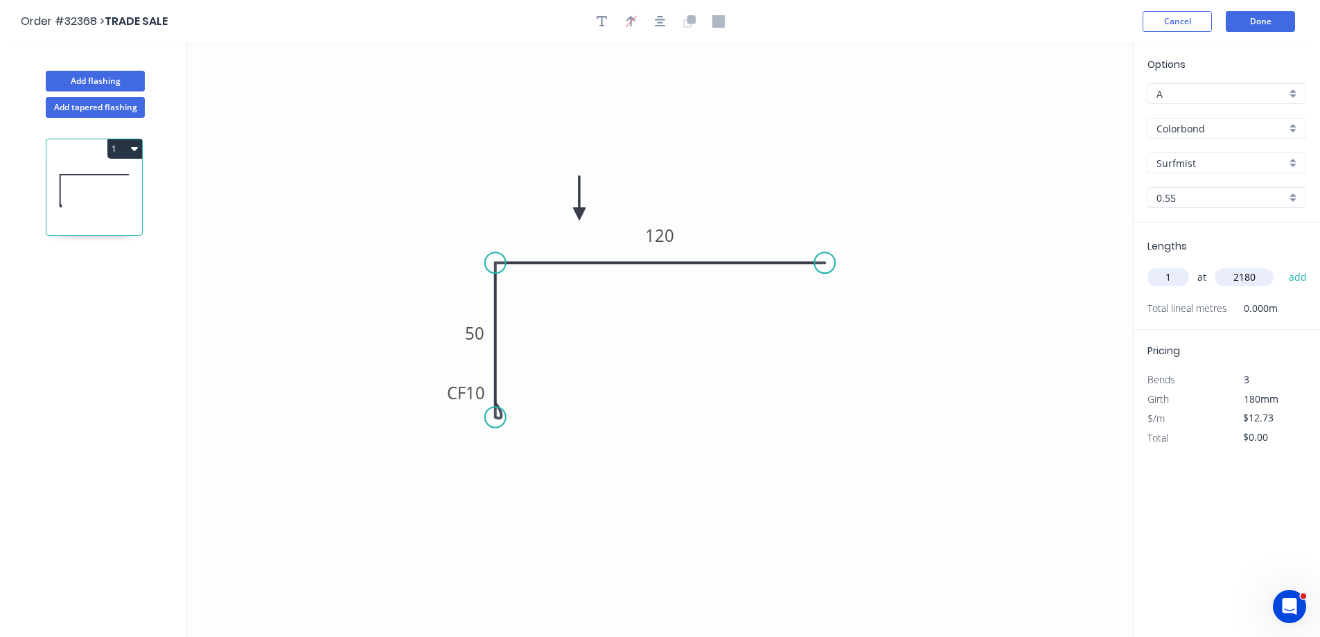
click at [1282, 265] on button "add" at bounding box center [1298, 277] width 33 height 24
type input "$27.75"
type input "1"
type input "2190"
click at [1282, 265] on button "add" at bounding box center [1298, 277] width 33 height 24
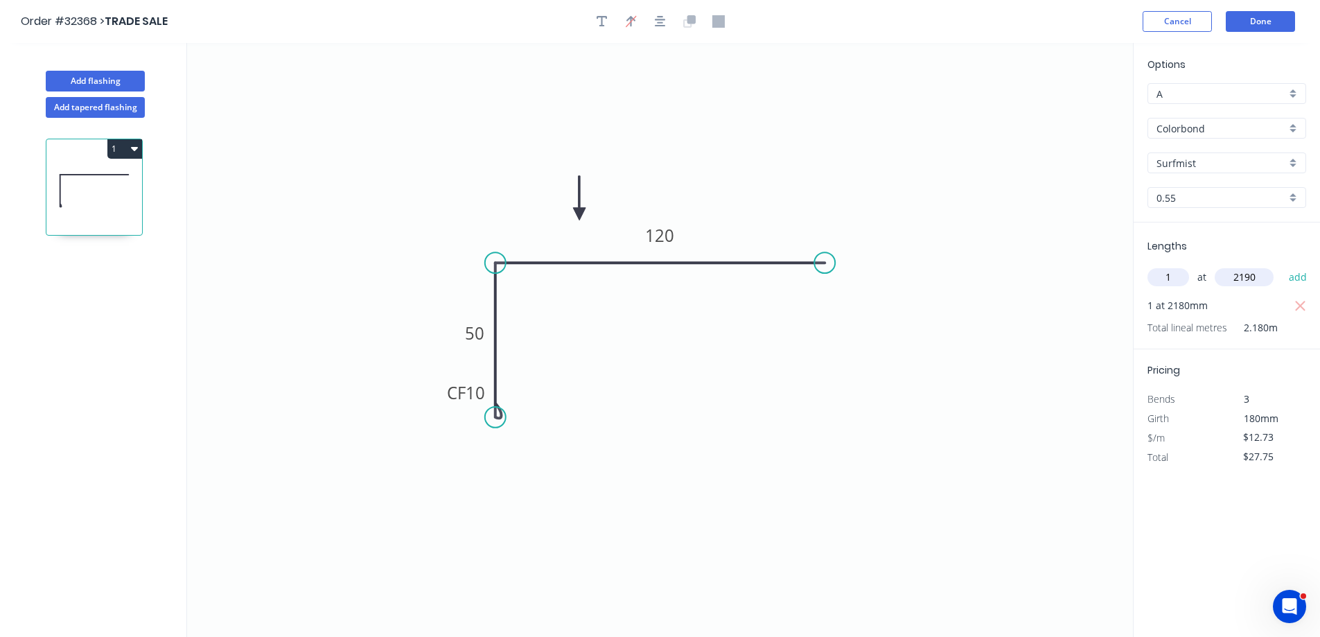
type input "$55.63"
click at [1277, 21] on button "Done" at bounding box center [1260, 21] width 69 height 21
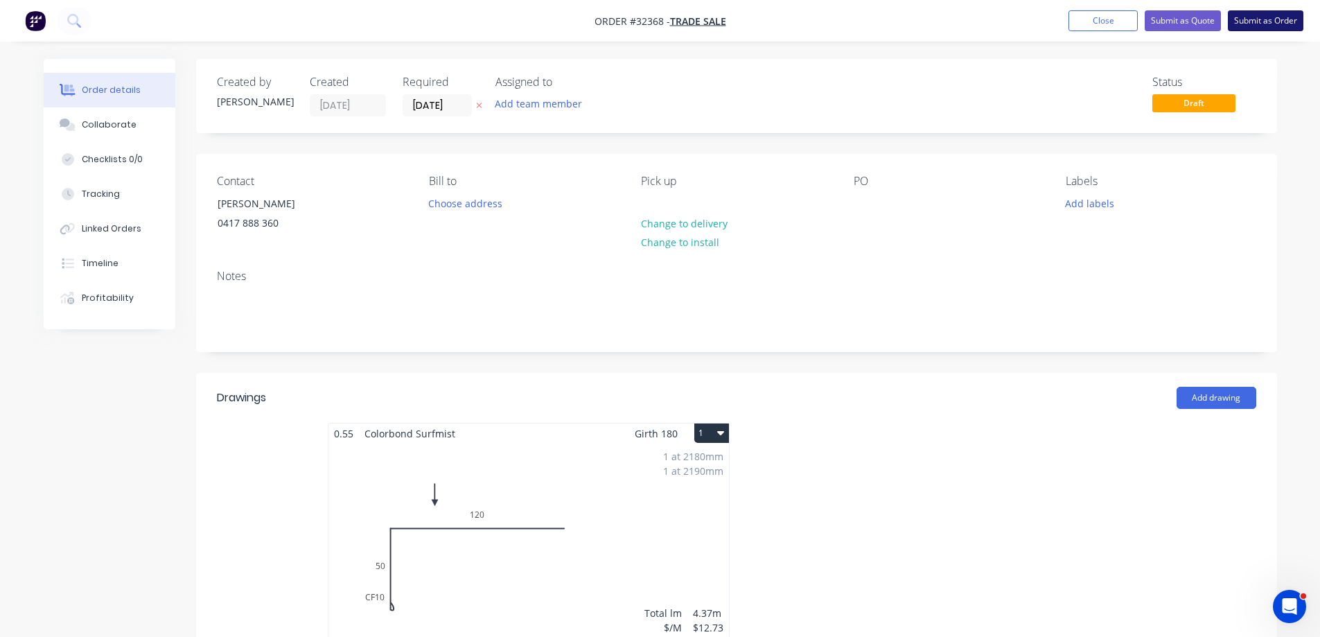
click at [1254, 19] on button "Submit as Order" at bounding box center [1266, 20] width 76 height 21
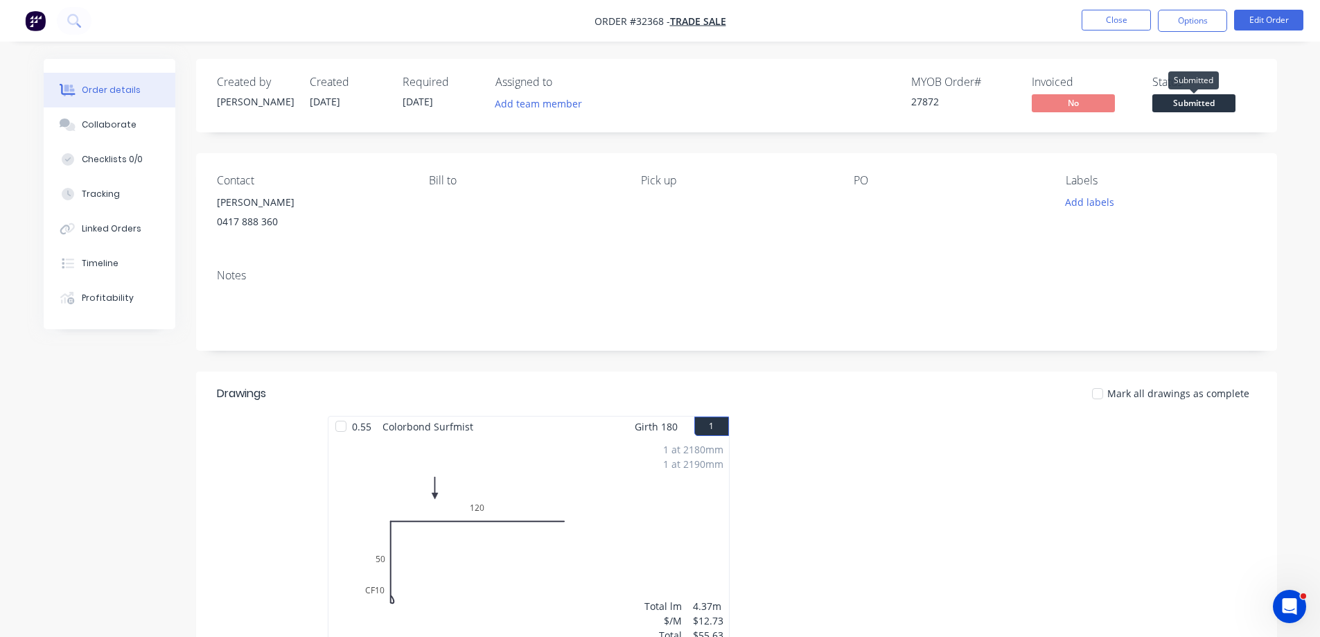
click at [1193, 103] on span "Submitted" at bounding box center [1194, 102] width 83 height 17
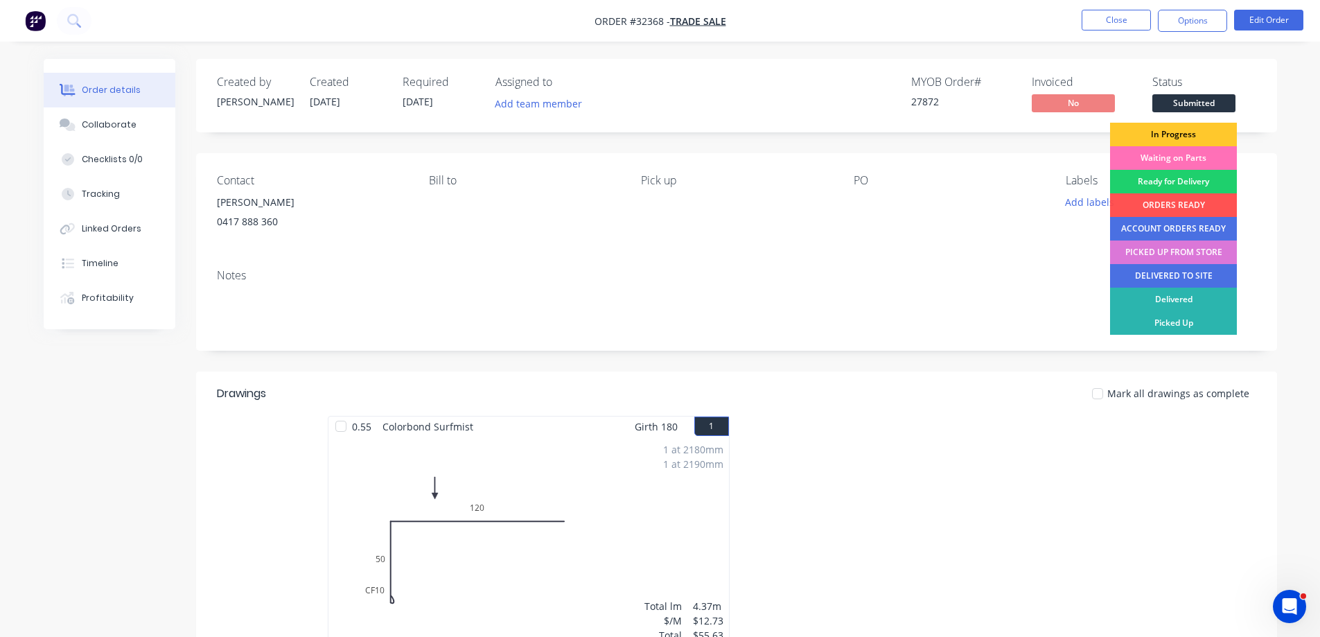
click at [1171, 134] on div "In Progress" at bounding box center [1173, 135] width 127 height 24
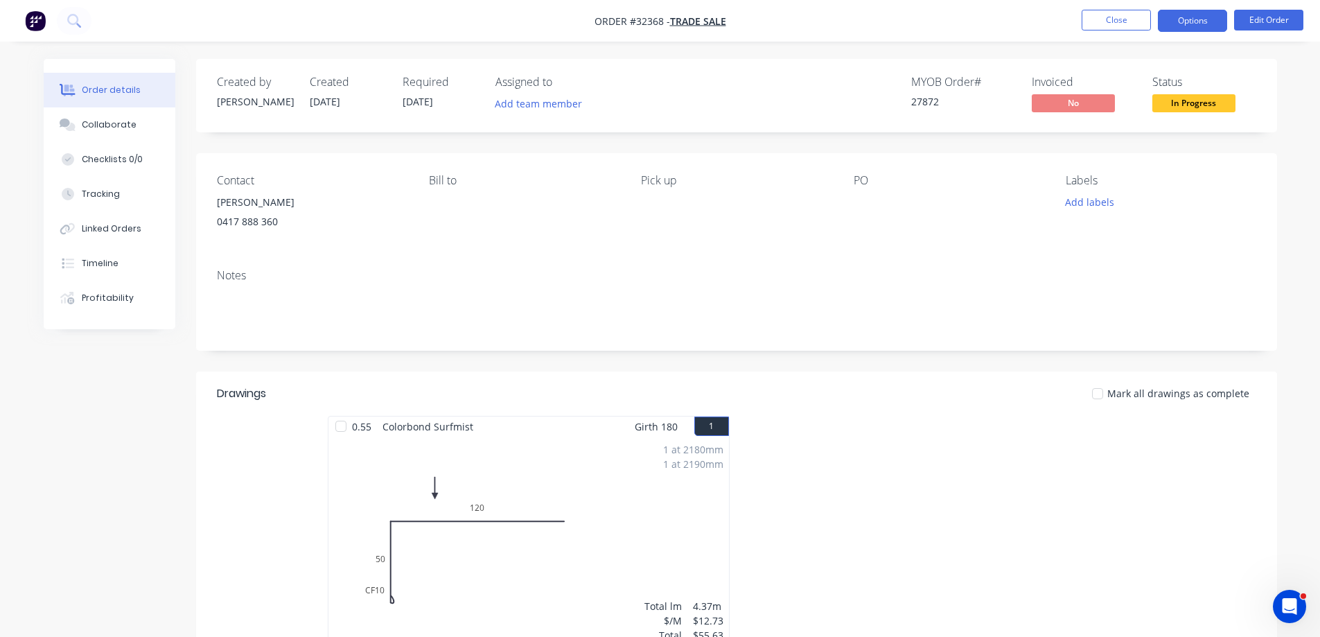
click at [1201, 23] on button "Options" at bounding box center [1192, 21] width 69 height 22
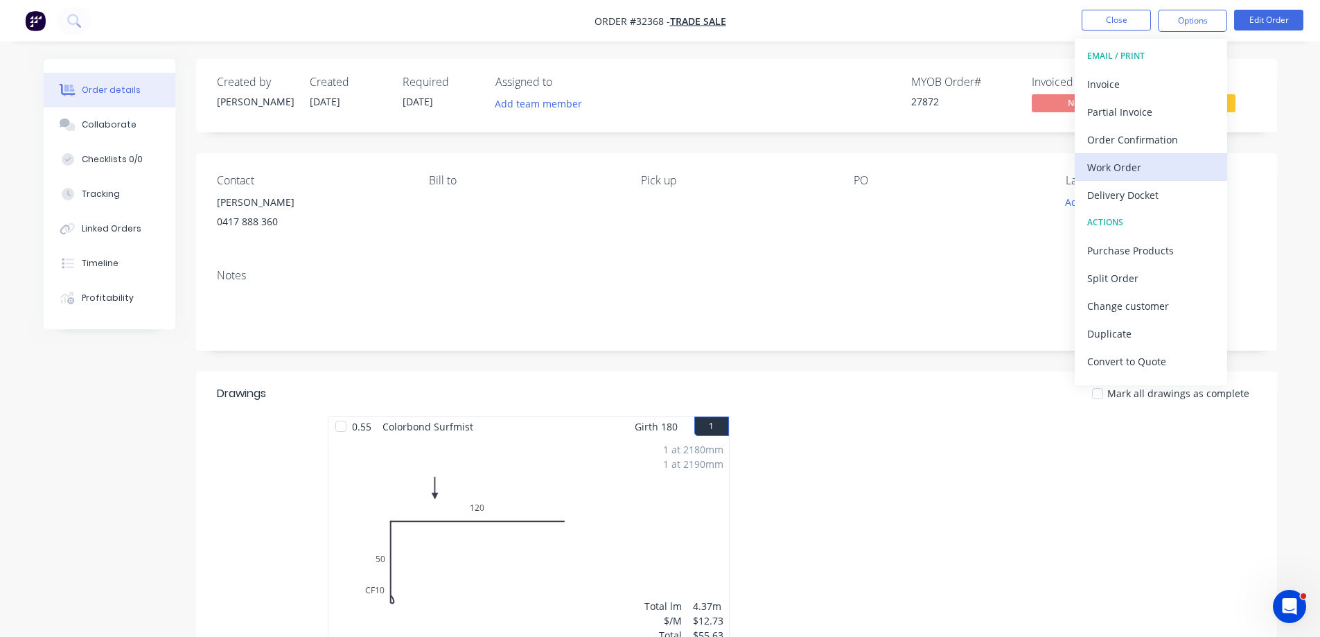
click at [1127, 168] on div "Work Order" at bounding box center [1152, 167] width 128 height 20
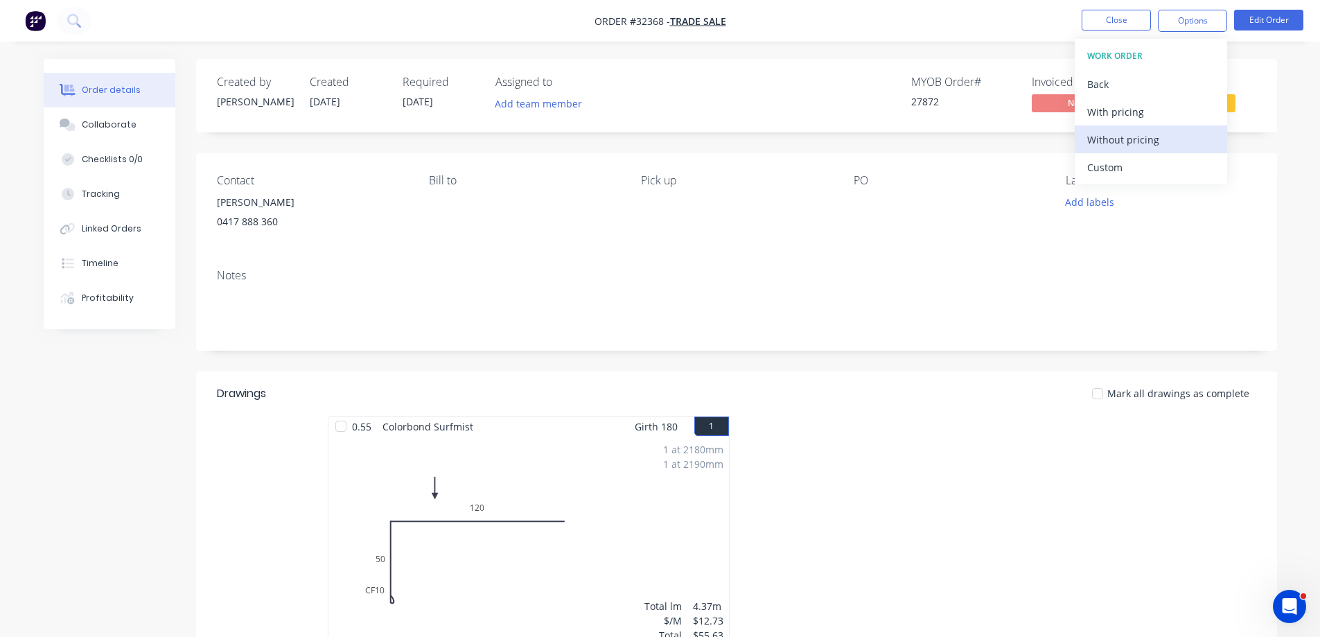
click at [1144, 143] on div "Without pricing" at bounding box center [1152, 140] width 128 height 20
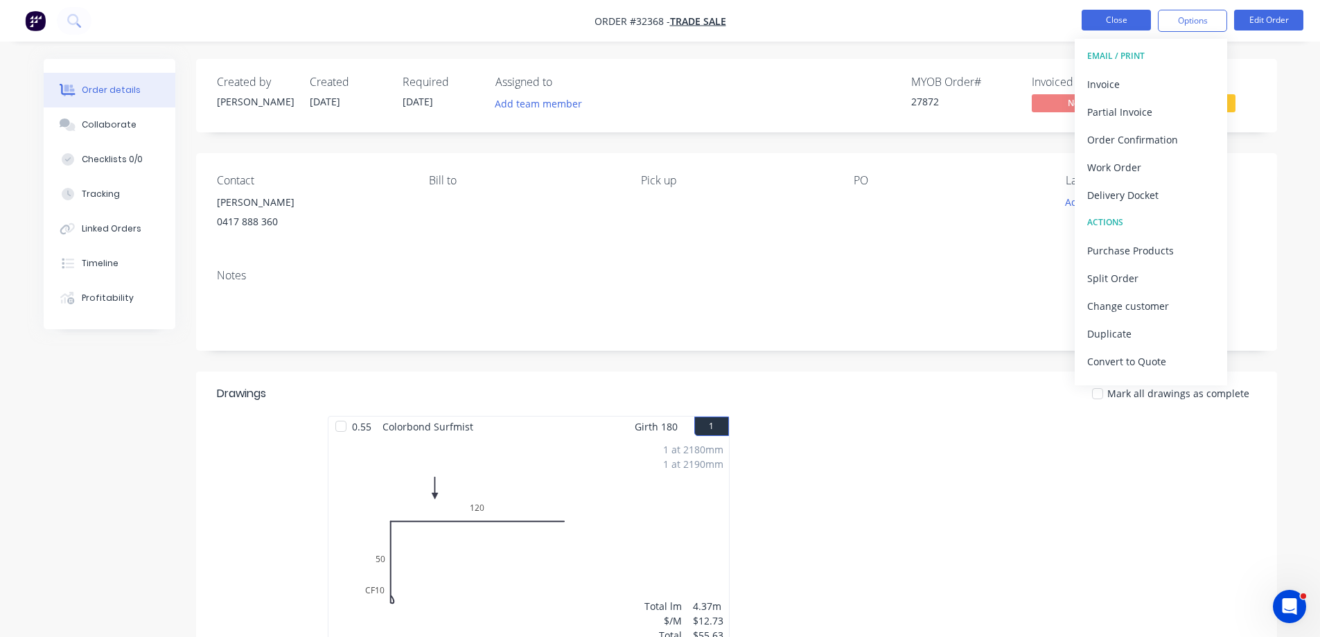
click at [1119, 15] on button "Close" at bounding box center [1116, 20] width 69 height 21
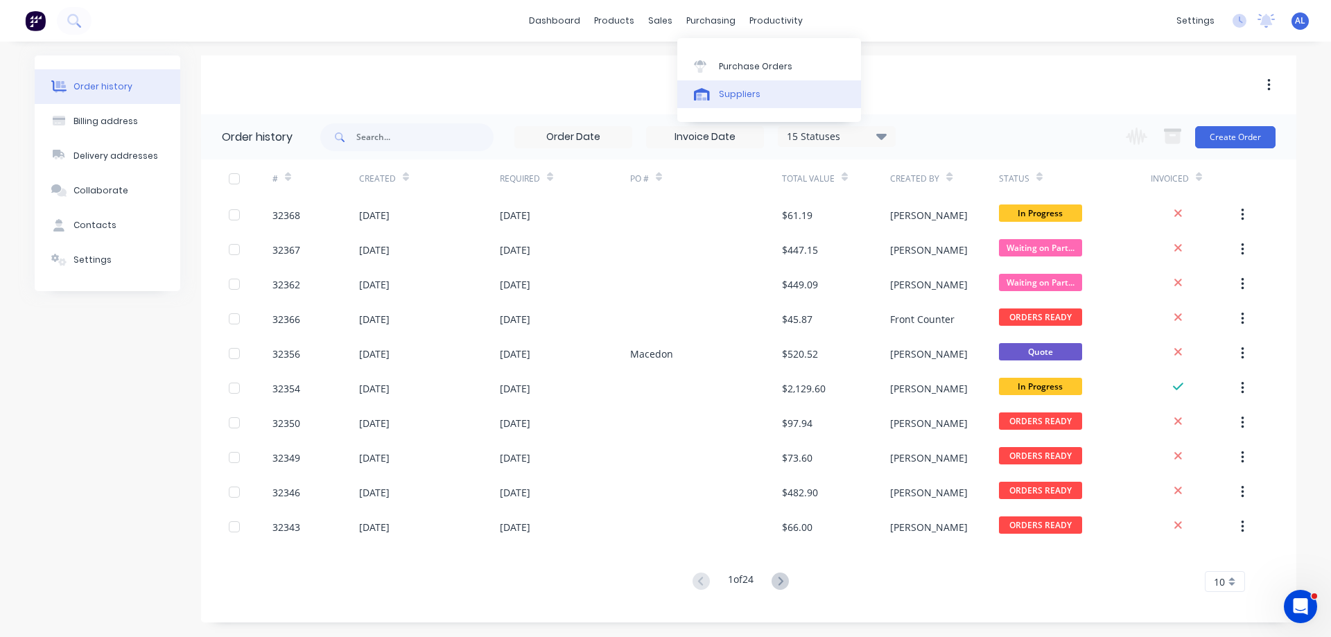
click at [737, 91] on div "Suppliers" at bounding box center [740, 94] width 42 height 12
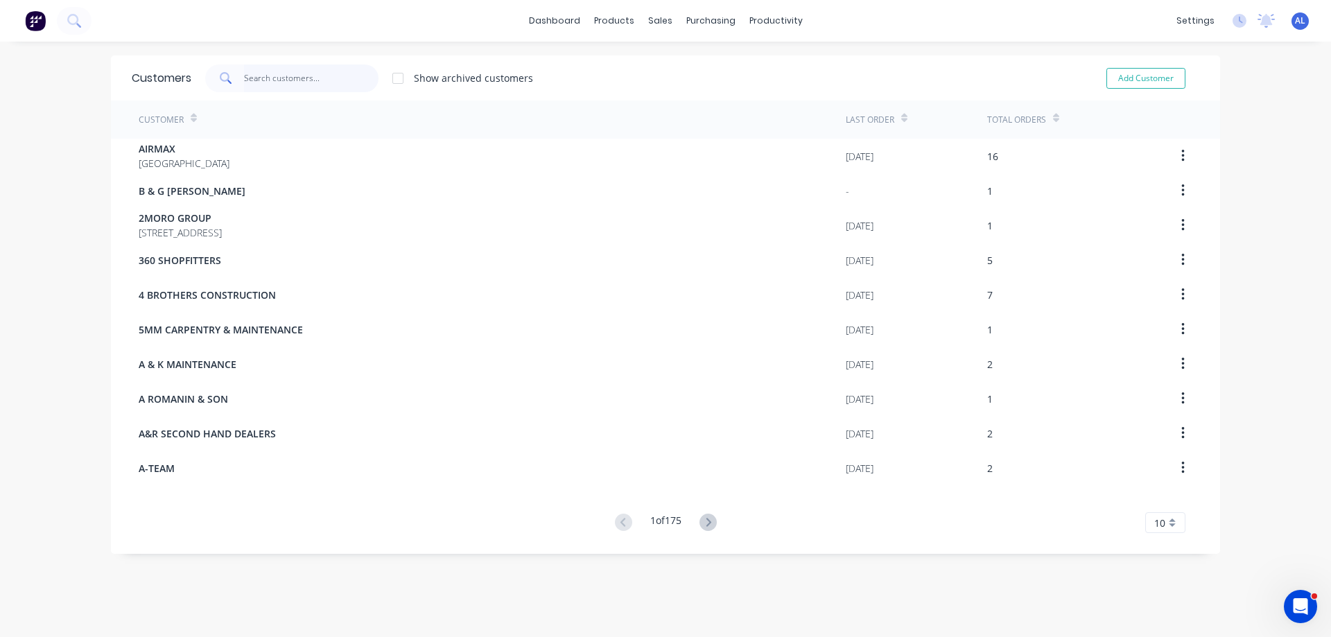
click at [274, 78] on input "text" at bounding box center [311, 78] width 135 height 28
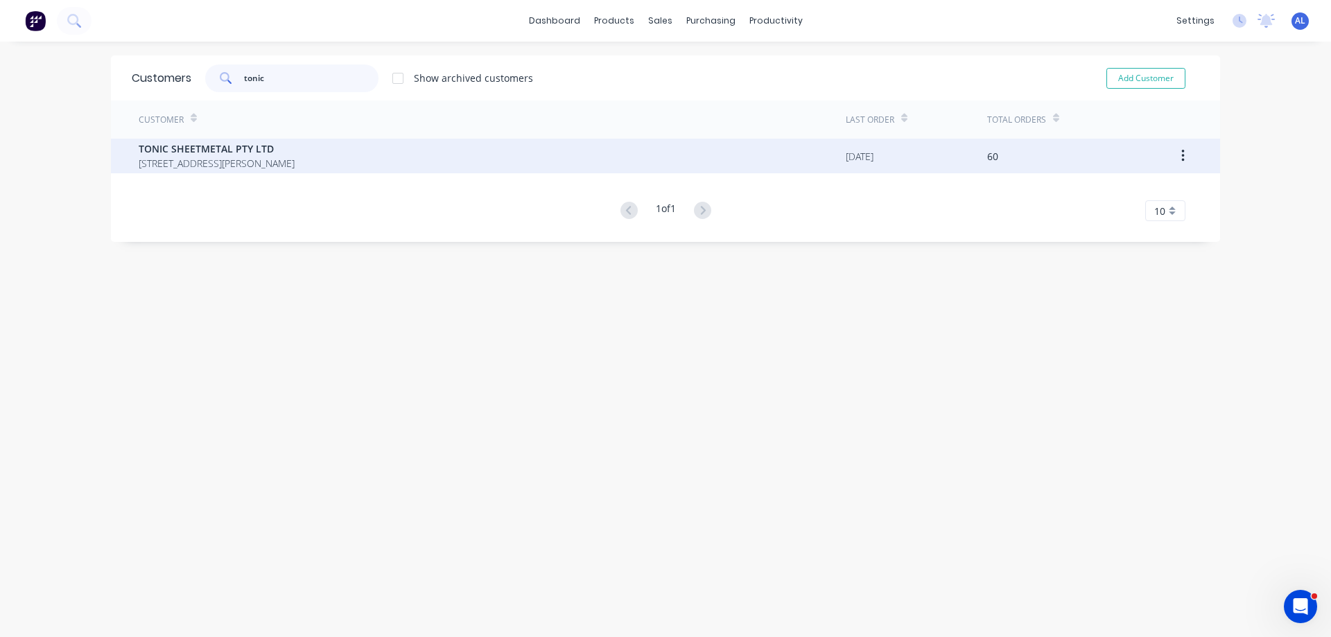
type input "tonic"
click at [234, 146] on span "TONIC SHEETMETAL PTY LTD" at bounding box center [217, 148] width 156 height 15
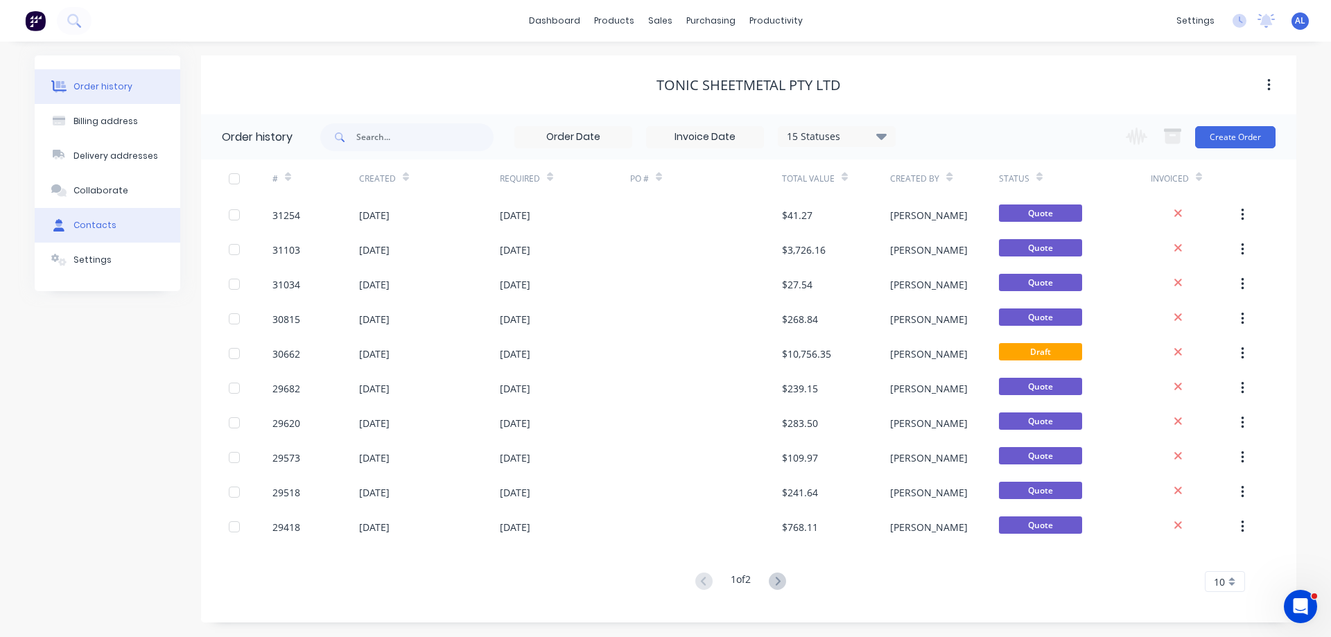
click at [98, 230] on div "Contacts" at bounding box center [94, 225] width 43 height 12
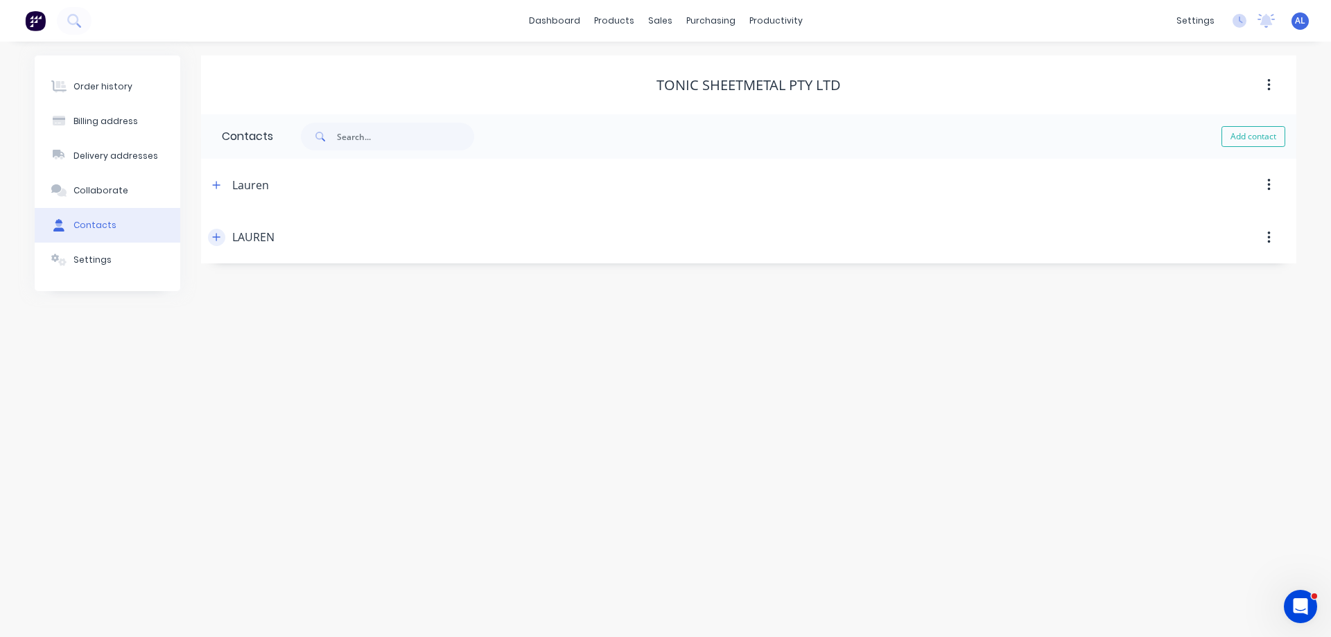
click at [215, 238] on icon "button" at bounding box center [216, 237] width 8 height 10
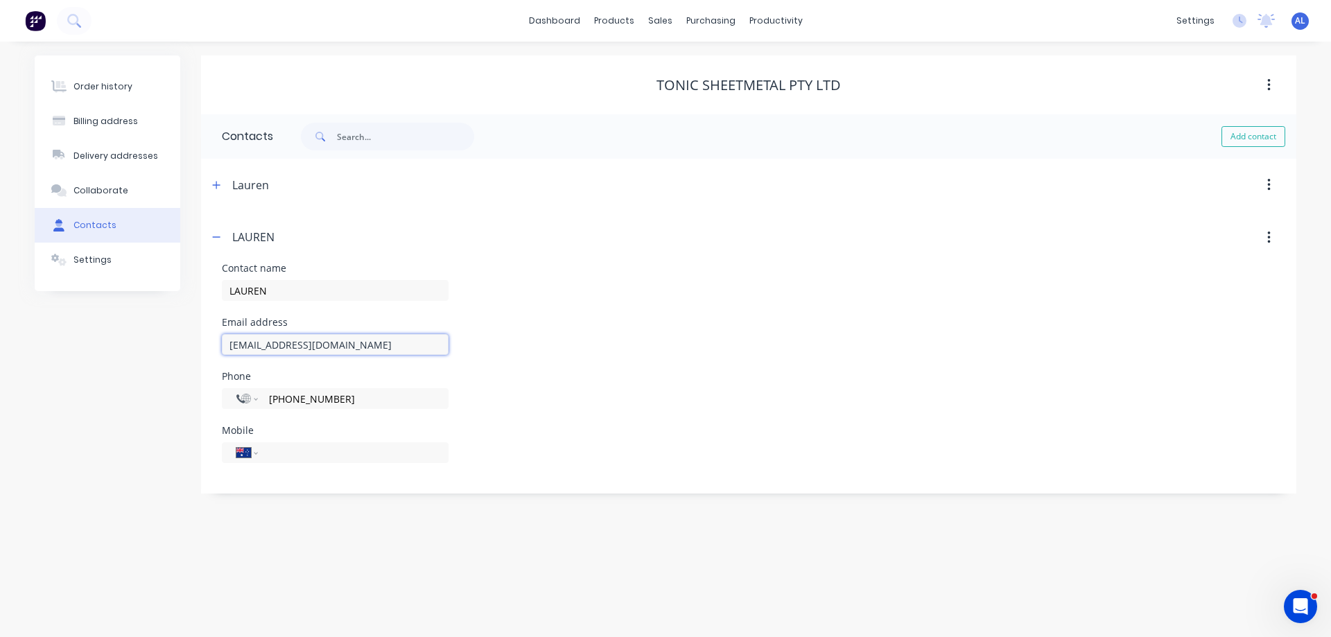
drag, startPoint x: 368, startPoint y: 348, endPoint x: 228, endPoint y: 354, distance: 140.1
click at [222, 360] on div "tonicsales@tsmvic.com.au" at bounding box center [335, 351] width 227 height 41
click at [35, 18] on img at bounding box center [35, 20] width 21 height 21
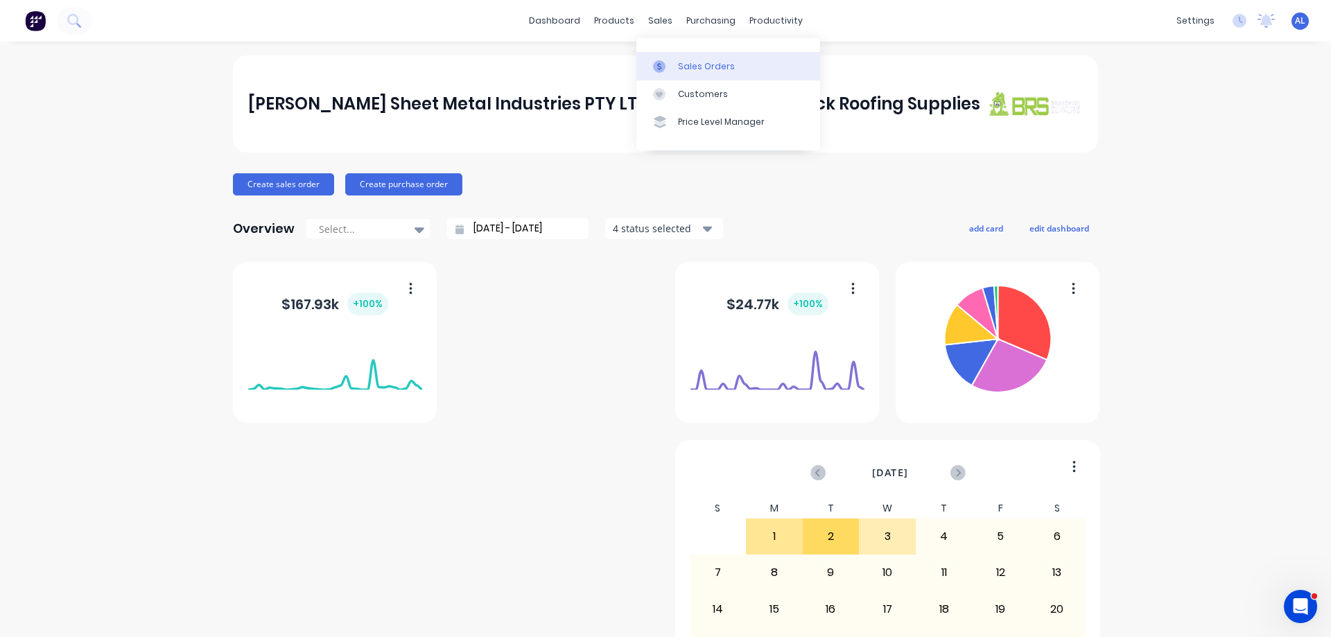
click at [692, 59] on link "Sales Orders" at bounding box center [728, 66] width 184 height 28
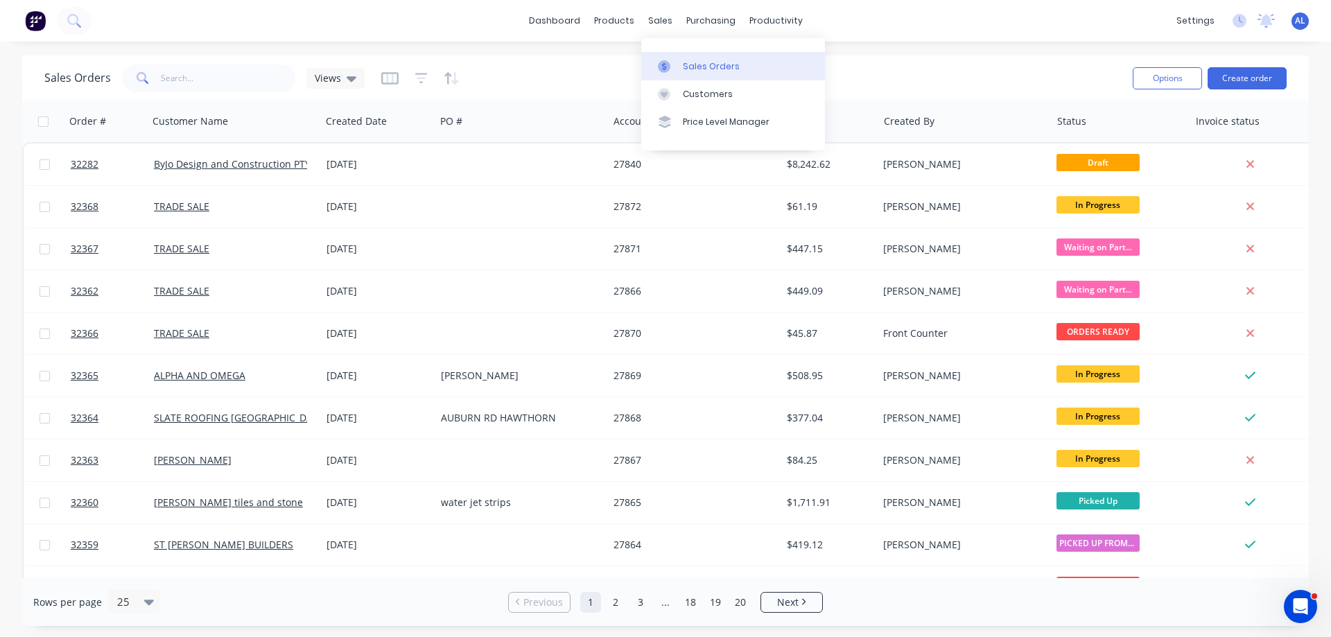
click at [699, 66] on div "Sales Orders" at bounding box center [711, 66] width 57 height 12
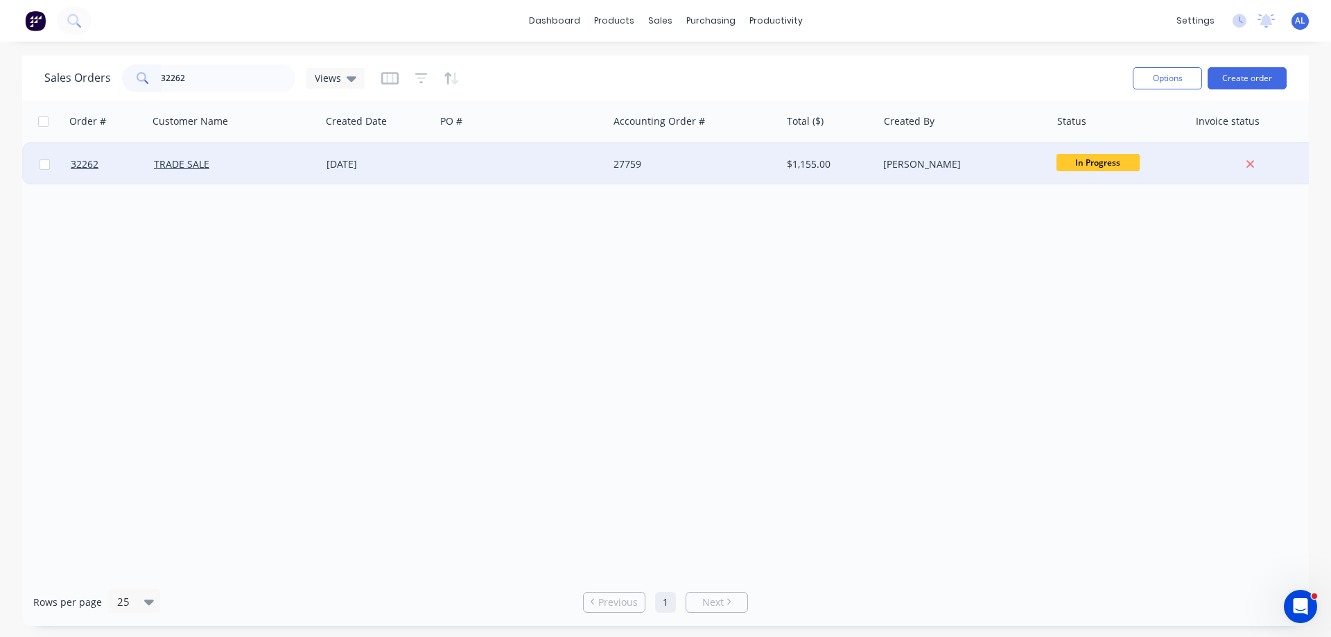
type input "32262"
click at [466, 164] on div at bounding box center [521, 164] width 173 height 42
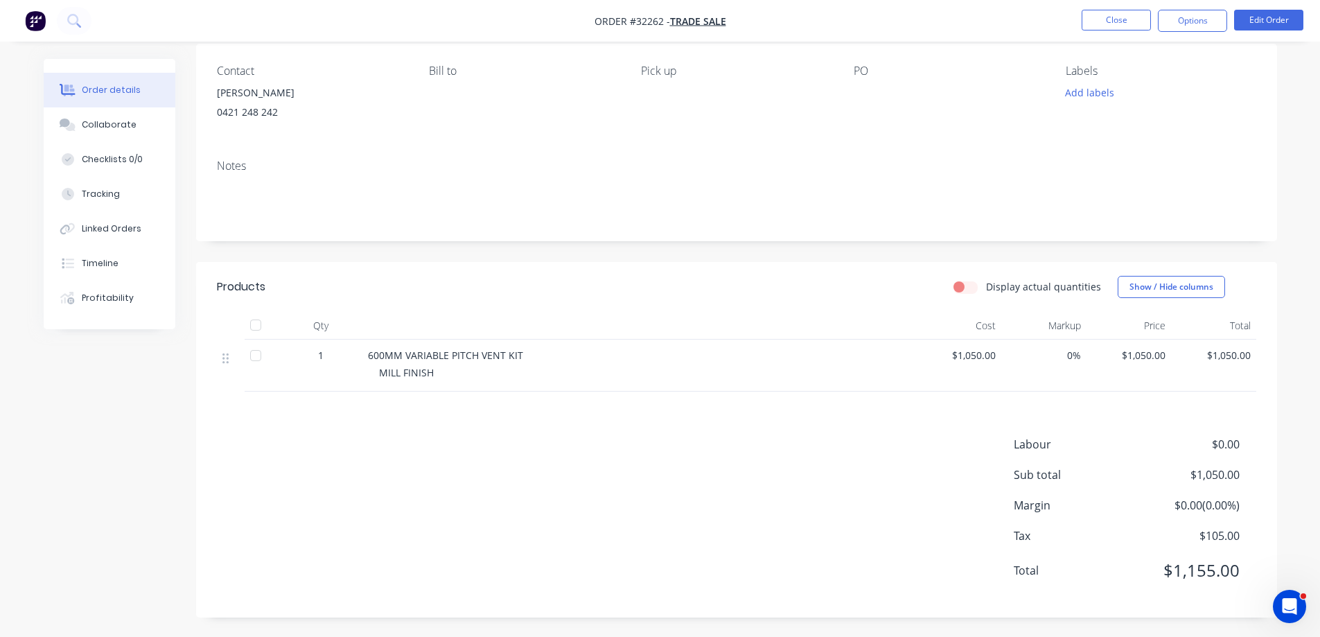
scroll to position [111, 0]
click at [1206, 25] on button "Options" at bounding box center [1192, 21] width 69 height 22
click at [1038, 166] on div "Notes" at bounding box center [737, 164] width 1040 height 13
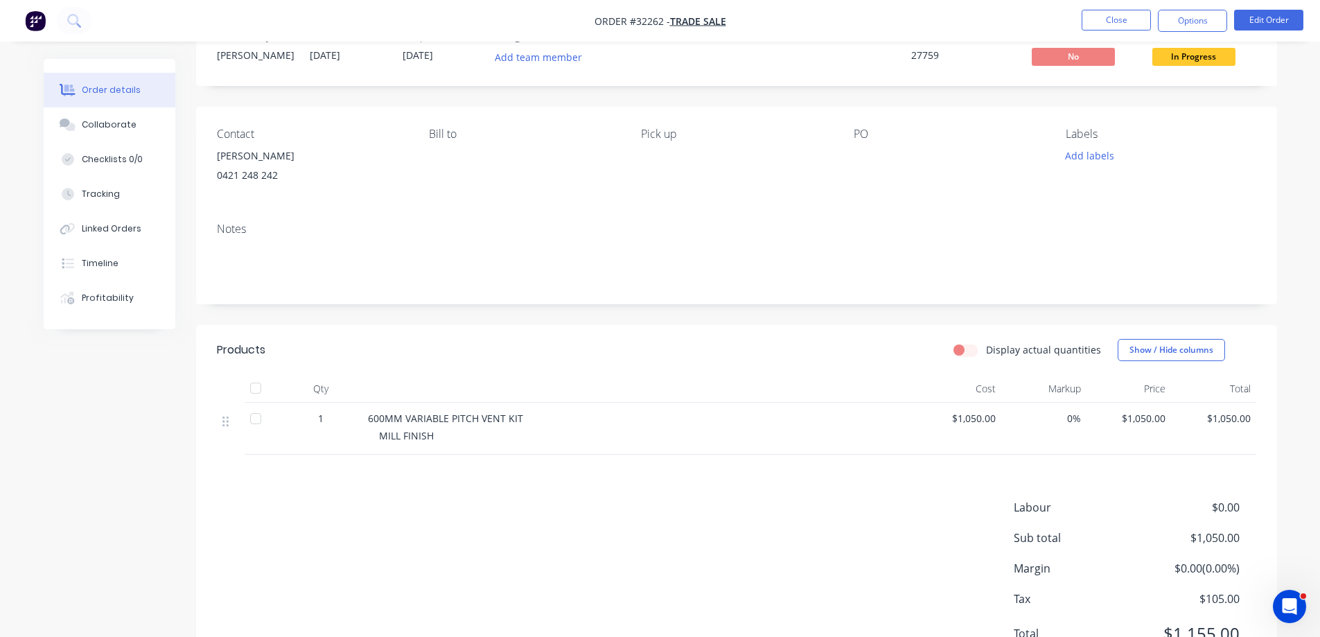
scroll to position [0, 0]
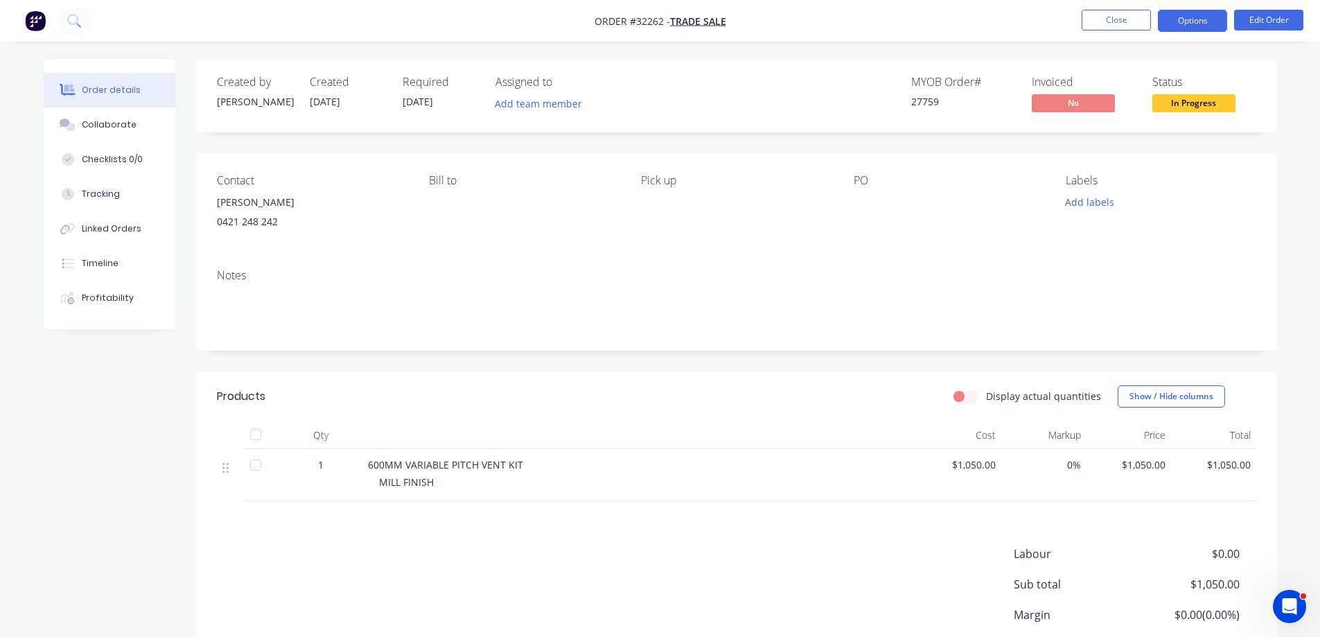
click at [1197, 28] on button "Options" at bounding box center [1192, 21] width 69 height 22
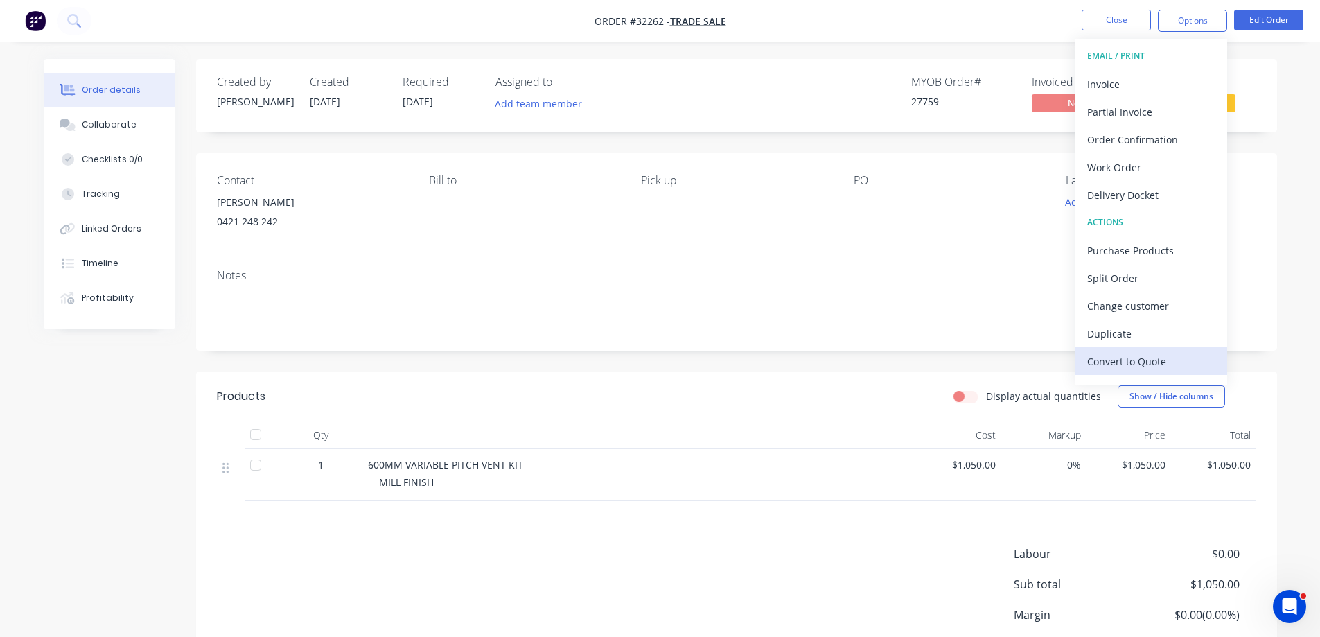
click at [1121, 362] on div "Convert to Quote" at bounding box center [1152, 361] width 128 height 20
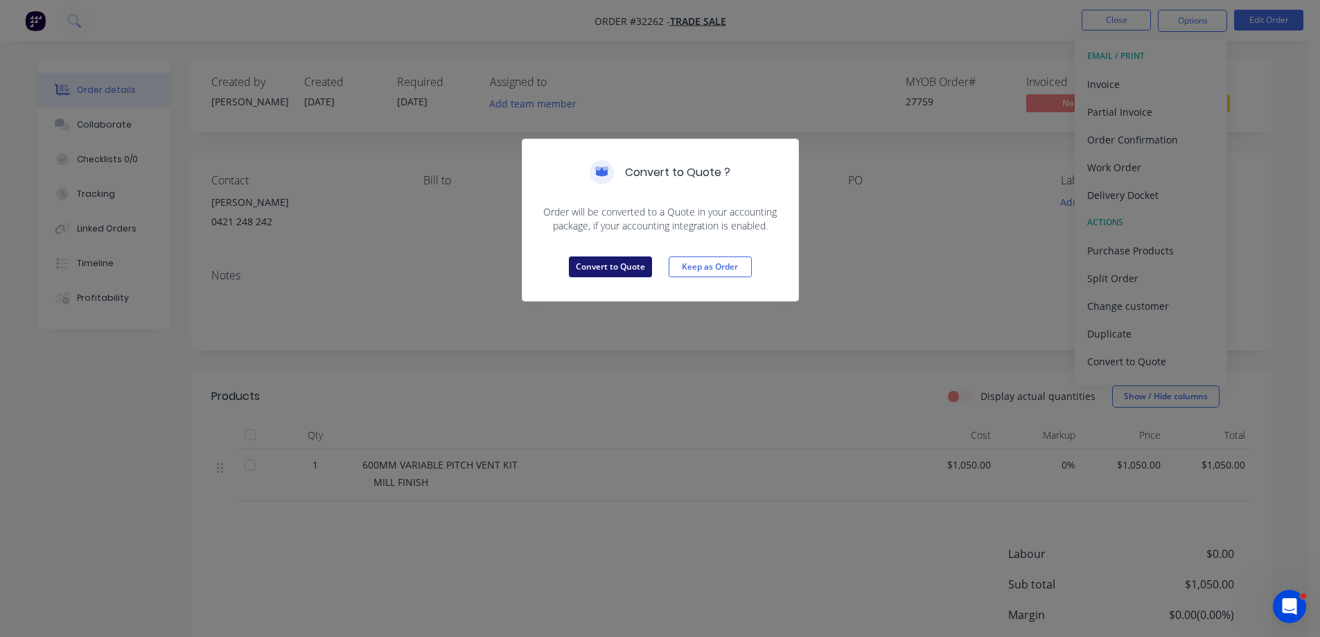
click at [637, 267] on button "Convert to Quote" at bounding box center [610, 266] width 83 height 21
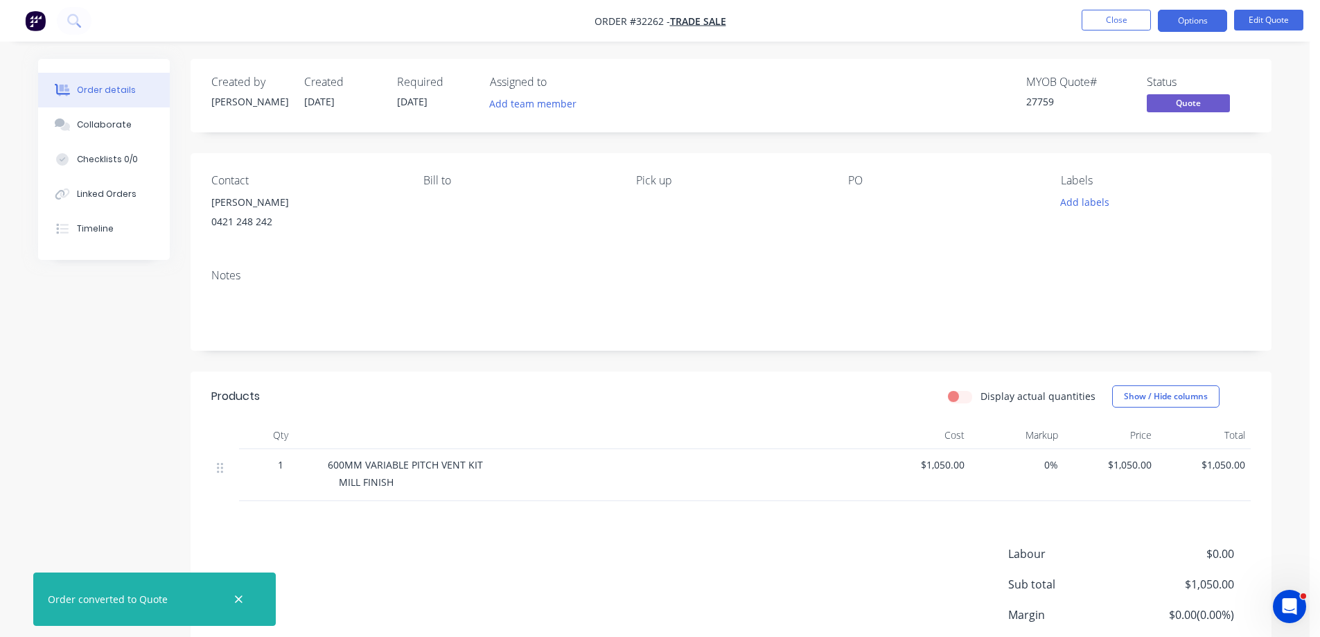
scroll to position [111, 0]
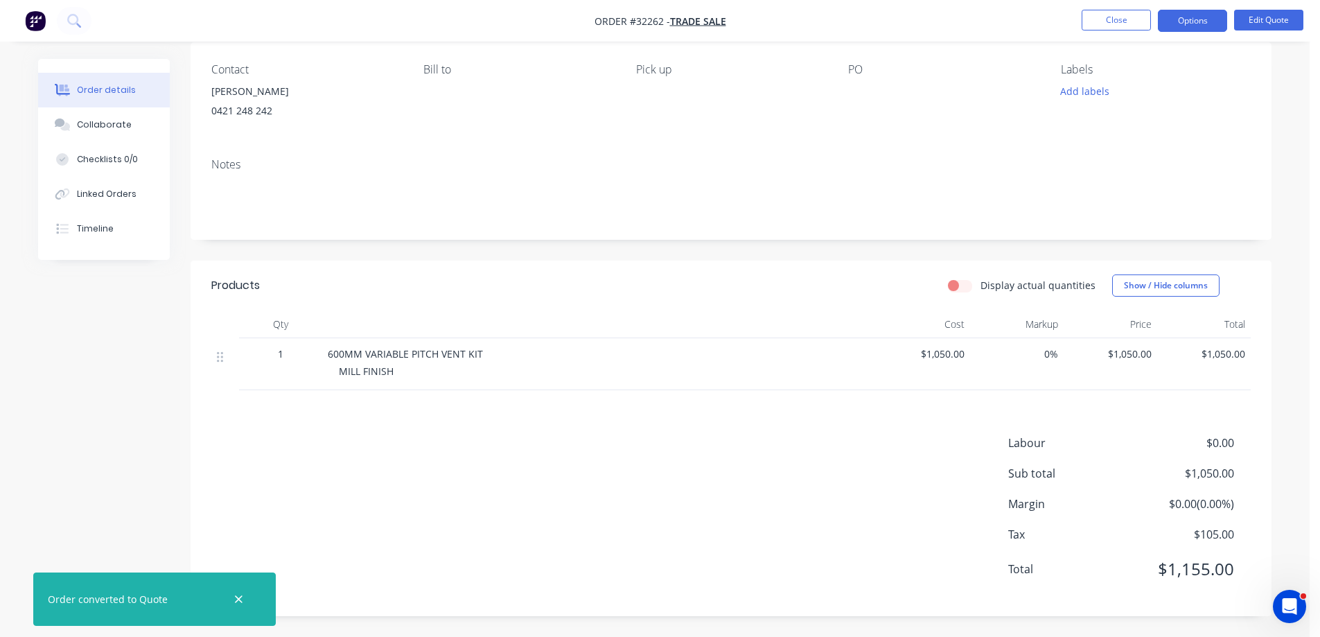
click at [864, 370] on div "MILL FINISH" at bounding box center [605, 371] width 532 height 15
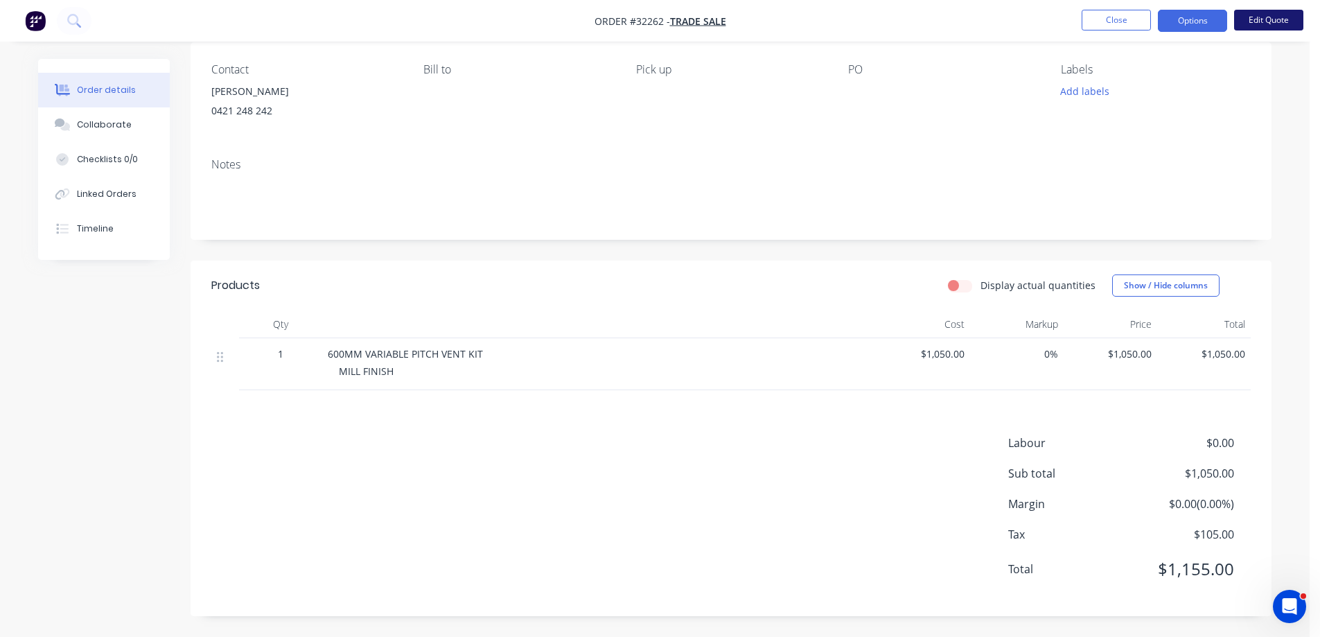
click at [1268, 19] on button "Edit Quote" at bounding box center [1268, 20] width 69 height 21
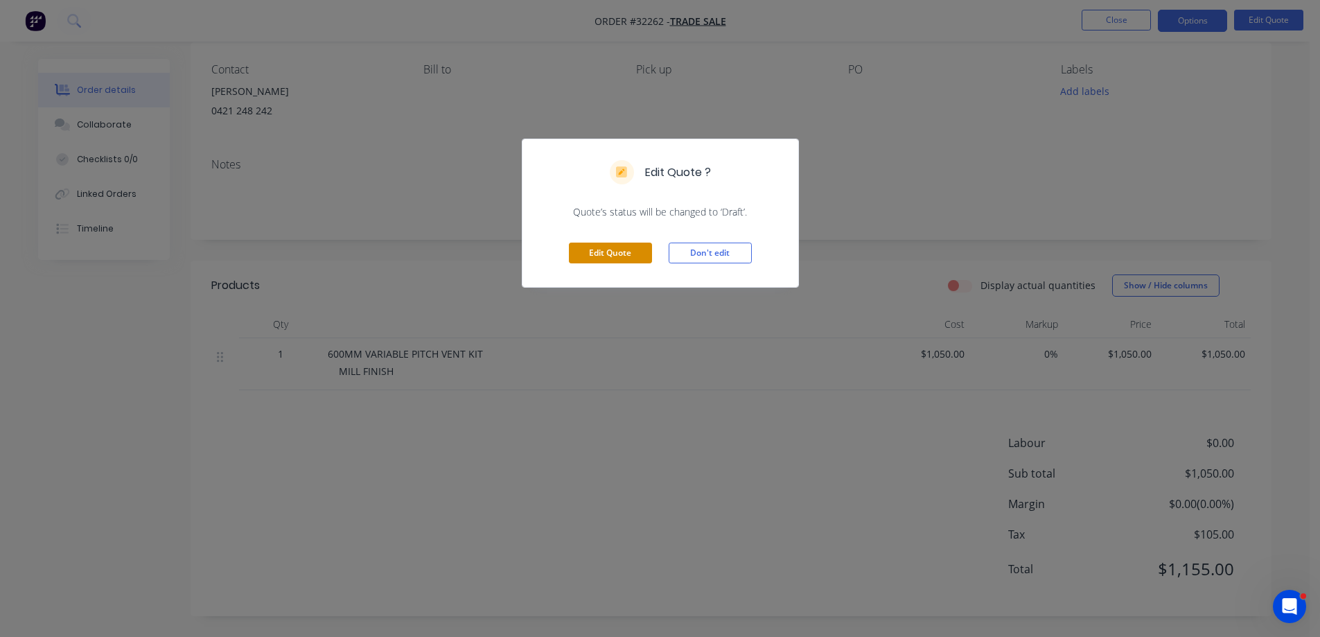
click at [616, 248] on button "Edit Quote" at bounding box center [610, 253] width 83 height 21
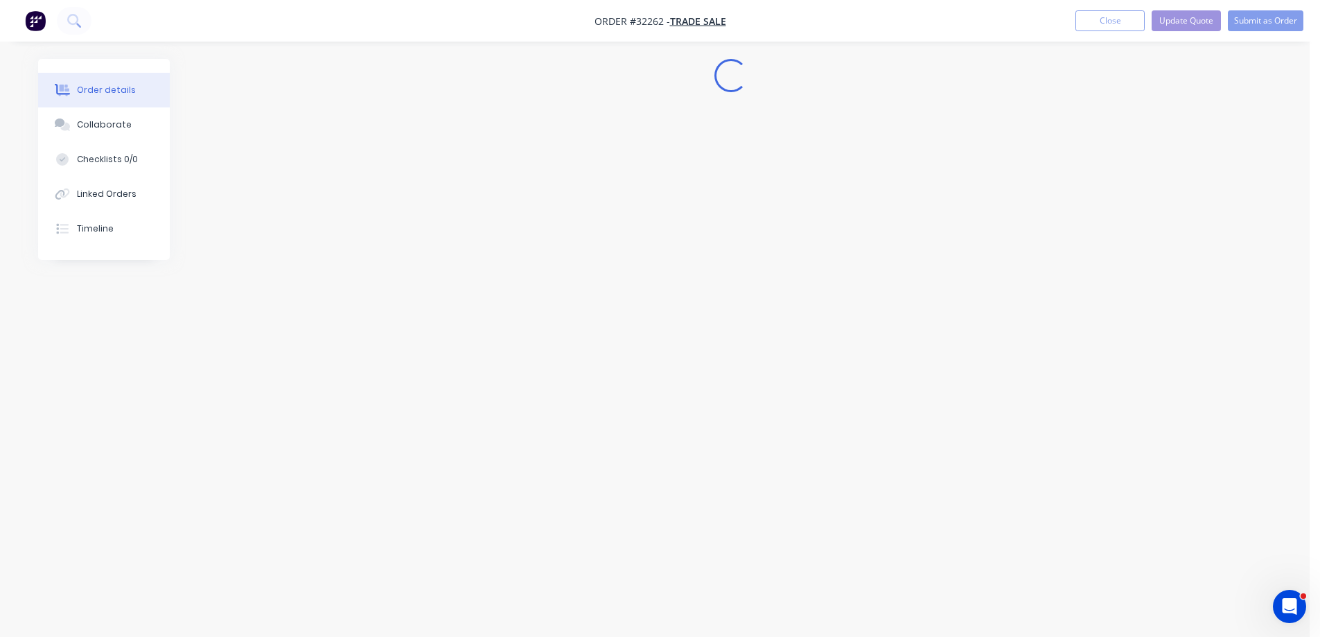
scroll to position [0, 0]
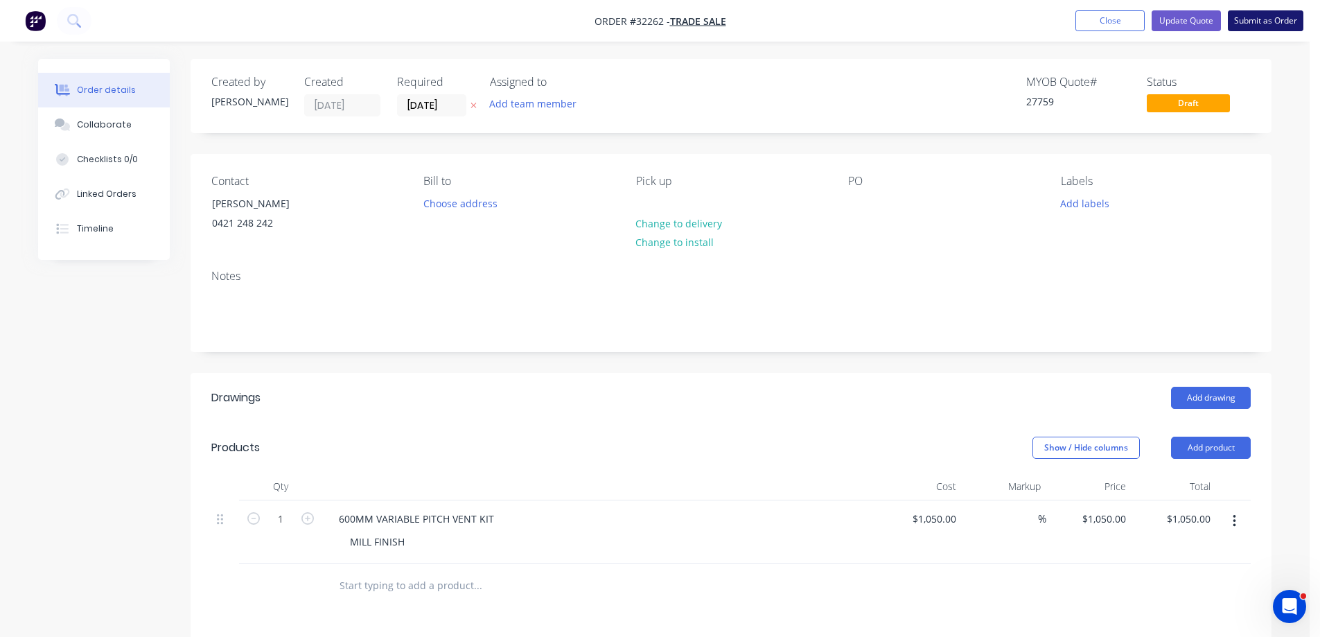
click at [1264, 20] on button "Submit as Order" at bounding box center [1266, 20] width 76 height 21
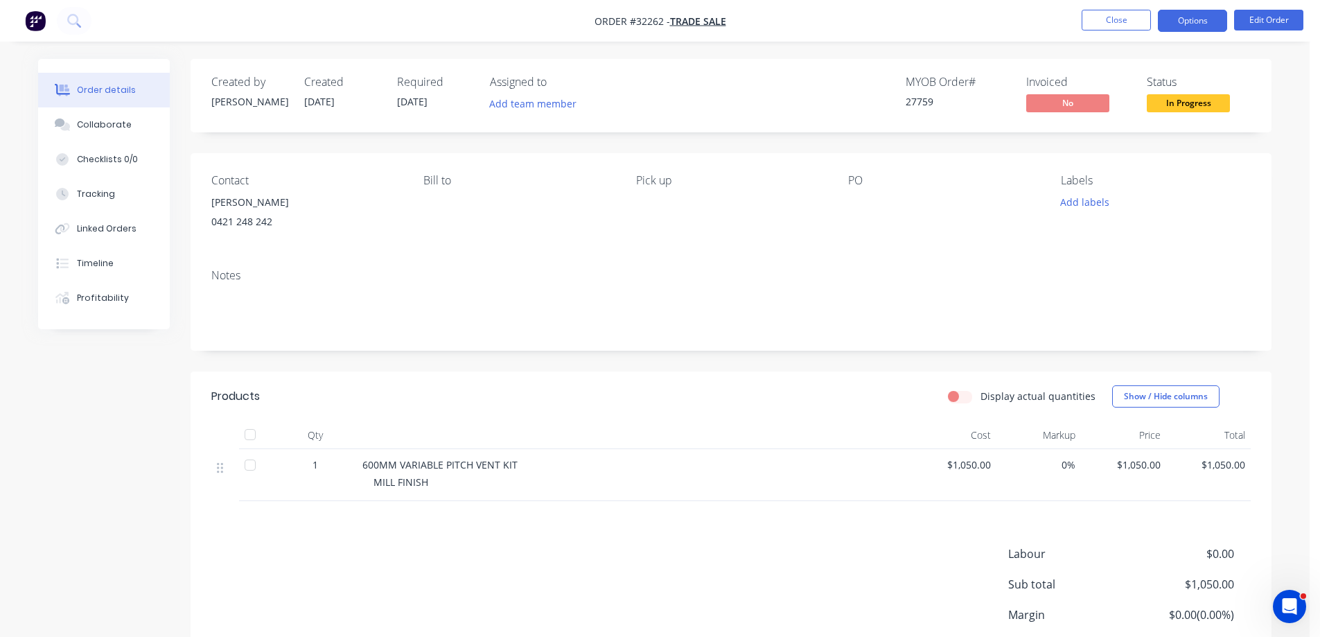
click at [1185, 19] on button "Options" at bounding box center [1192, 21] width 69 height 22
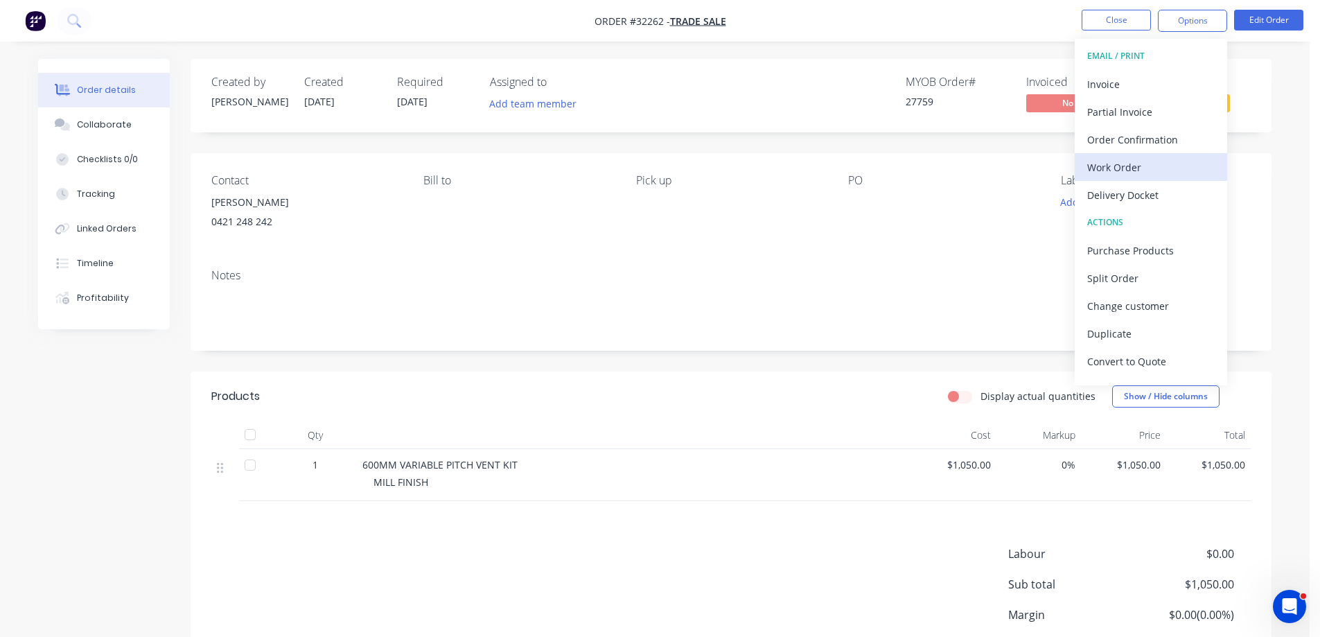
click at [1159, 166] on div "Work Order" at bounding box center [1152, 167] width 128 height 20
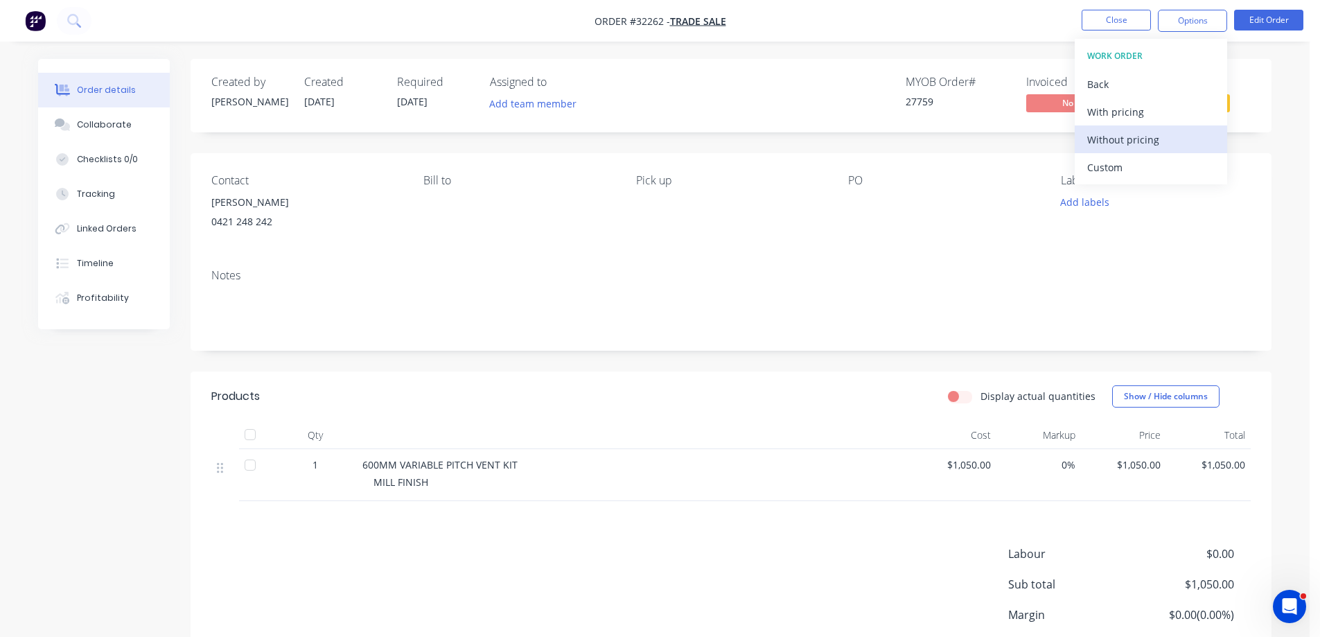
click at [1150, 137] on div "Without pricing" at bounding box center [1152, 140] width 128 height 20
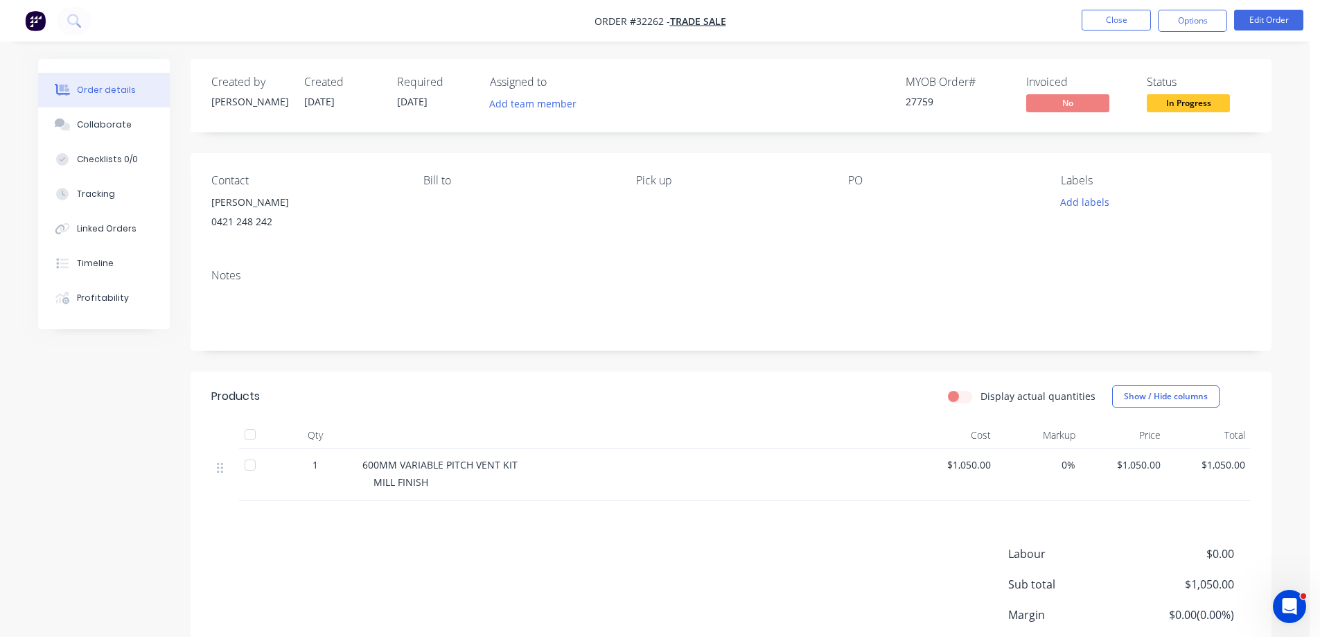
click at [1270, 105] on div "Created by [PERSON_NAME] Created [DATE] Required [DATE] Assigned to Add team me…" at bounding box center [731, 95] width 1081 height 73
click at [1194, 24] on button "Options" at bounding box center [1192, 21] width 69 height 22
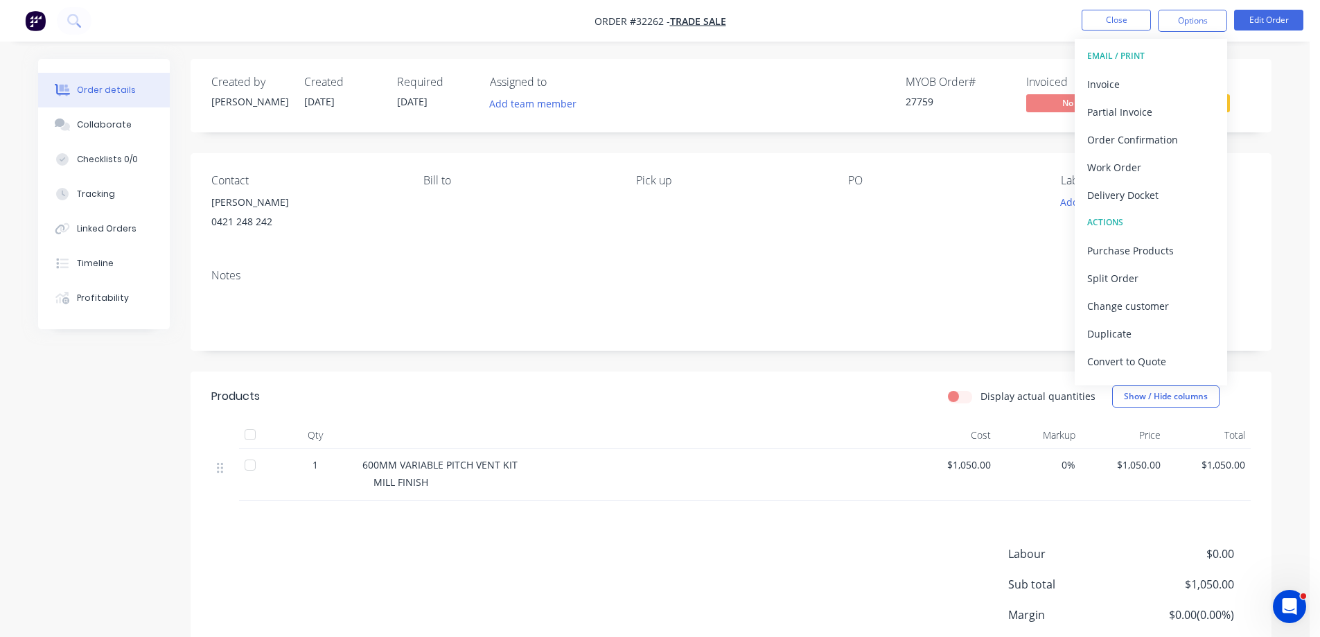
click at [1267, 101] on div "Created by [PERSON_NAME] Created [DATE] Required [DATE] Assigned to Add team me…" at bounding box center [731, 95] width 1081 height 73
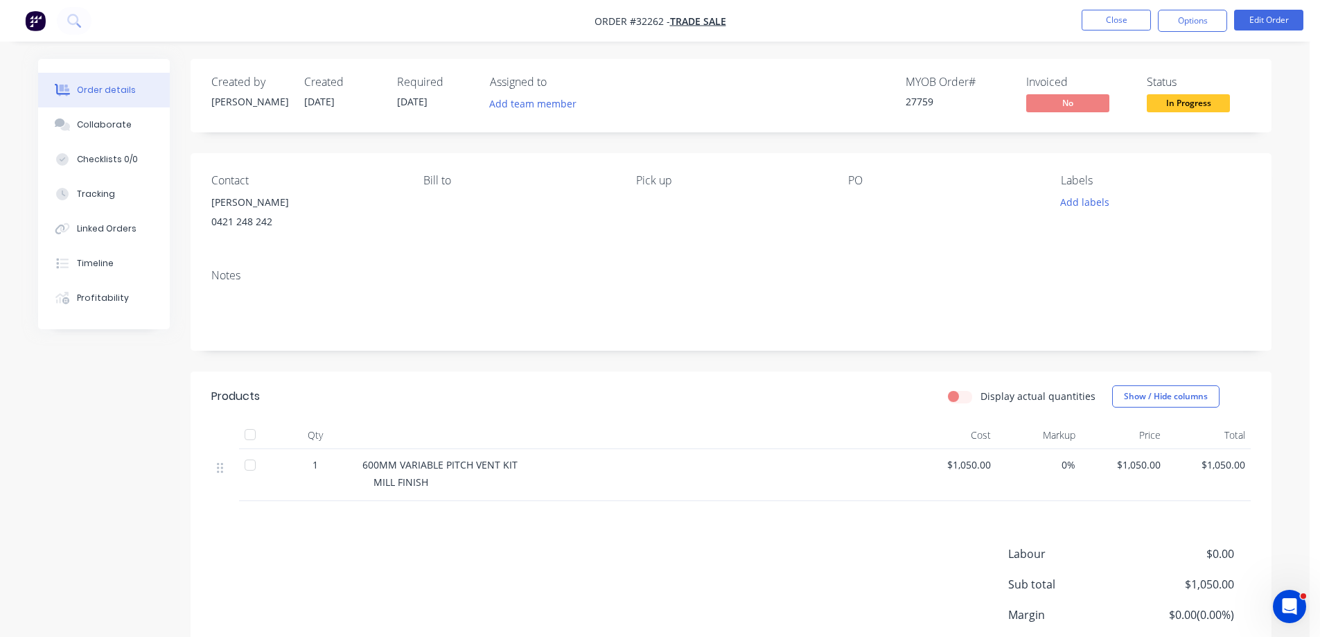
click at [1221, 103] on span "In Progress" at bounding box center [1188, 102] width 83 height 17
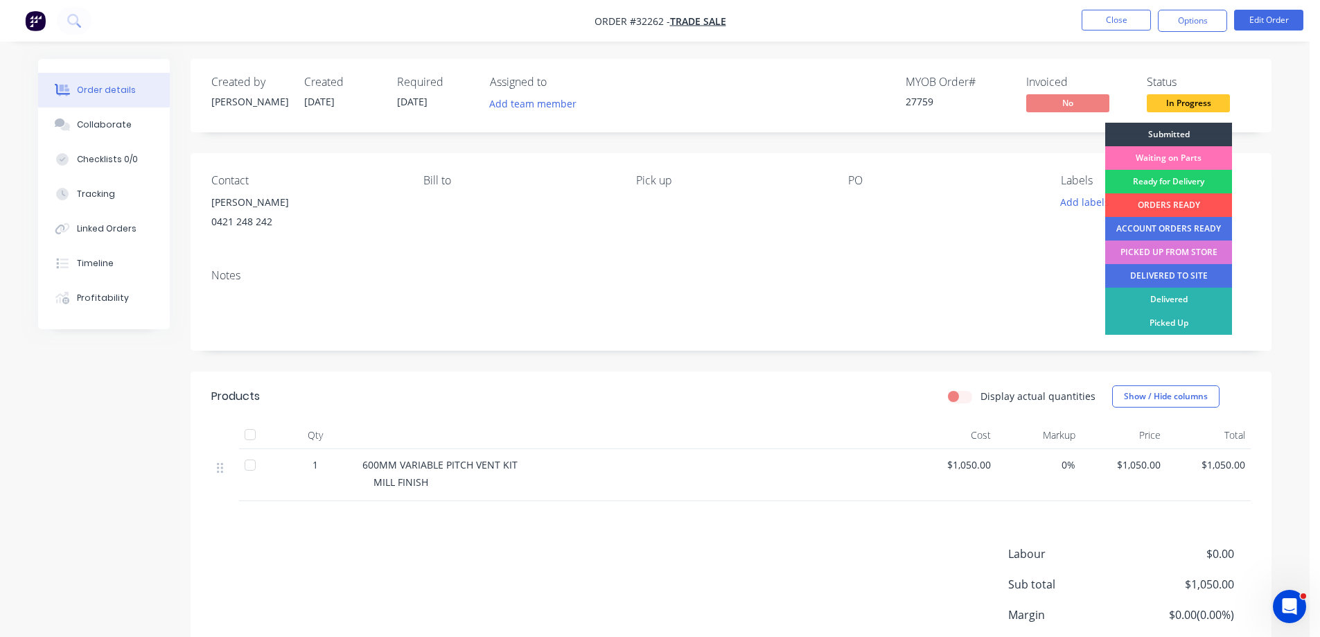
drag, startPoint x: 1182, startPoint y: 326, endPoint x: 1223, endPoint y: 267, distance: 72.1
click at [1182, 325] on div "Picked Up" at bounding box center [1169, 323] width 127 height 24
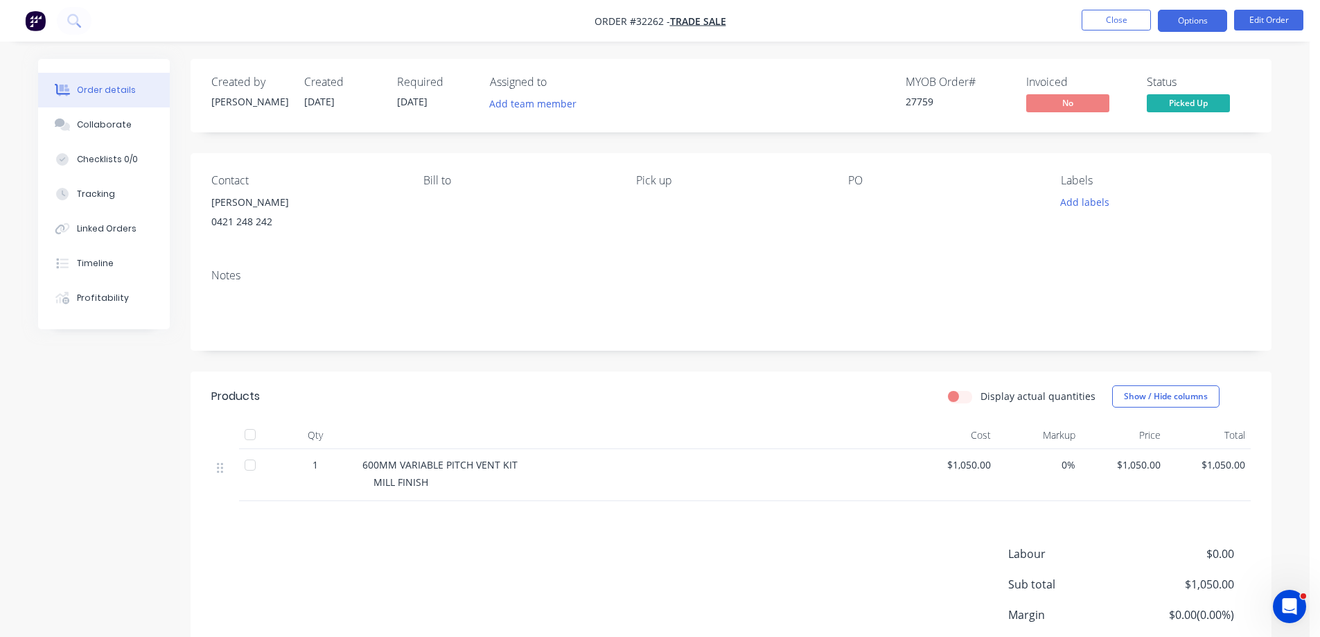
click at [1185, 19] on button "Options" at bounding box center [1192, 21] width 69 height 22
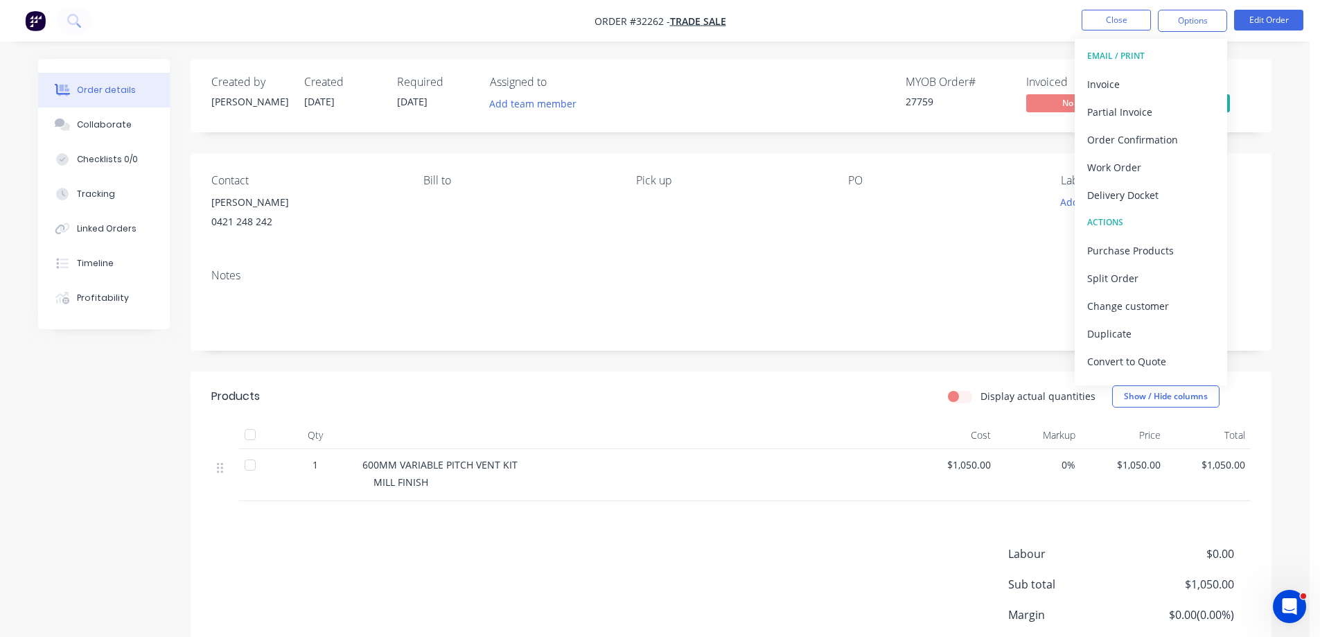
click at [997, 136] on div "Created by [PERSON_NAME] Created [DATE] Required [DATE] Assigned to Add team me…" at bounding box center [731, 393] width 1081 height 668
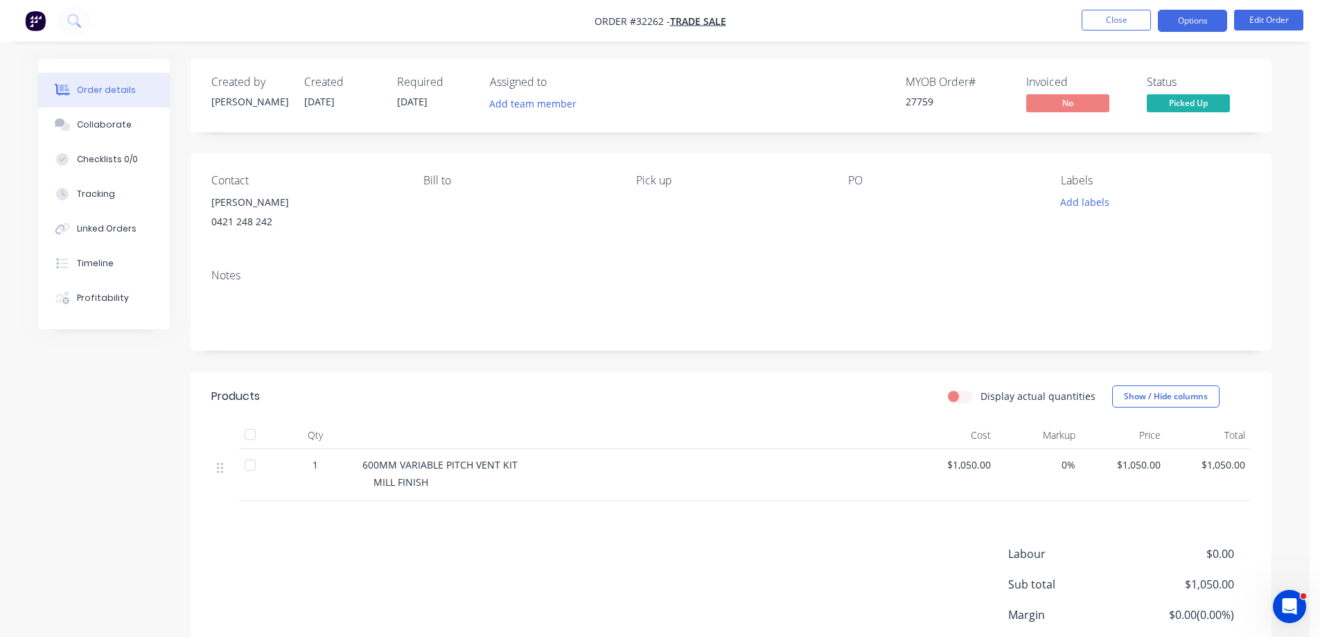
click at [1205, 24] on button "Options" at bounding box center [1192, 21] width 69 height 22
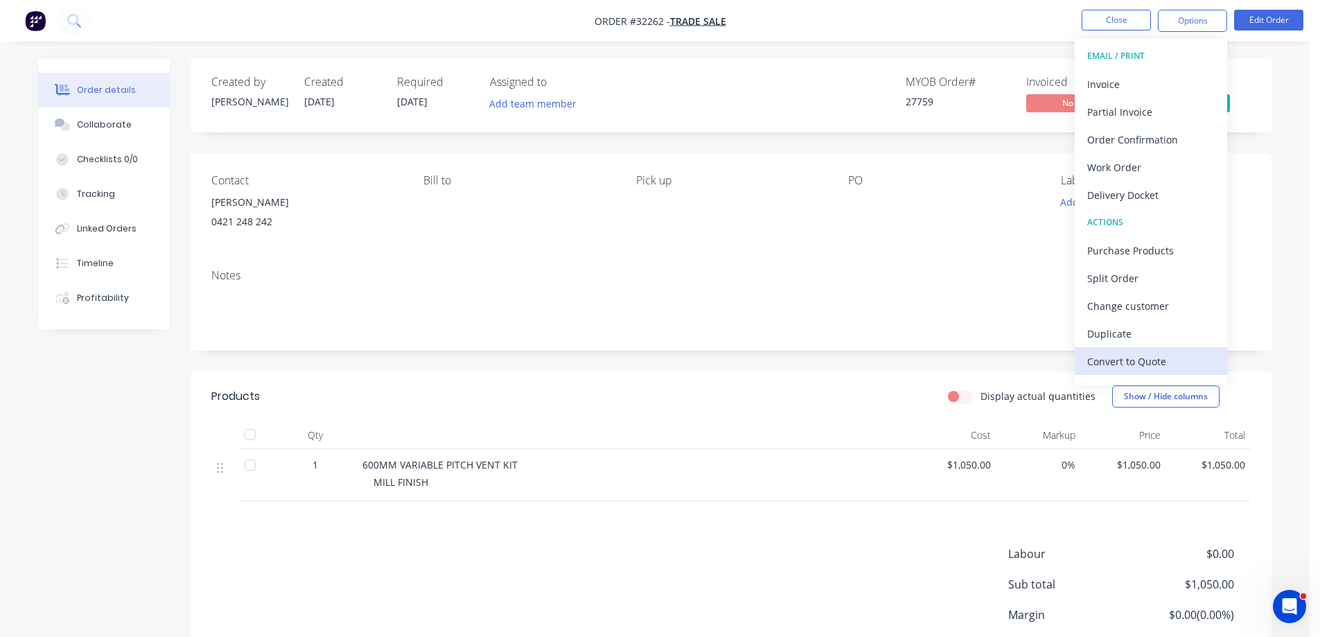
click at [1112, 361] on div "Convert to Quote" at bounding box center [1152, 361] width 128 height 20
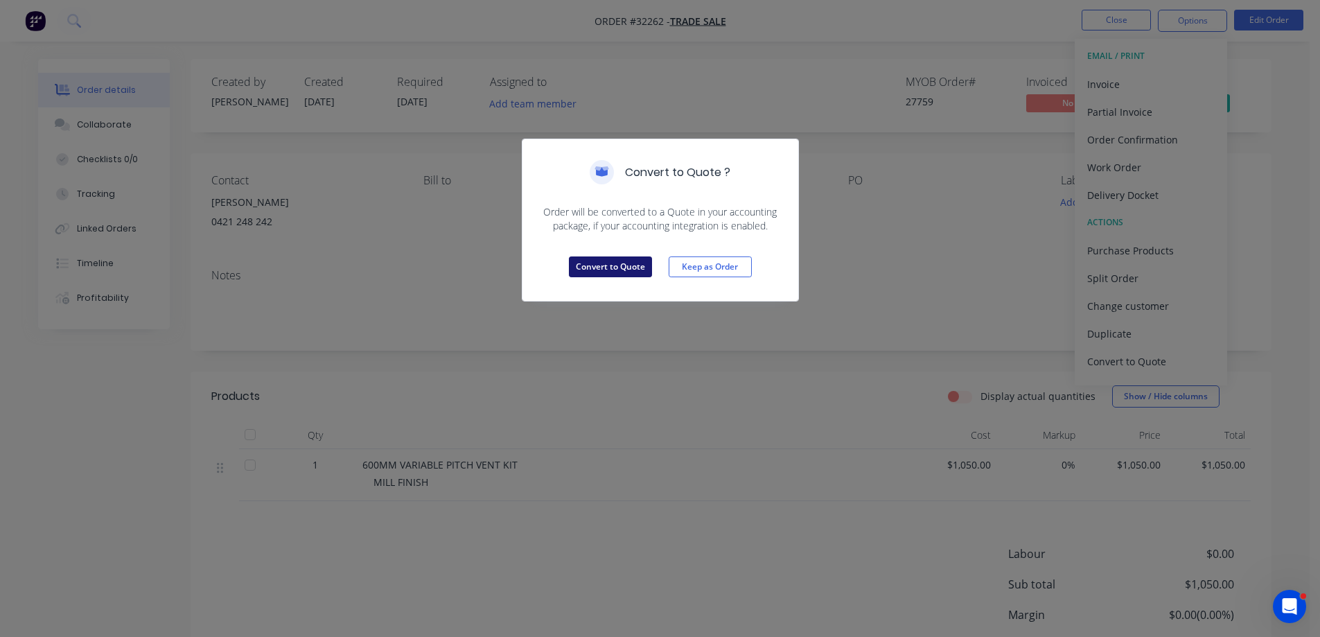
click at [604, 269] on button "Convert to Quote" at bounding box center [610, 266] width 83 height 21
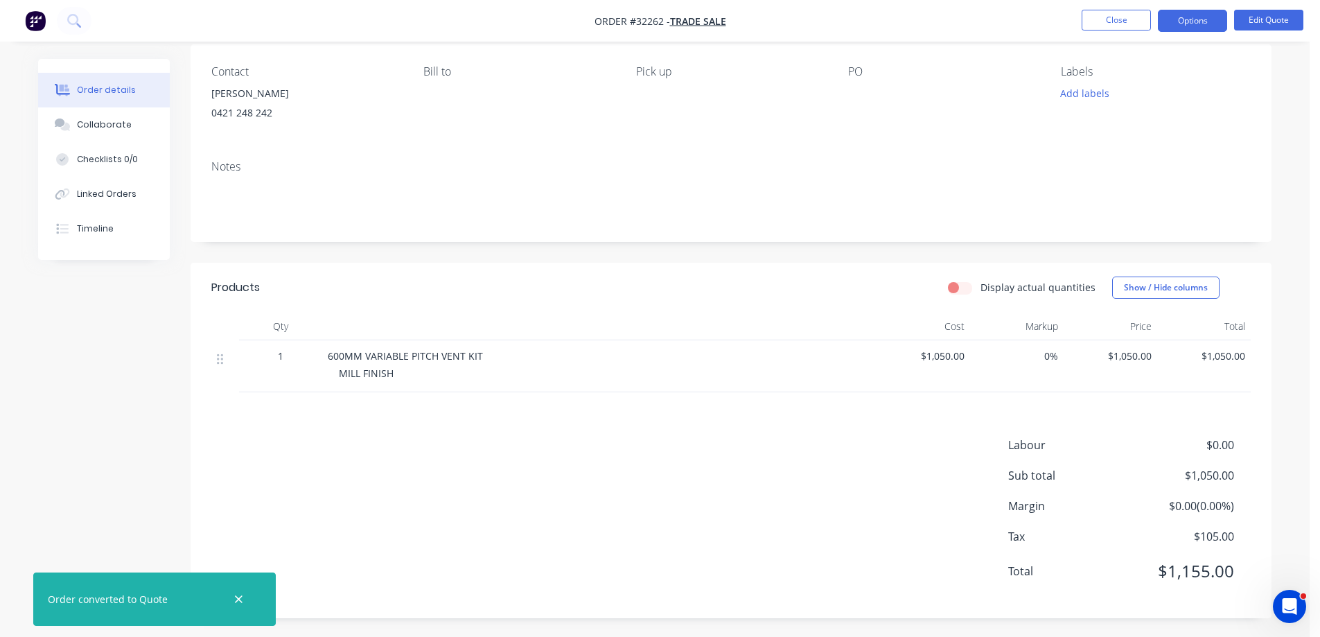
scroll to position [111, 0]
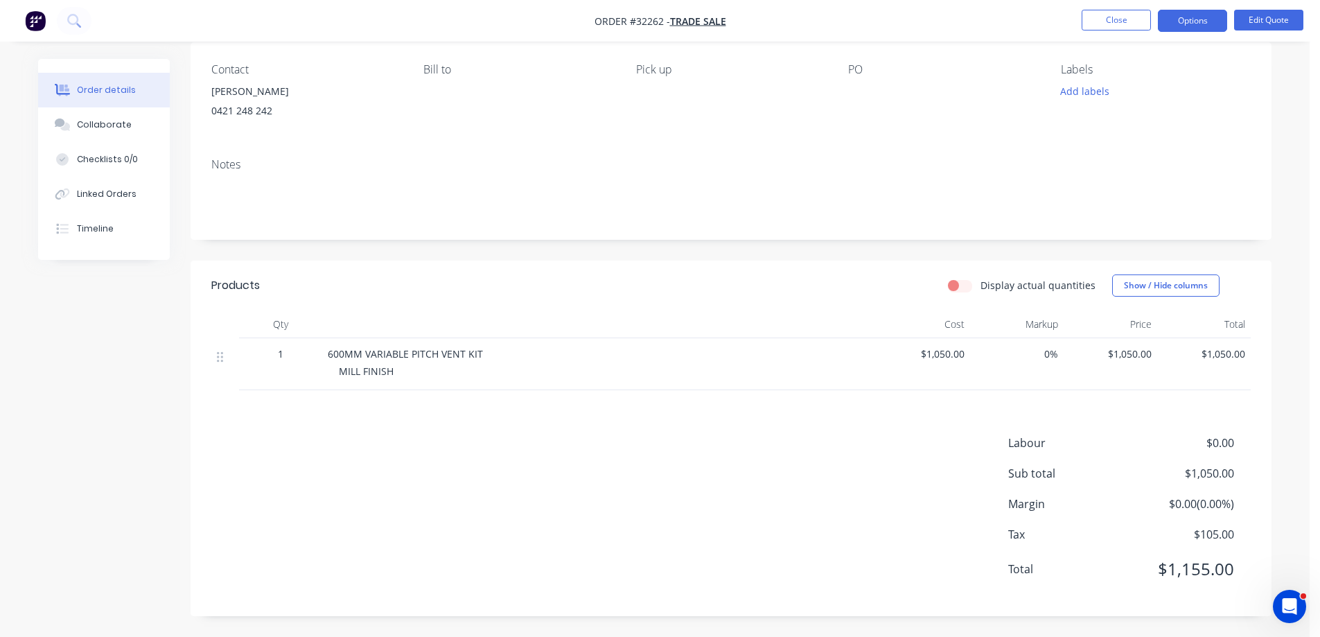
click at [962, 351] on span "$1,050.00" at bounding box center [923, 354] width 82 height 15
click at [1268, 19] on button "Edit Quote" at bounding box center [1268, 20] width 69 height 21
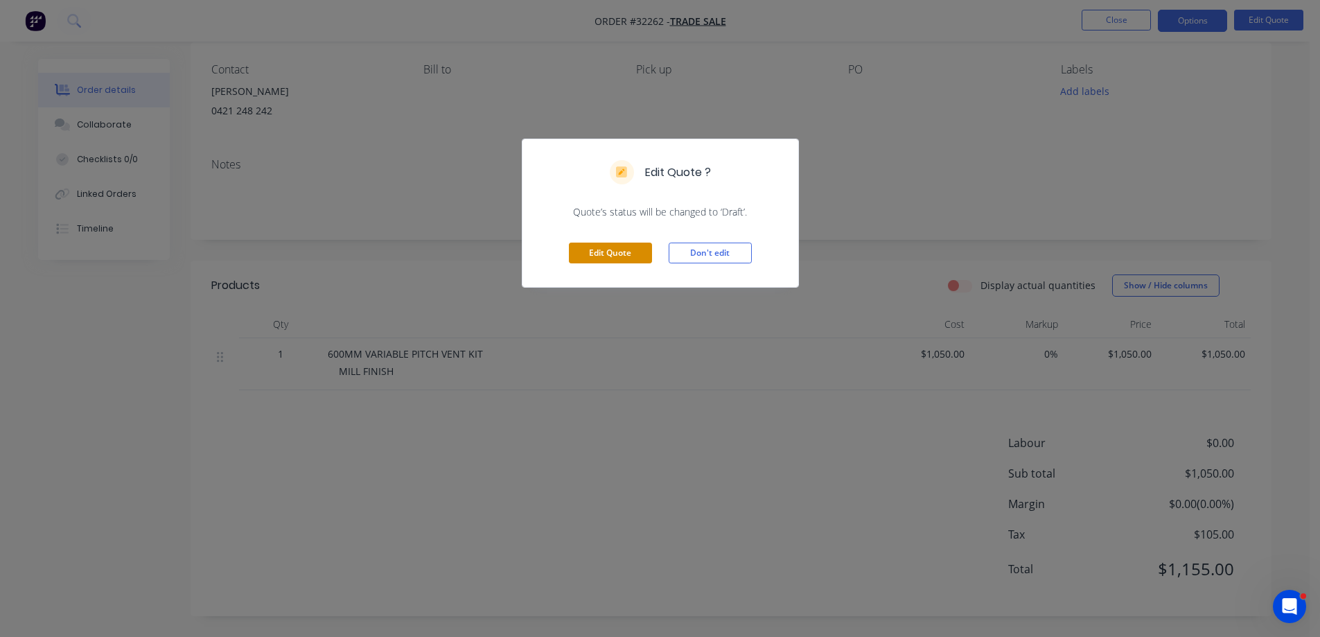
click at [593, 261] on button "Edit Quote" at bounding box center [610, 253] width 83 height 21
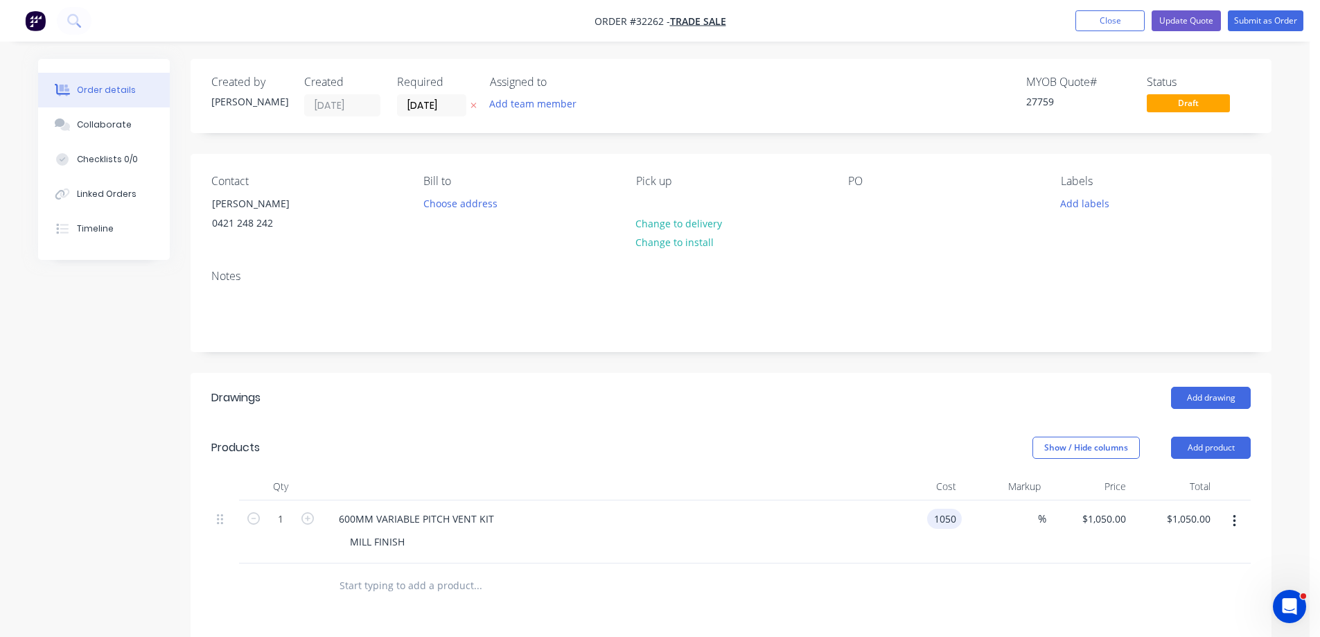
click at [949, 525] on input "1050" at bounding box center [947, 519] width 29 height 20
type input "$950.00"
click at [950, 605] on div at bounding box center [731, 586] width 1040 height 45
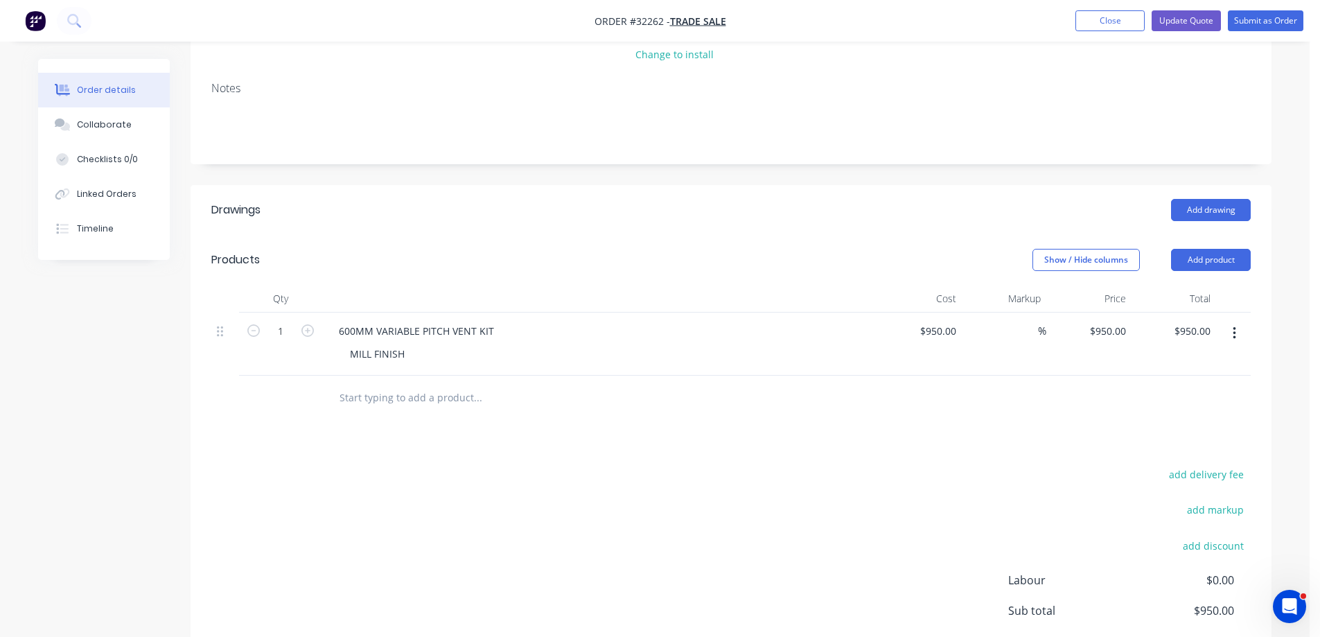
scroll to position [325, 0]
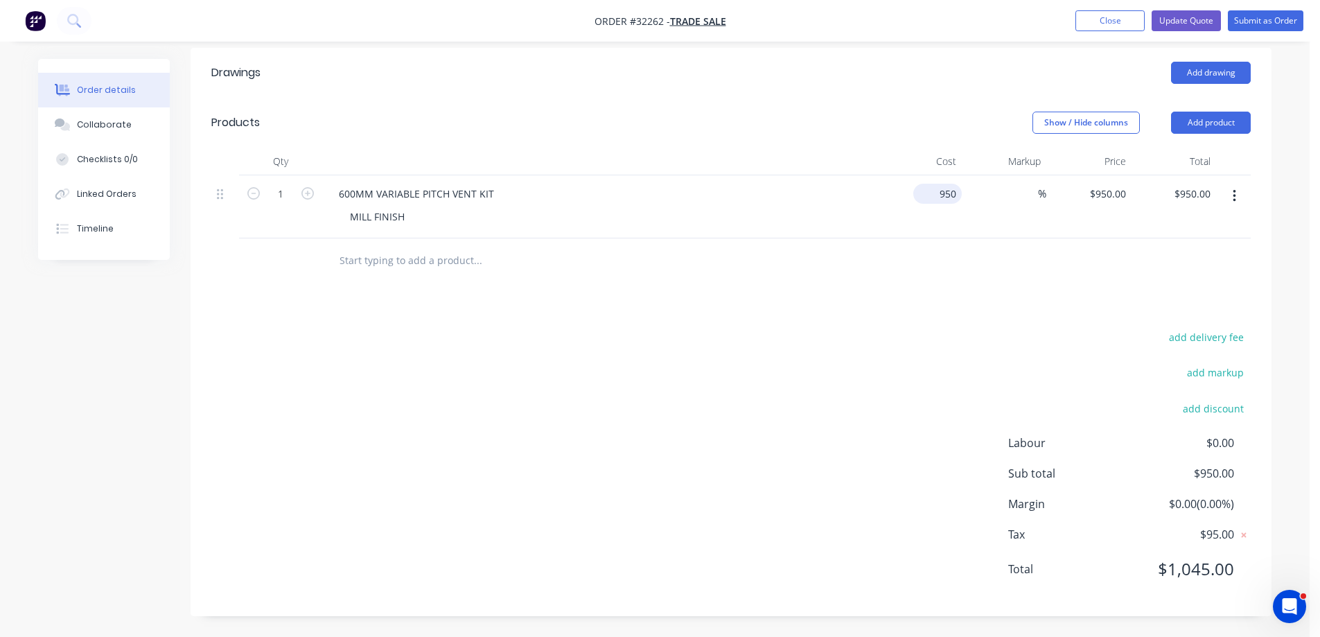
click at [944, 195] on input "950" at bounding box center [940, 194] width 43 height 20
type input "$920.00"
click at [925, 311] on div "Drawings Add drawing Products Show / Hide columns Add product Qty Cost Markup P…" at bounding box center [731, 332] width 1081 height 568
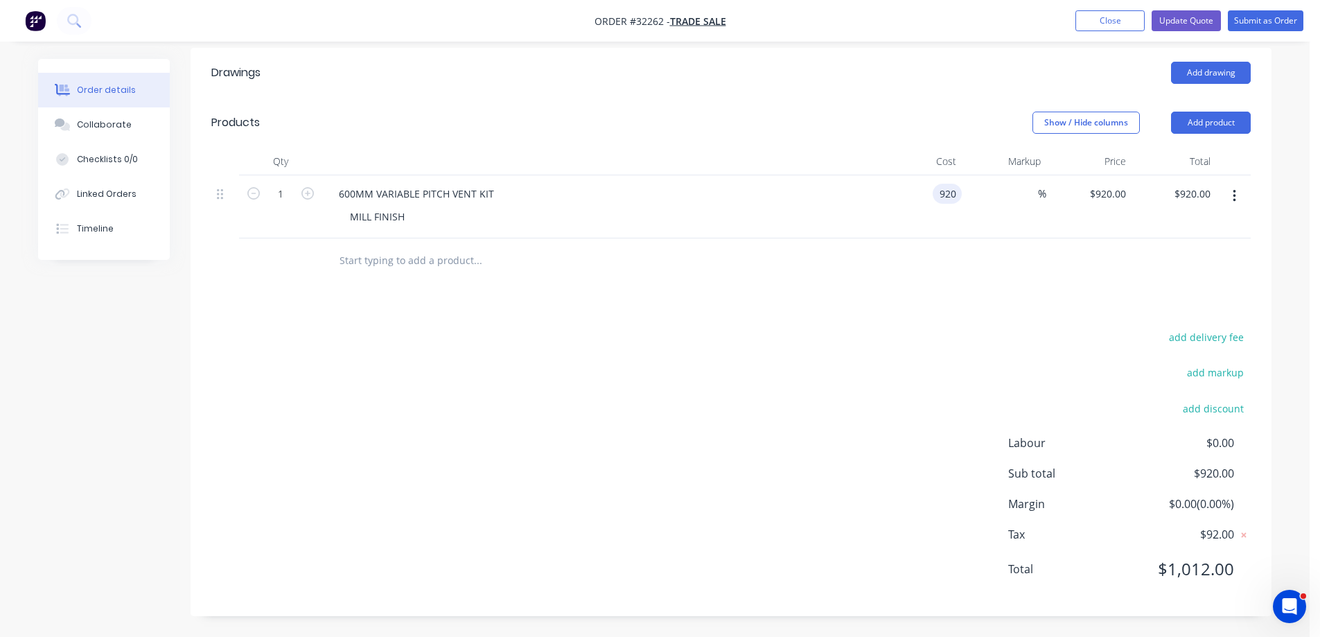
click at [953, 195] on input "920" at bounding box center [950, 194] width 24 height 20
type input "$900.00"
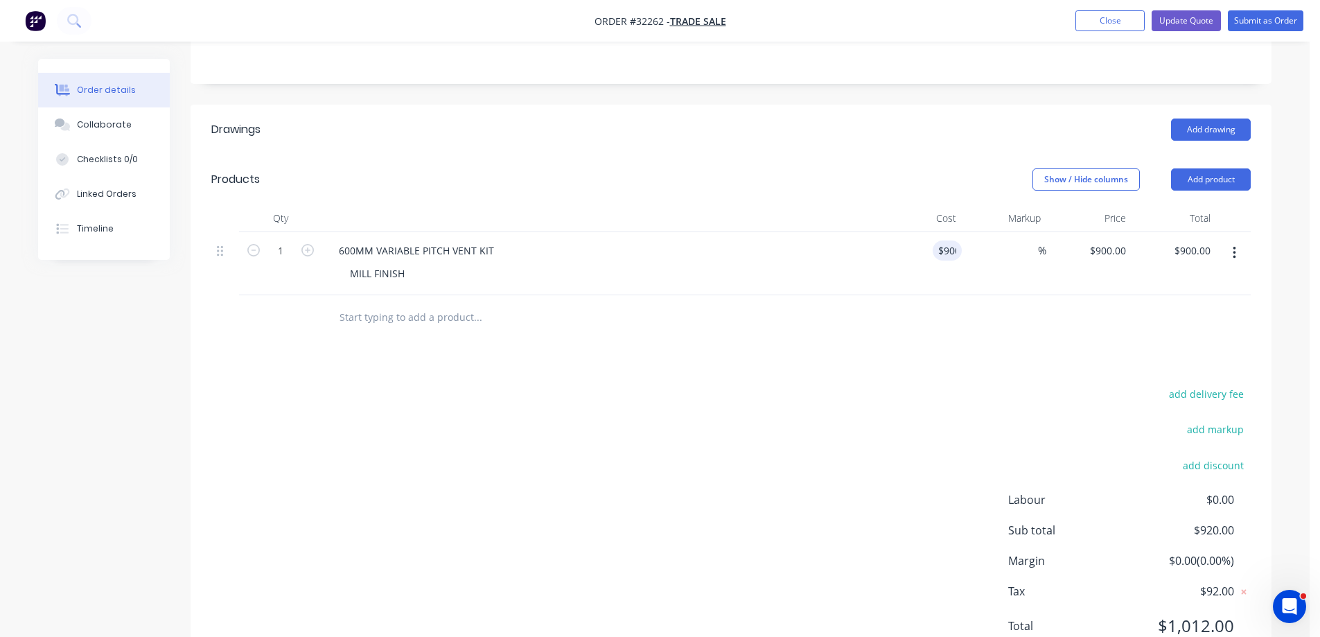
click at [938, 347] on div "Drawings Add drawing Products Show / Hide columns Add product Qty Cost Markup P…" at bounding box center [731, 389] width 1081 height 568
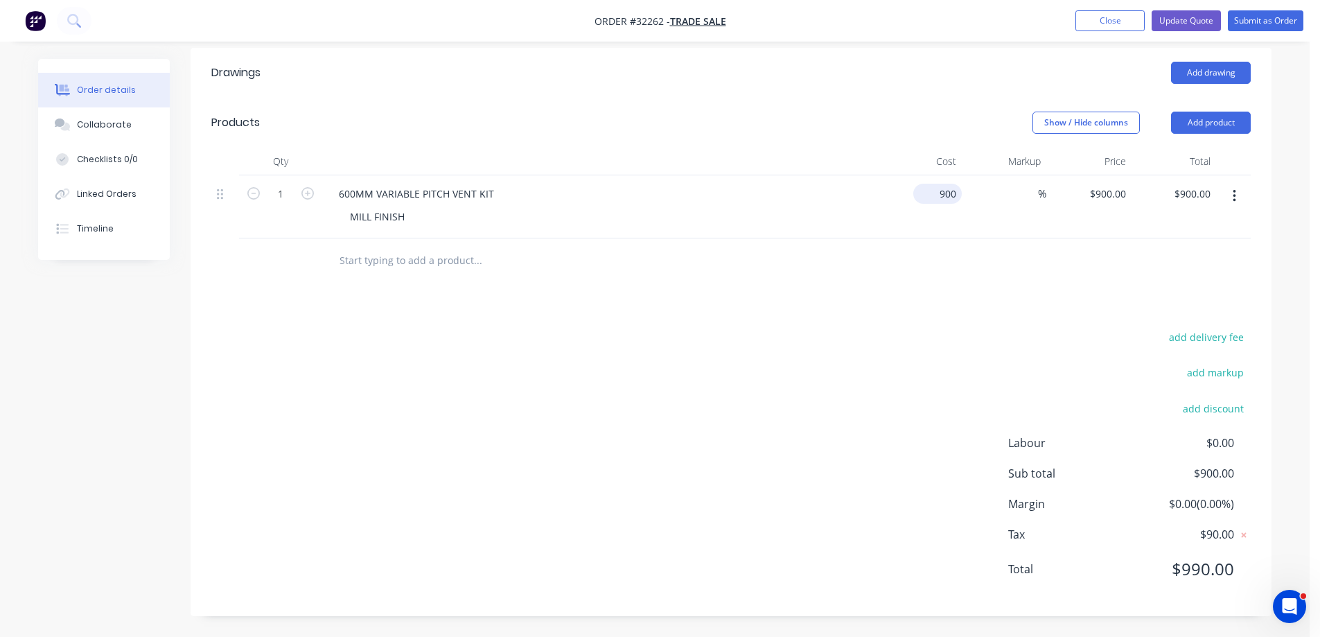
click at [949, 194] on input "900" at bounding box center [940, 194] width 43 height 20
type input "$901.00"
click at [975, 251] on div at bounding box center [731, 260] width 1040 height 45
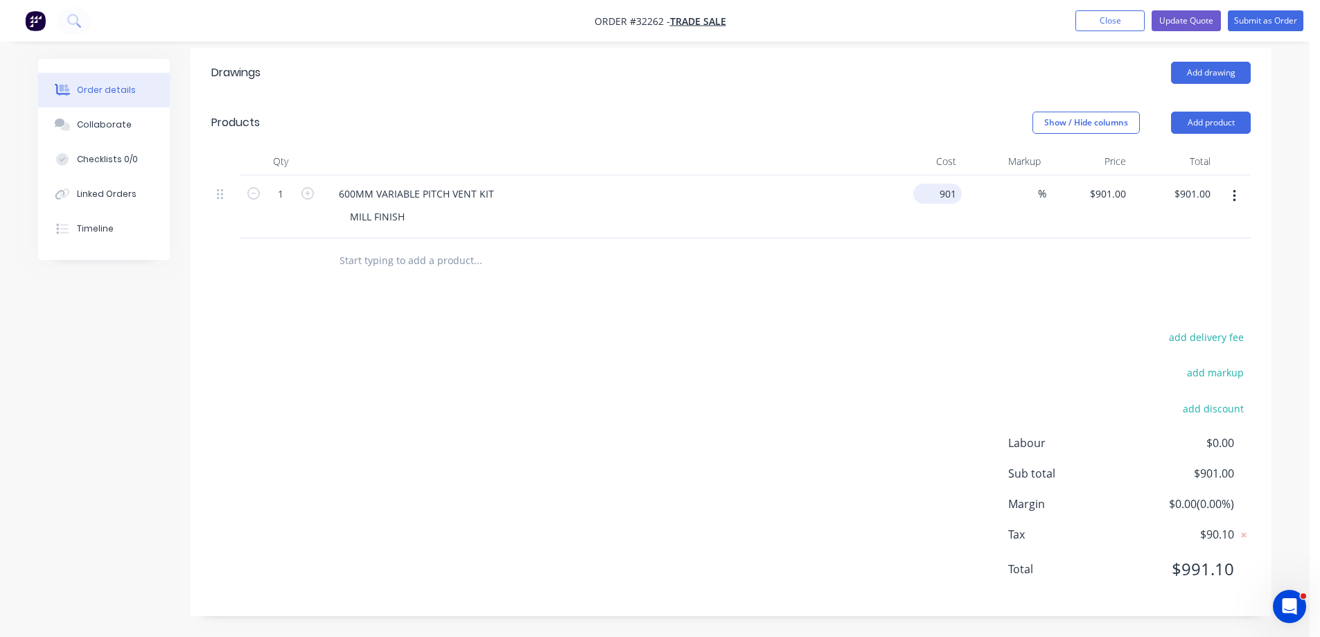
click at [949, 193] on input "901" at bounding box center [940, 194] width 43 height 20
click at [972, 245] on div at bounding box center [731, 260] width 1040 height 45
type input "$905.00"
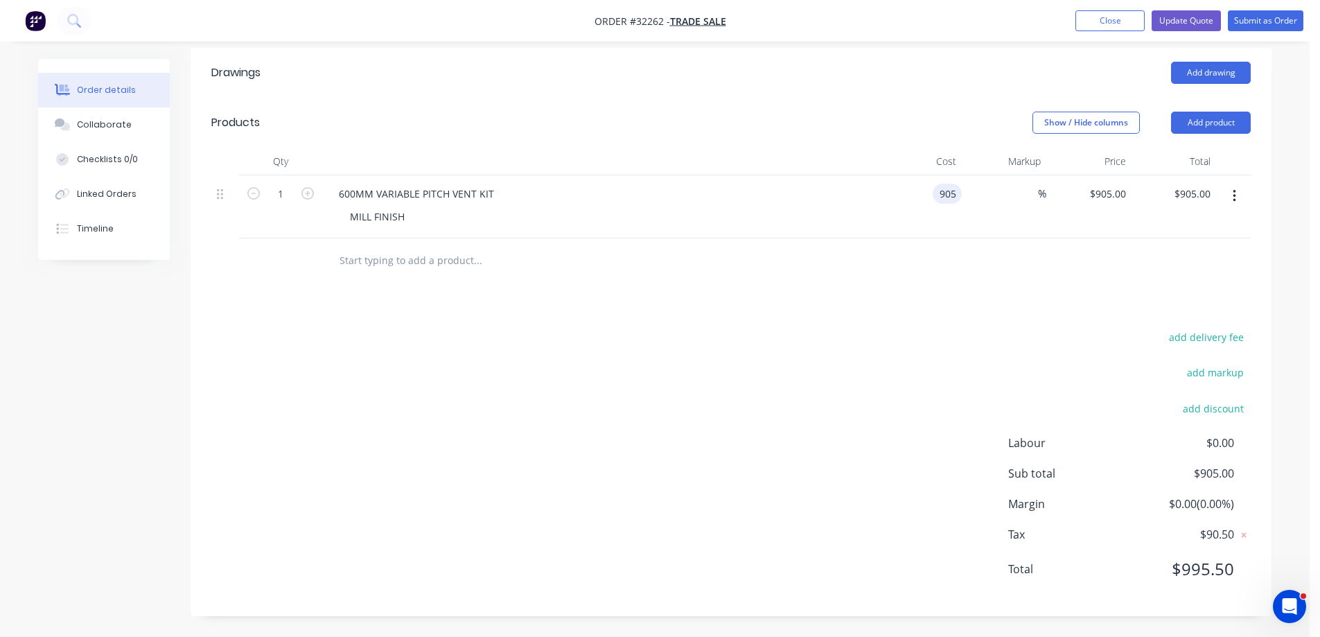
drag, startPoint x: 950, startPoint y: 195, endPoint x: 947, endPoint y: 320, distance: 125.5
click at [950, 196] on input "905" at bounding box center [950, 194] width 24 height 20
type input "$906.00"
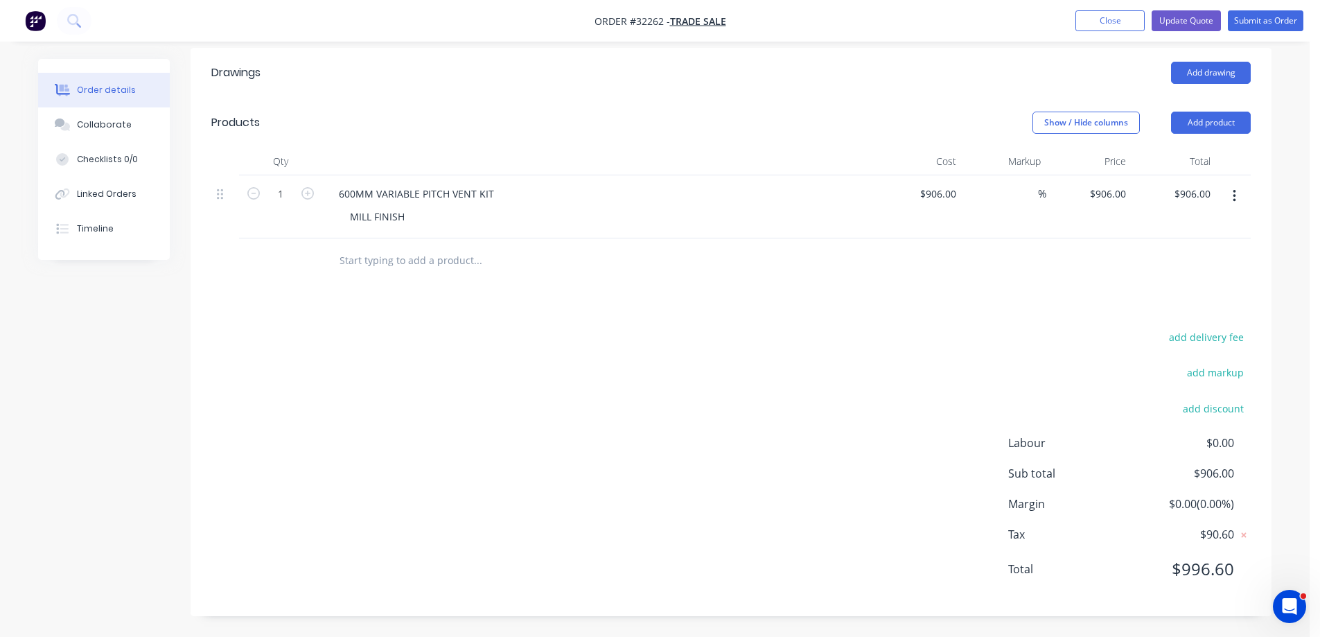
click at [945, 340] on div "Drawings Add drawing Products Show / Hide columns Add product Qty Cost Markup P…" at bounding box center [731, 332] width 1081 height 568
click at [950, 195] on input "906" at bounding box center [940, 194] width 43 height 20
type input "$907.00"
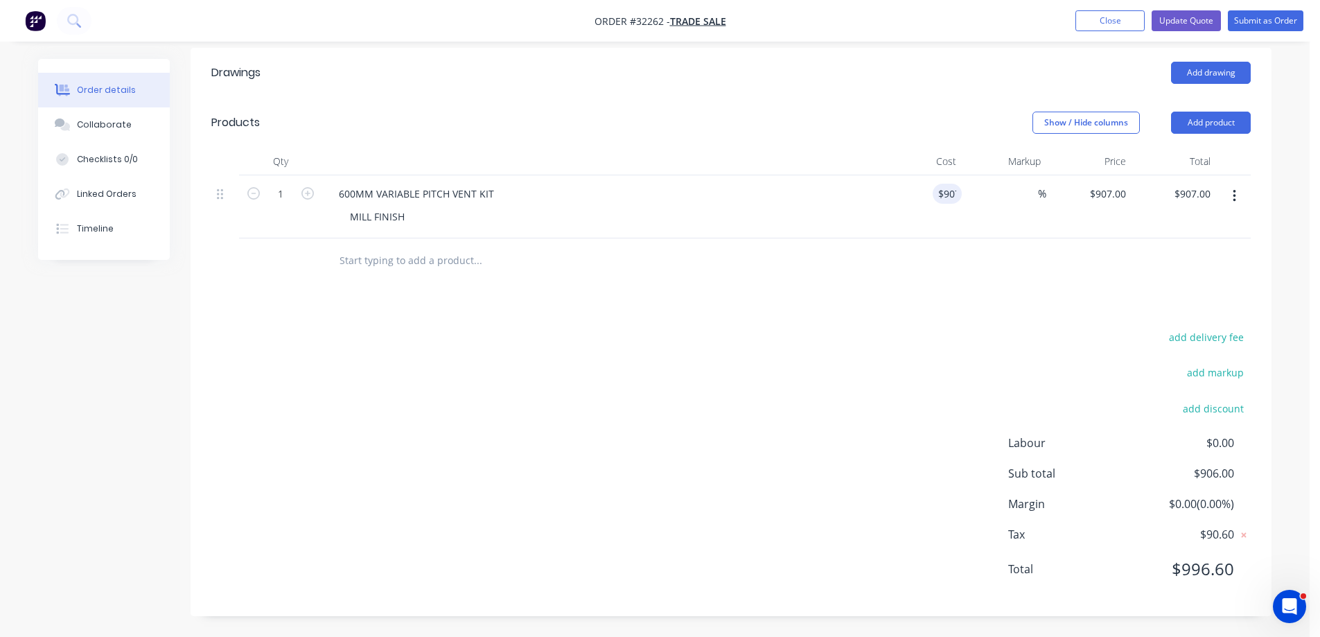
click at [981, 372] on div "add delivery fee add markup add discount Labour $0.00 Sub total $906.00 Margin …" at bounding box center [731, 462] width 1040 height 268
drag, startPoint x: 957, startPoint y: 192, endPoint x: 934, endPoint y: 277, distance: 88.1
click at [956, 192] on input "907" at bounding box center [940, 194] width 43 height 20
type input "$908.00"
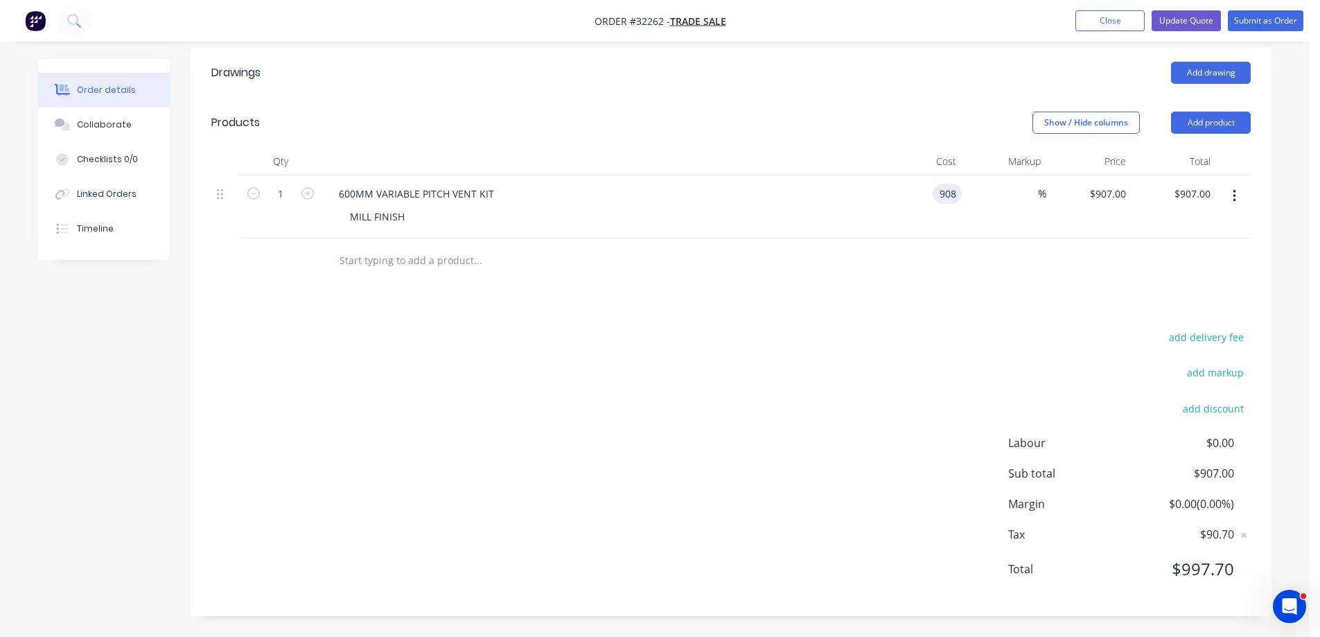
type input "$908.00"
click at [938, 360] on div "add delivery fee add markup add discount Labour $0.00 Sub total $907.00 Margin …" at bounding box center [731, 462] width 1040 height 268
click at [952, 194] on input "908" at bounding box center [940, 194] width 43 height 20
click at [959, 331] on div "add delivery fee add markup add discount Labour $0.00 Sub total $908.00 Margin …" at bounding box center [731, 462] width 1040 height 268
type input "$909.00"
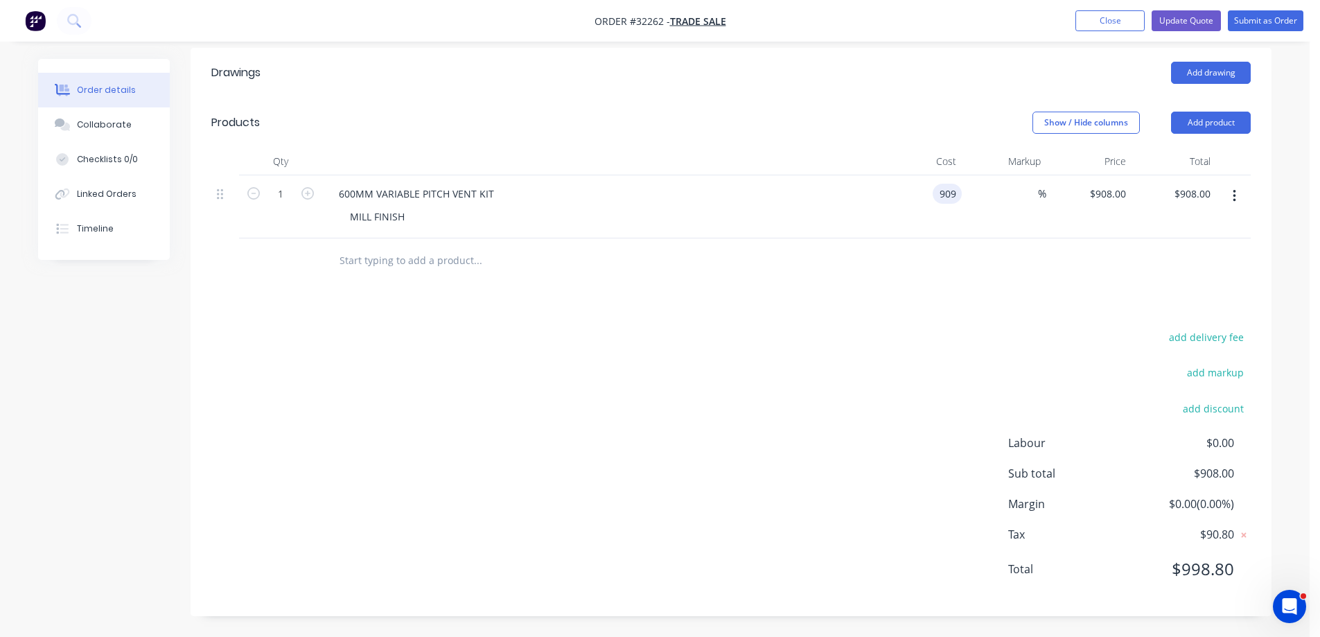
type input "$909.00"
click at [958, 193] on input "909" at bounding box center [940, 194] width 43 height 20
type input "$909.50"
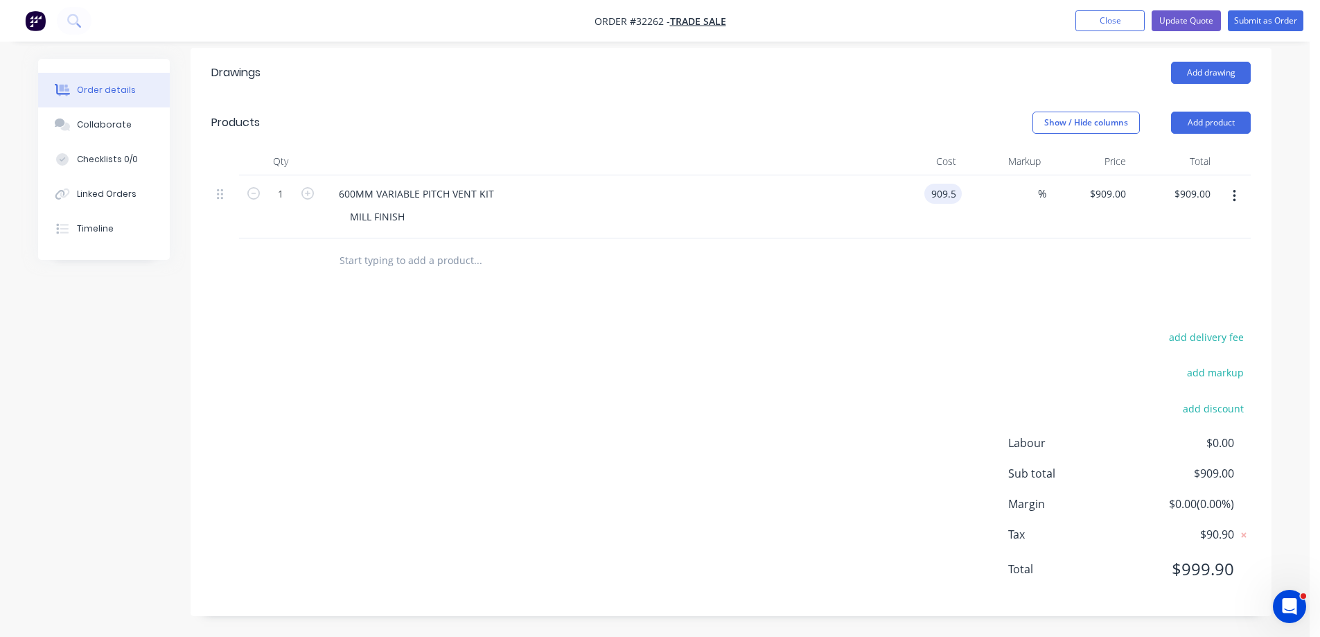
type input "$909.50"
click at [949, 368] on div "add delivery fee add markup add discount Labour $0.00 Sub total $909.50 Margin …" at bounding box center [731, 462] width 1040 height 268
click at [953, 194] on input "909.5" at bounding box center [940, 194] width 43 height 20
type input "$909.00"
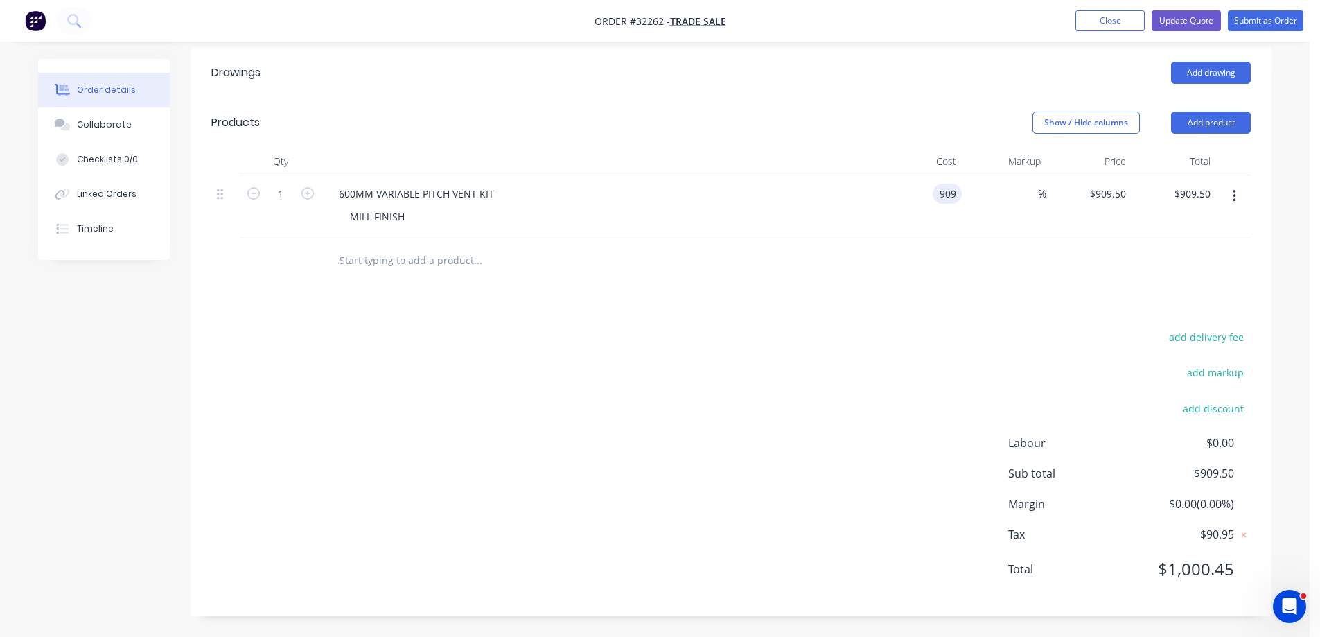
type input "$909.00"
click at [948, 367] on div "add delivery fee add markup add discount Labour $0.00 Sub total $909.00 Margin …" at bounding box center [731, 462] width 1040 height 268
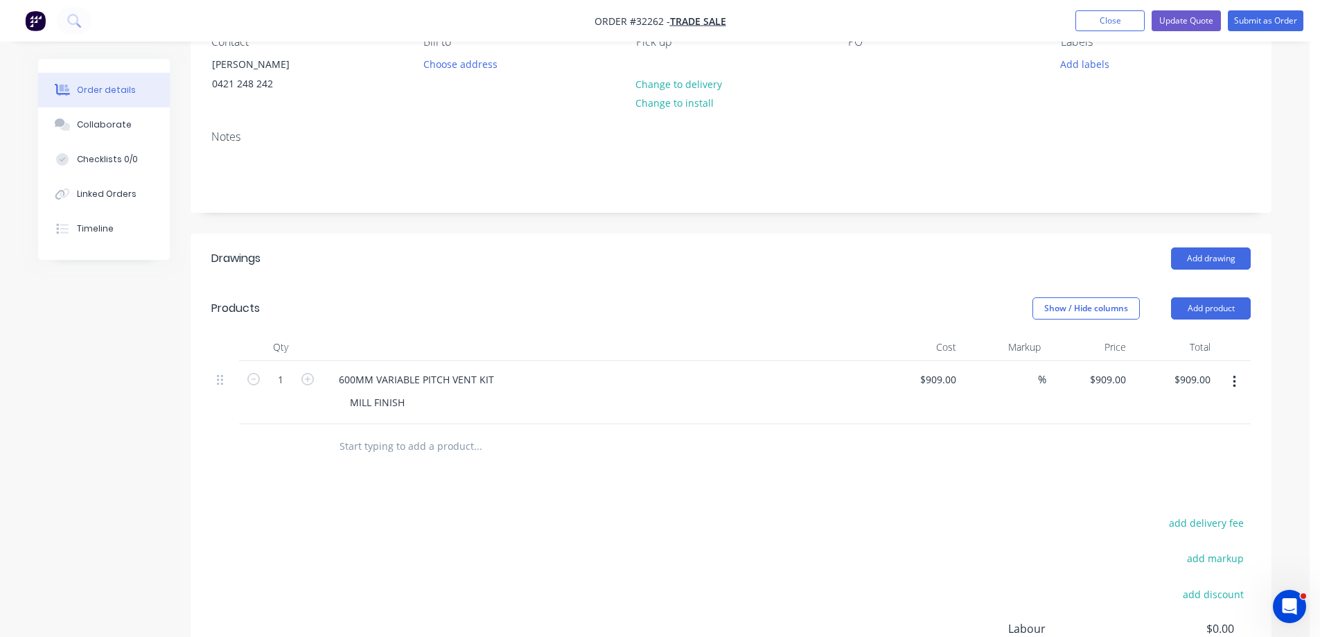
scroll to position [0, 0]
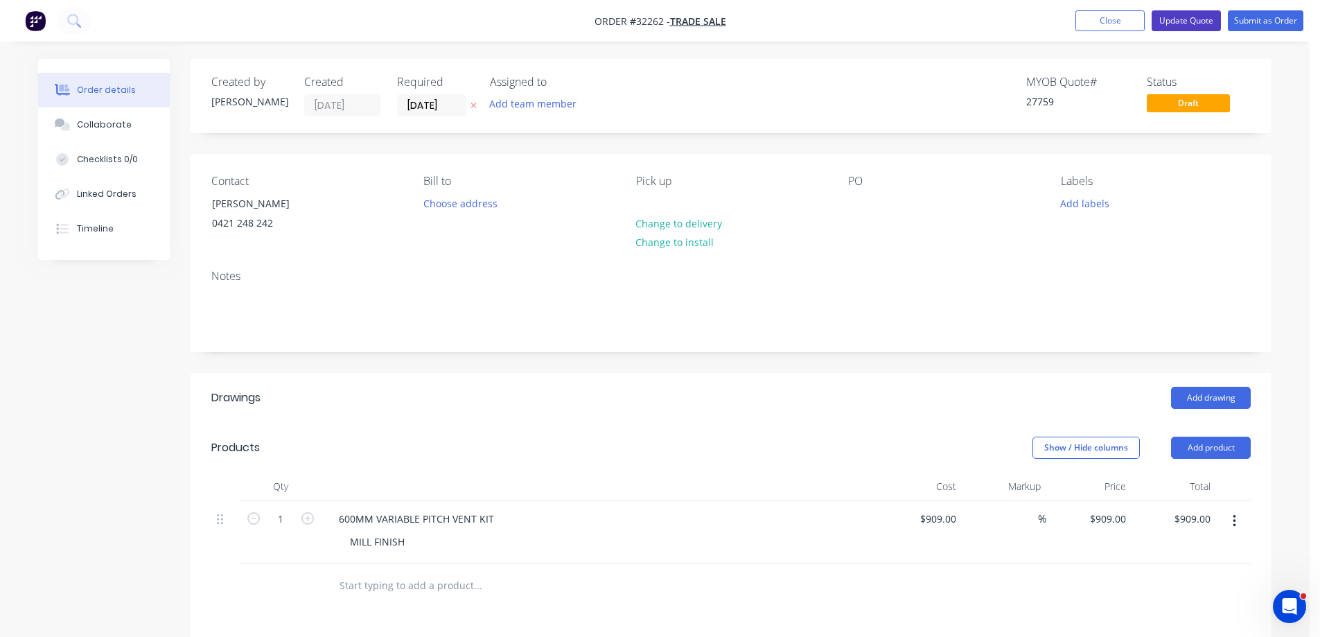
click at [1205, 27] on button "Update Quote" at bounding box center [1186, 20] width 69 height 21
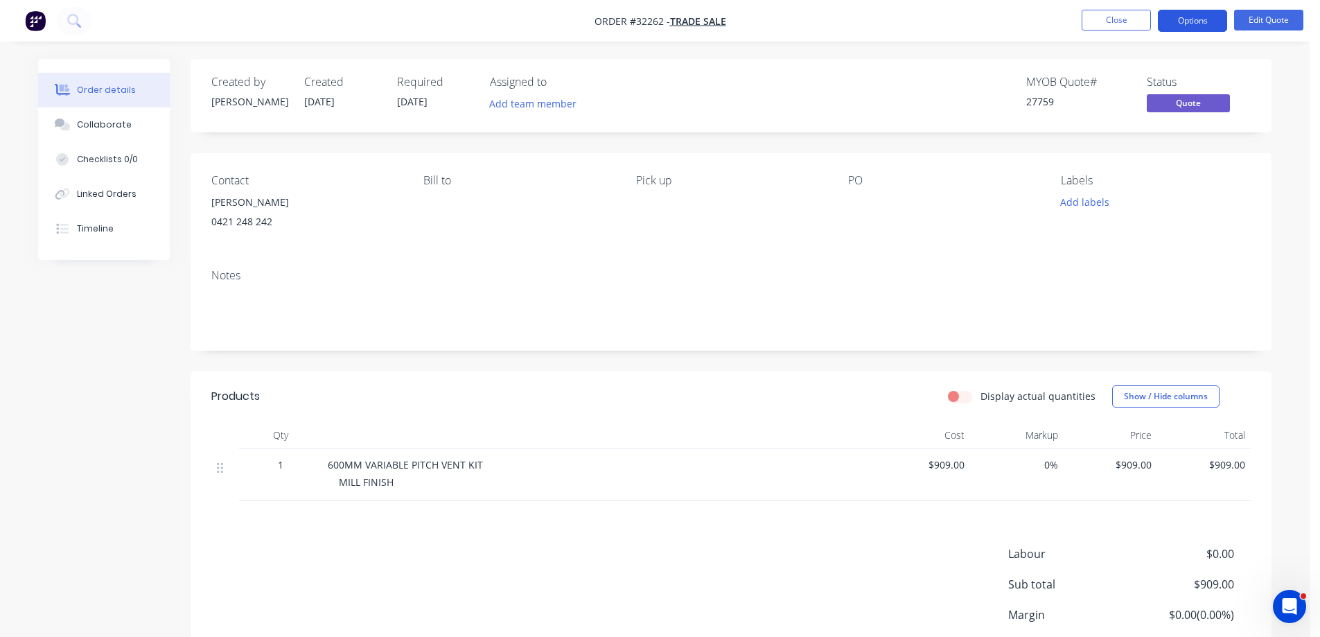
click at [1210, 23] on button "Options" at bounding box center [1192, 21] width 69 height 22
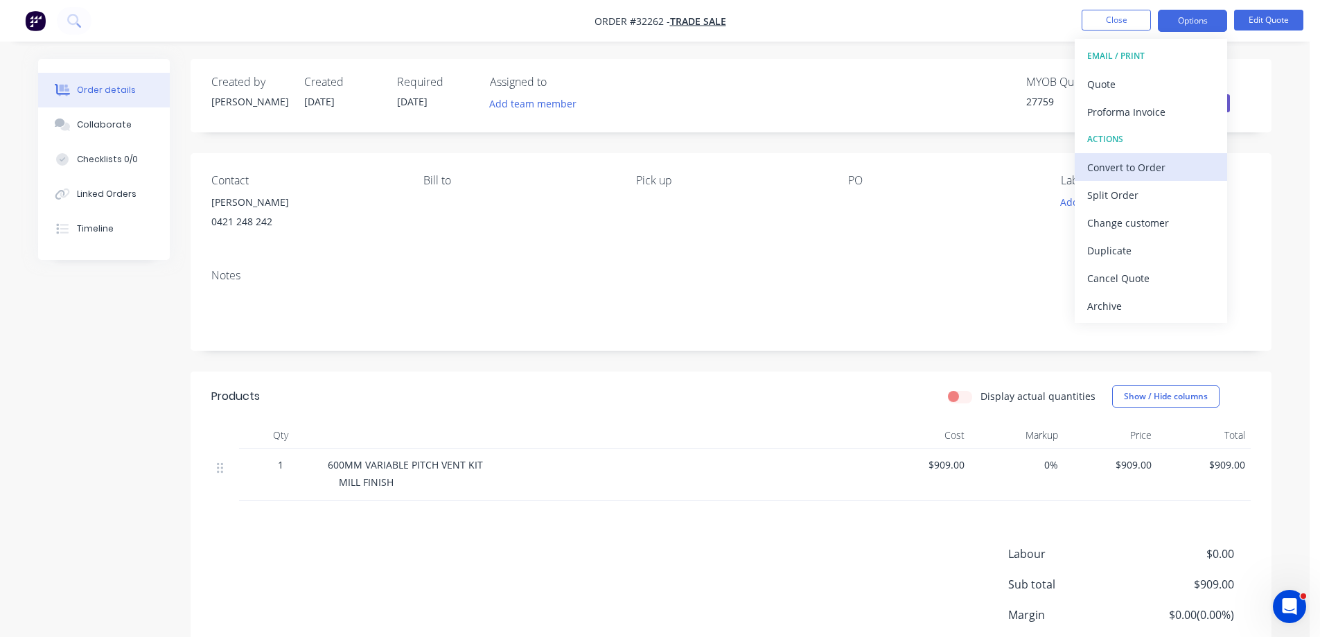
click at [1162, 166] on div "Convert to Order" at bounding box center [1152, 167] width 128 height 20
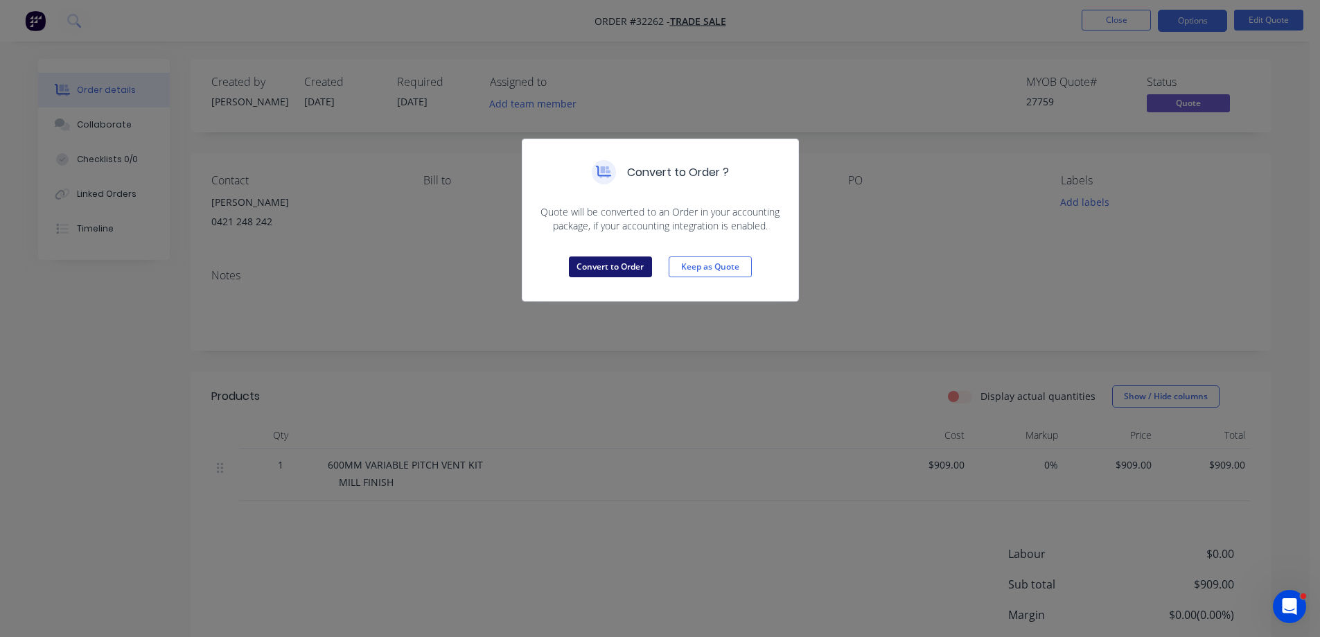
click at [619, 272] on button "Convert to Order" at bounding box center [610, 266] width 83 height 21
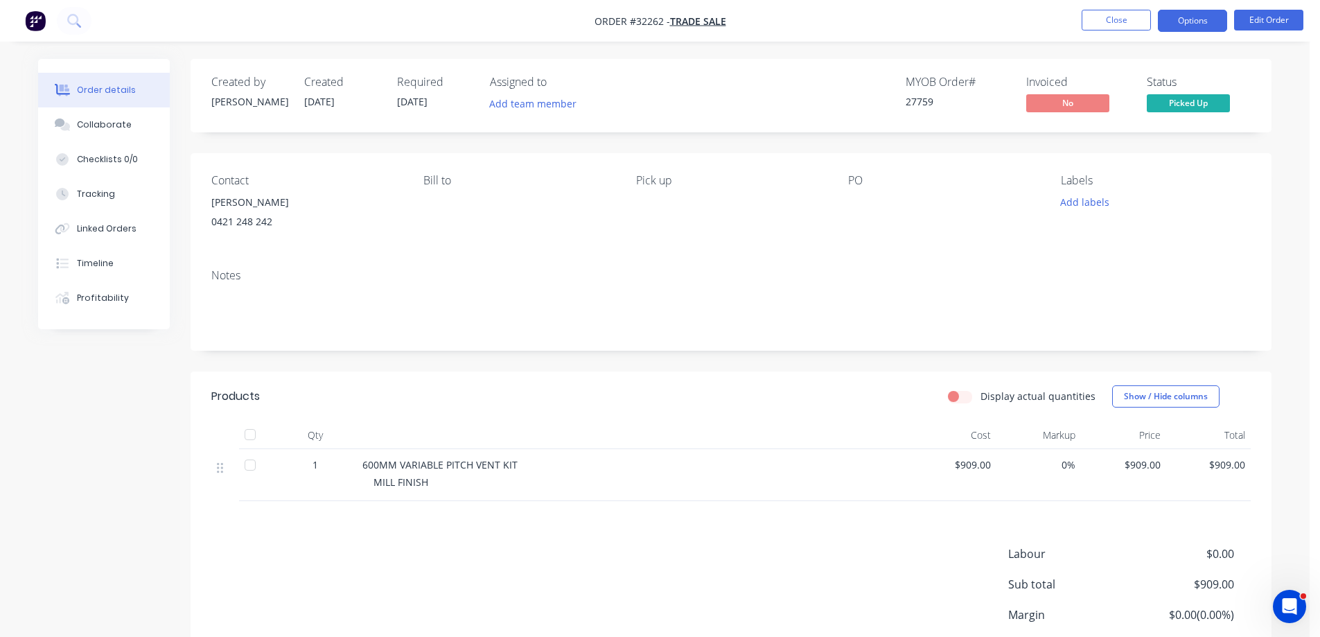
click at [1182, 21] on button "Options" at bounding box center [1192, 21] width 69 height 22
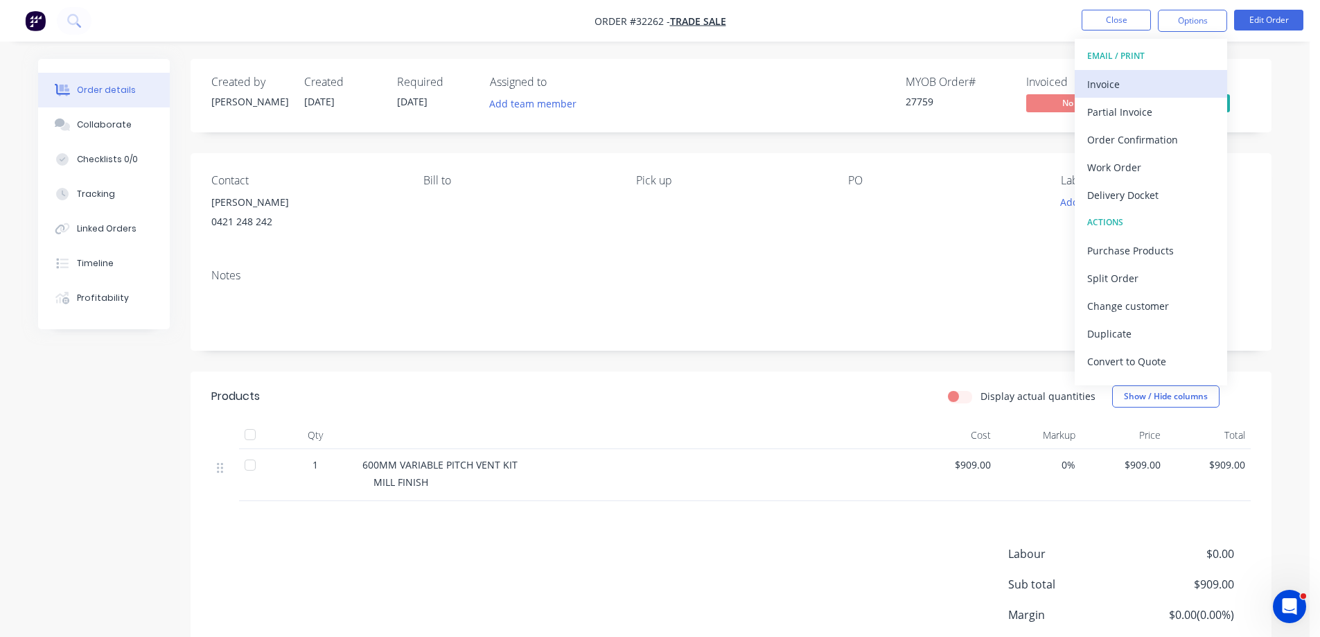
click at [1130, 88] on div "Invoice" at bounding box center [1152, 84] width 128 height 20
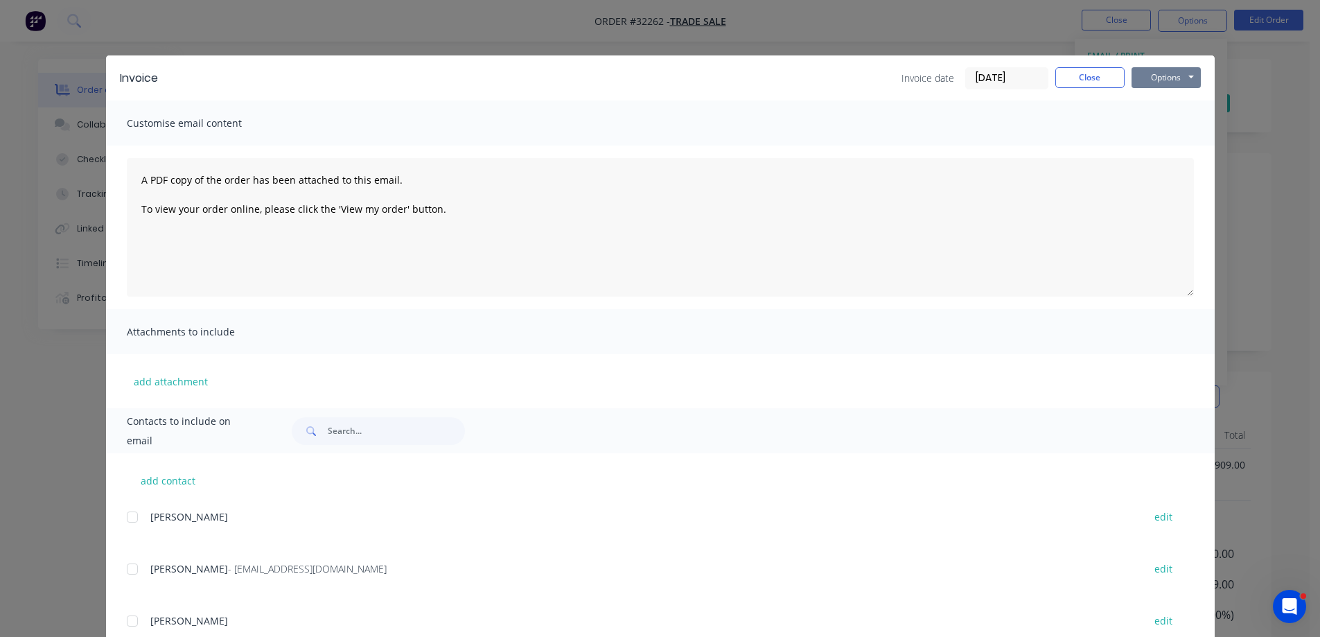
click at [1171, 80] on button "Options" at bounding box center [1166, 77] width 69 height 21
click at [1185, 128] on button "Print" at bounding box center [1176, 125] width 89 height 23
click at [1092, 77] on button "Close" at bounding box center [1090, 77] width 69 height 21
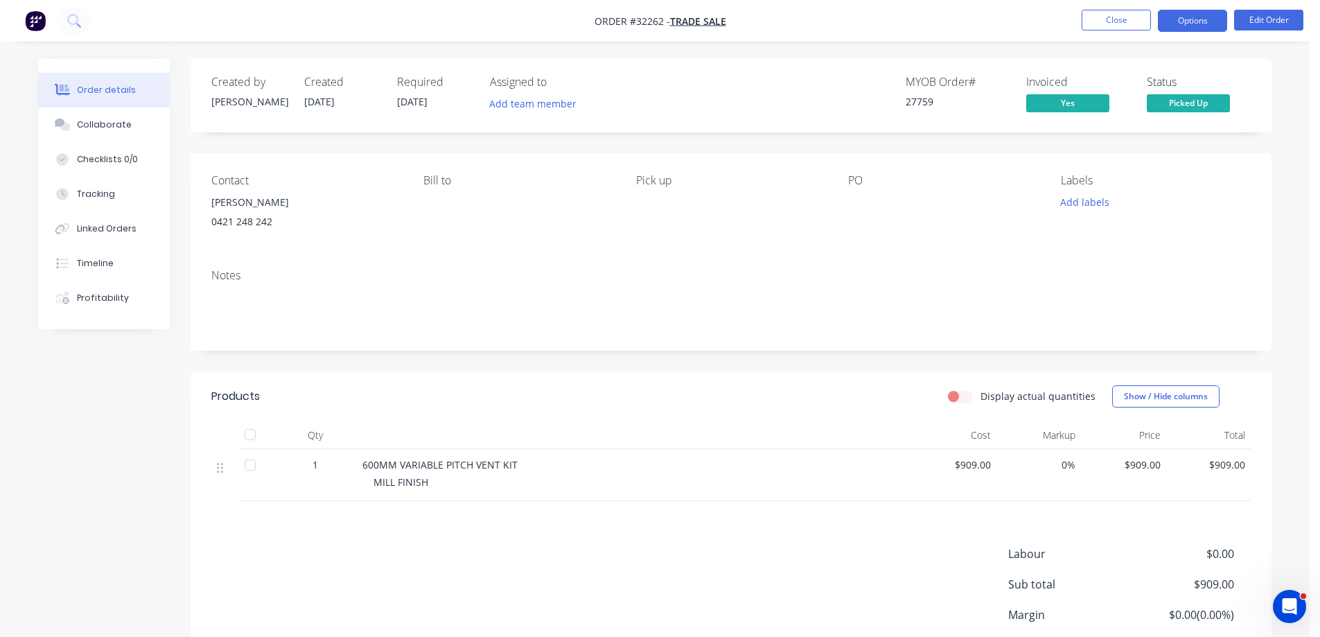
click at [1198, 19] on button "Options" at bounding box center [1192, 21] width 69 height 22
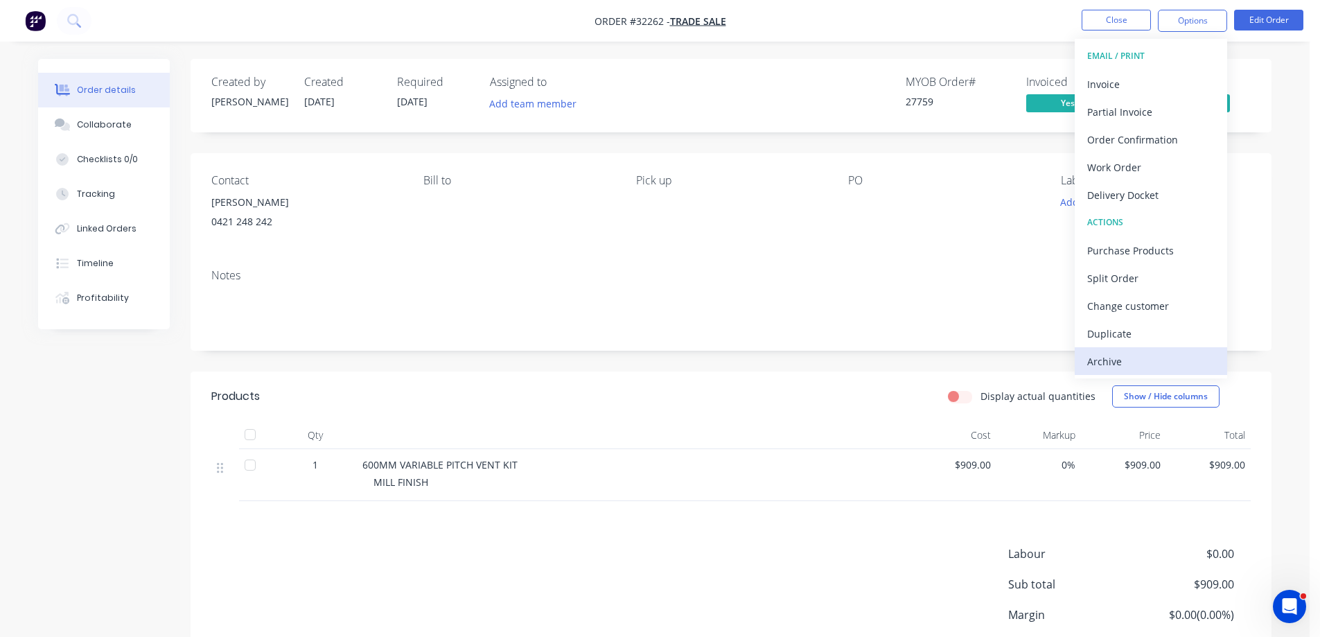
click at [1138, 365] on div "Archive" at bounding box center [1152, 361] width 128 height 20
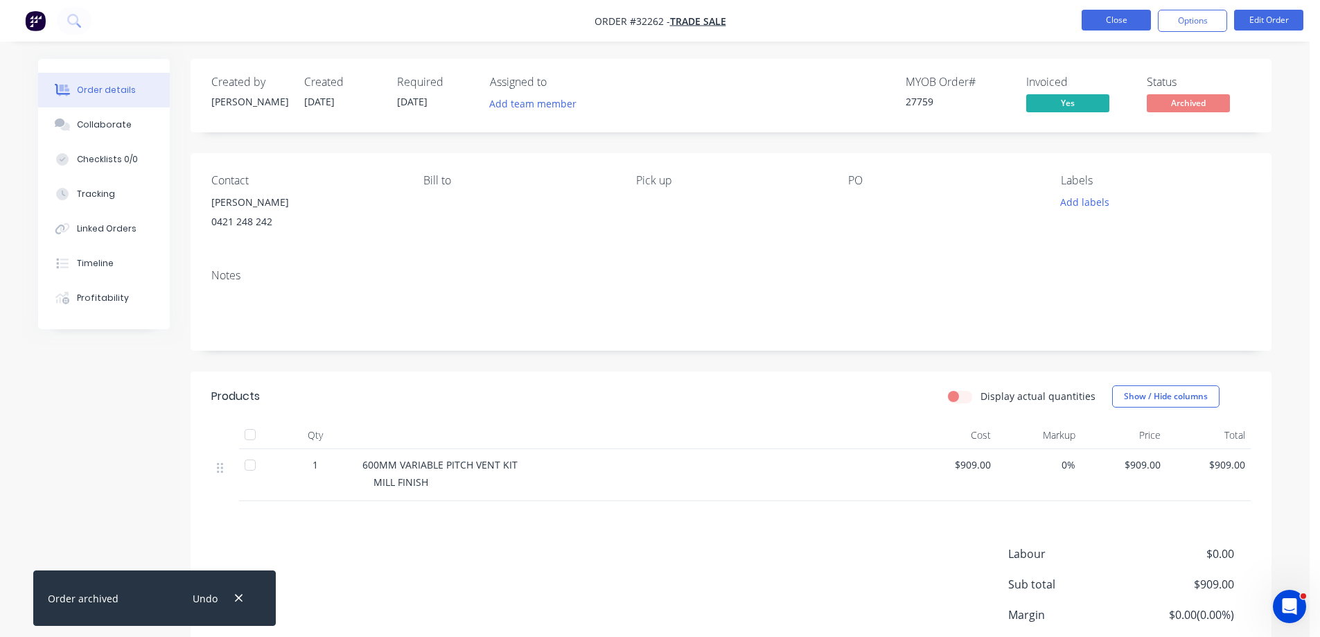
click at [1092, 31] on li "Close" at bounding box center [1116, 21] width 69 height 22
click at [1096, 26] on button "Close" at bounding box center [1116, 20] width 69 height 21
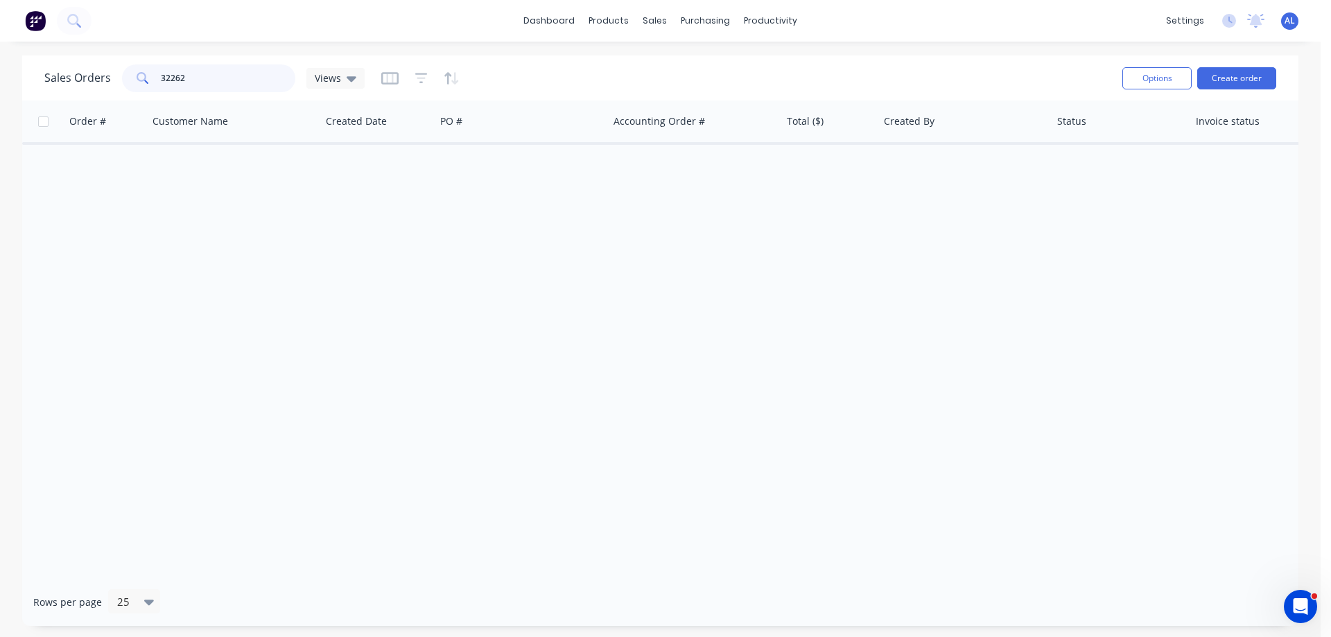
click at [225, 85] on input "32262" at bounding box center [228, 78] width 135 height 28
type input "3"
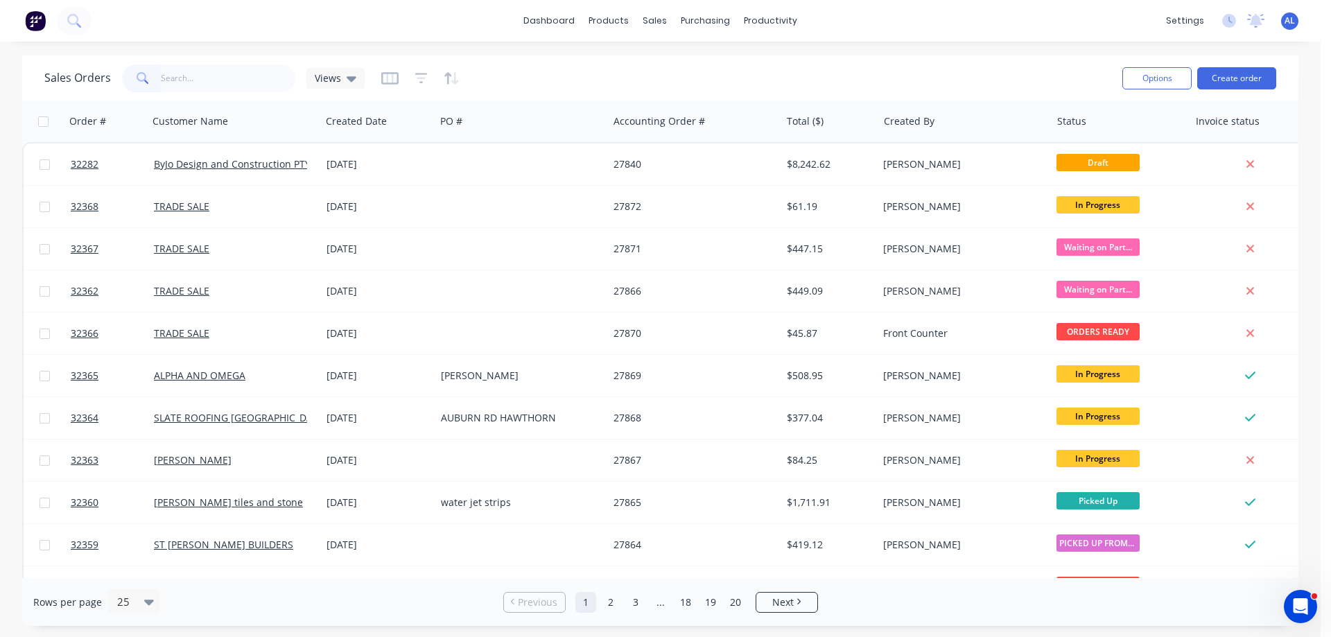
click at [37, 22] on img at bounding box center [35, 20] width 21 height 21
